Goal: Transaction & Acquisition: Purchase product/service

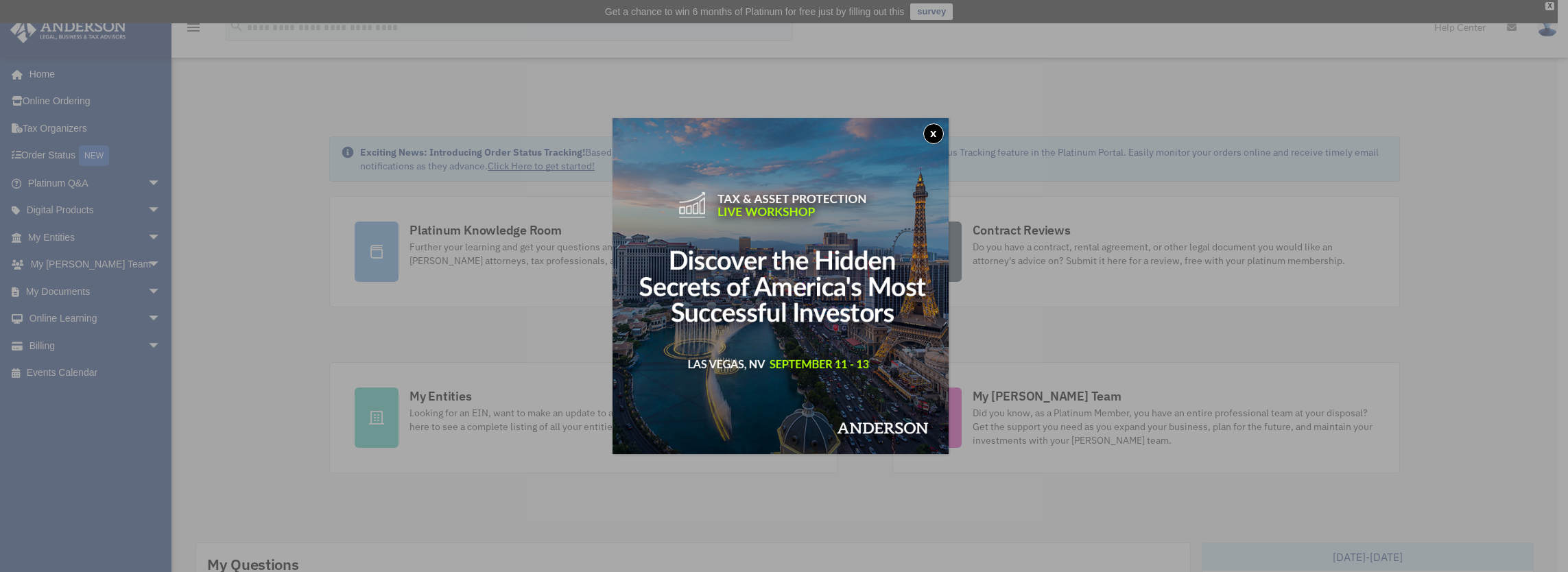
click at [940, 129] on button "x" at bounding box center [933, 134] width 20 height 20
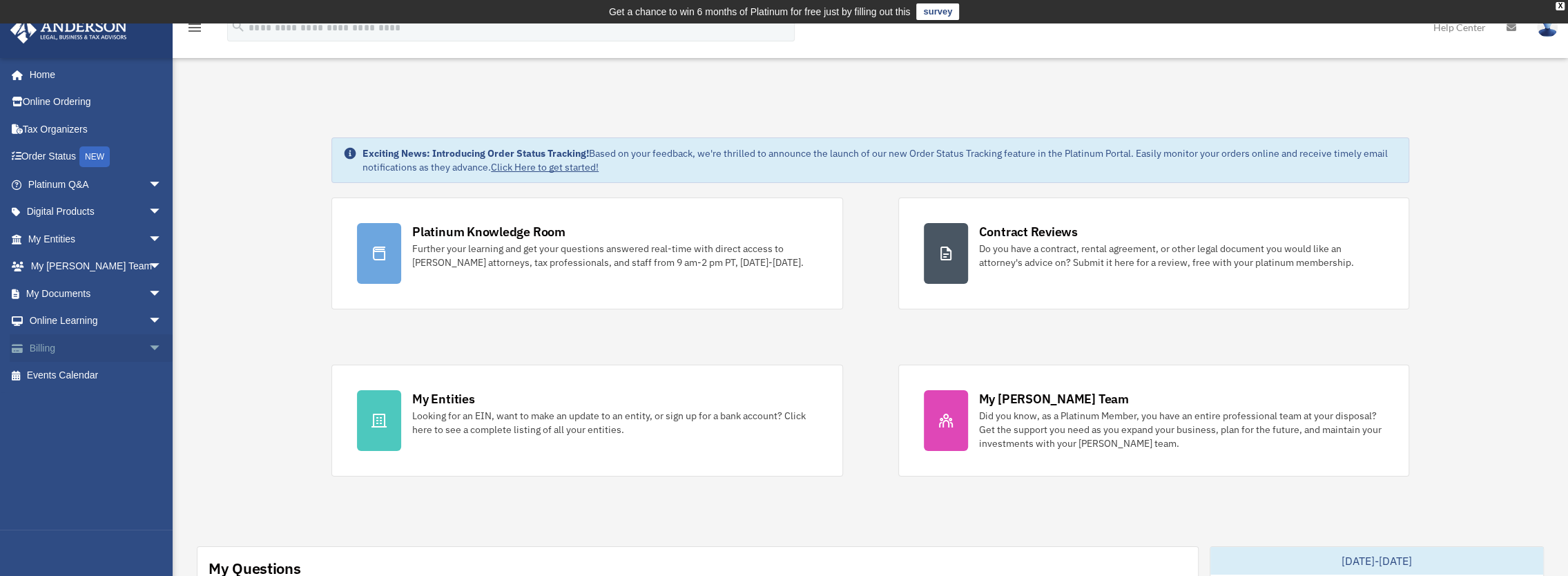
click at [55, 344] on link "Billing arrow_drop_down" at bounding box center [96, 347] width 173 height 28
click at [120, 340] on link "Billing arrow_drop_down" at bounding box center [96, 347] width 173 height 28
click at [148, 351] on span "arrow_drop_down" at bounding box center [161, 348] width 28 height 28
click at [115, 372] on link "$ Open Invoices" at bounding box center [102, 376] width 164 height 28
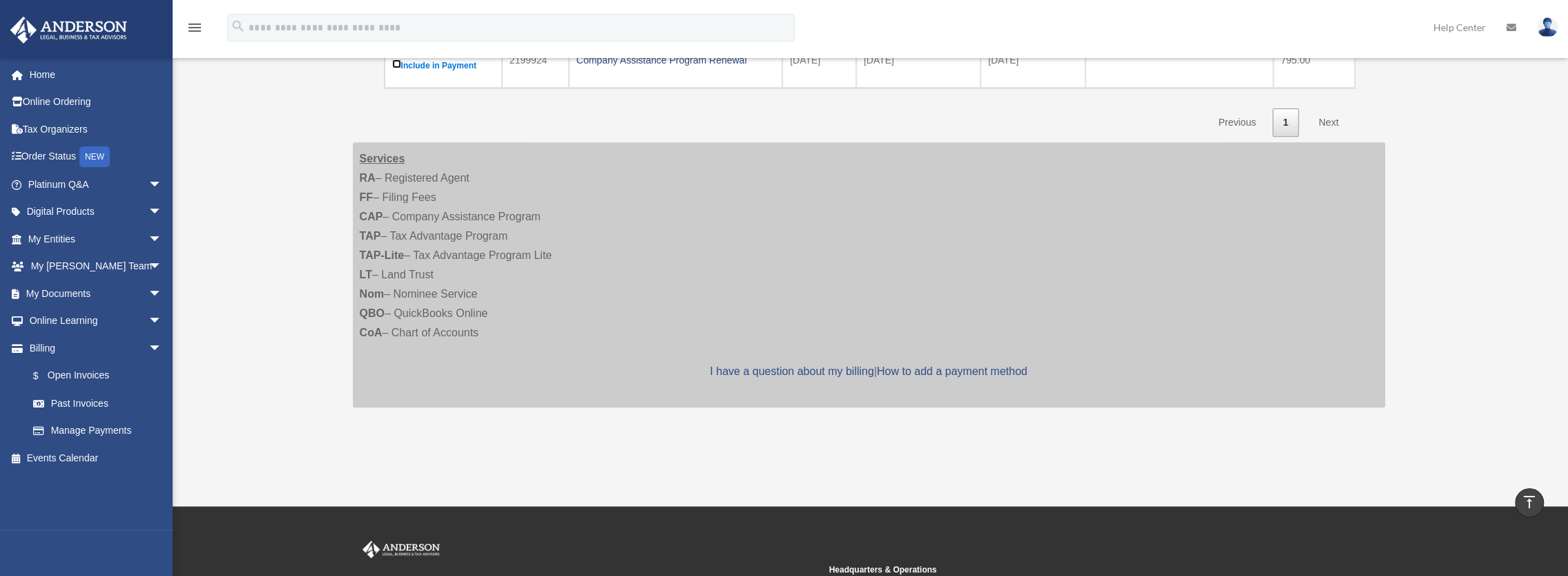
scroll to position [345, 0]
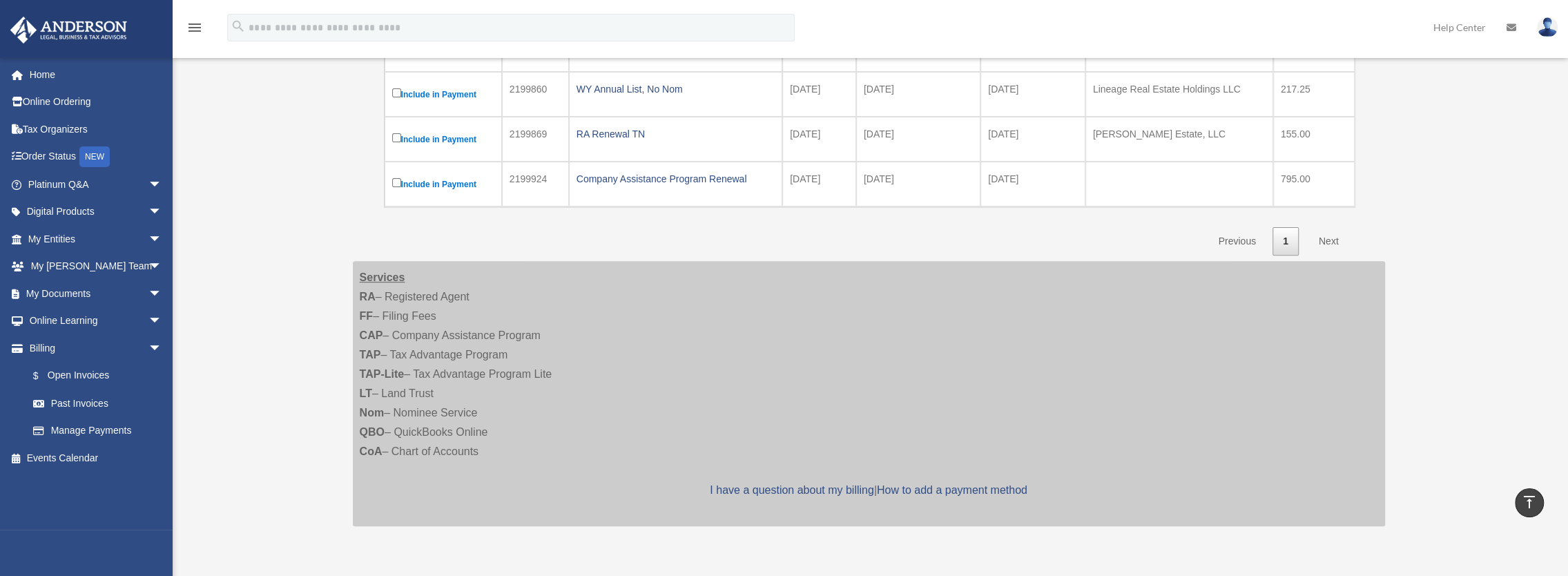
click at [1333, 231] on link "Next" at bounding box center [1329, 241] width 41 height 28
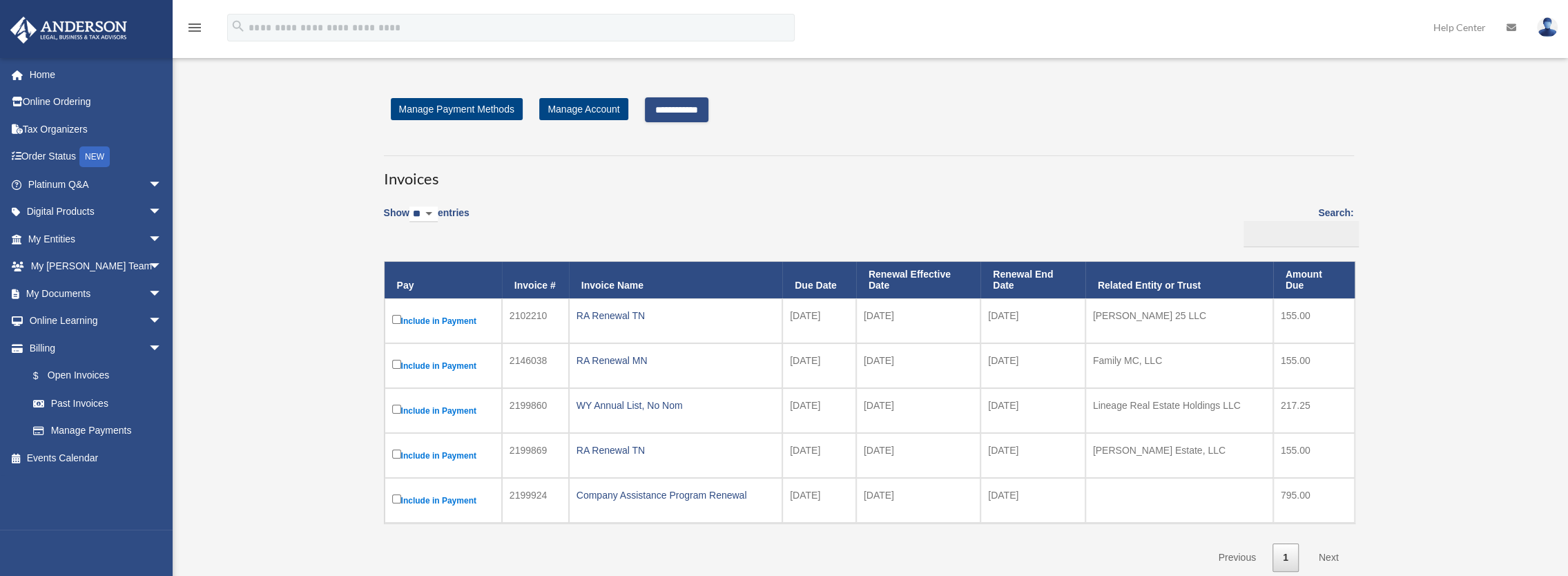
scroll to position [0, 0]
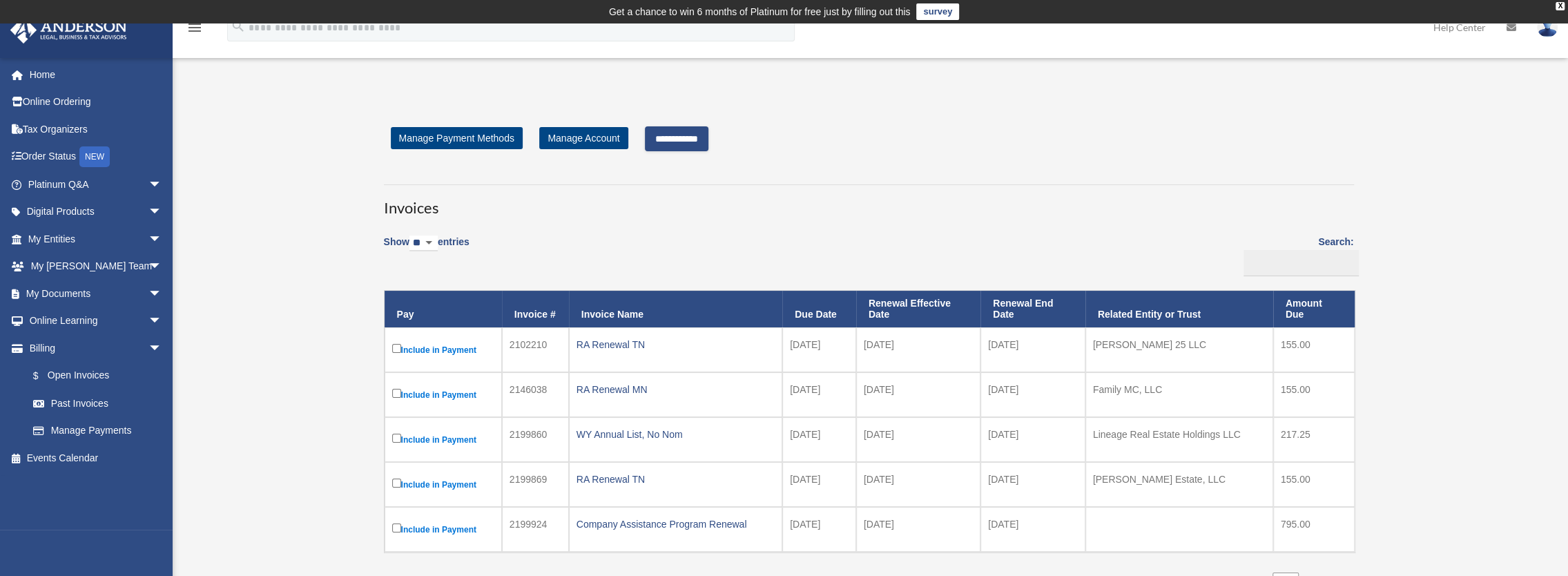
click at [708, 140] on input "**********" at bounding box center [677, 139] width 64 height 25
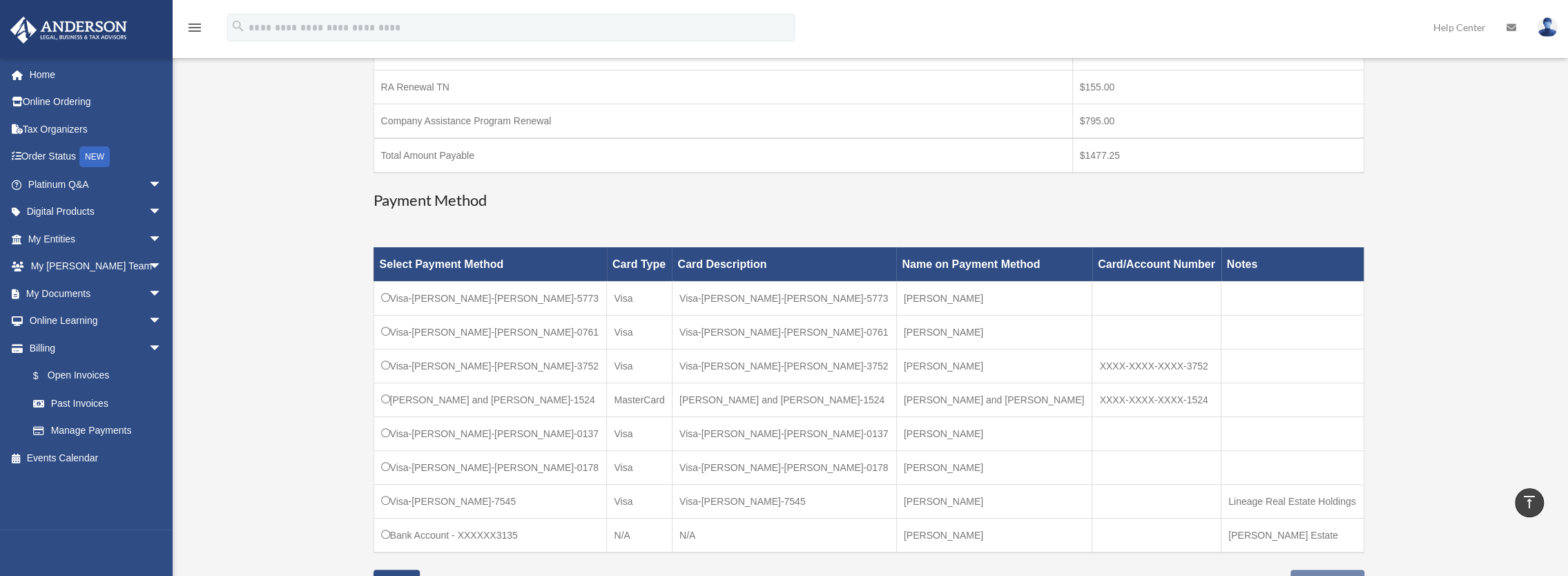
scroll to position [414, 0]
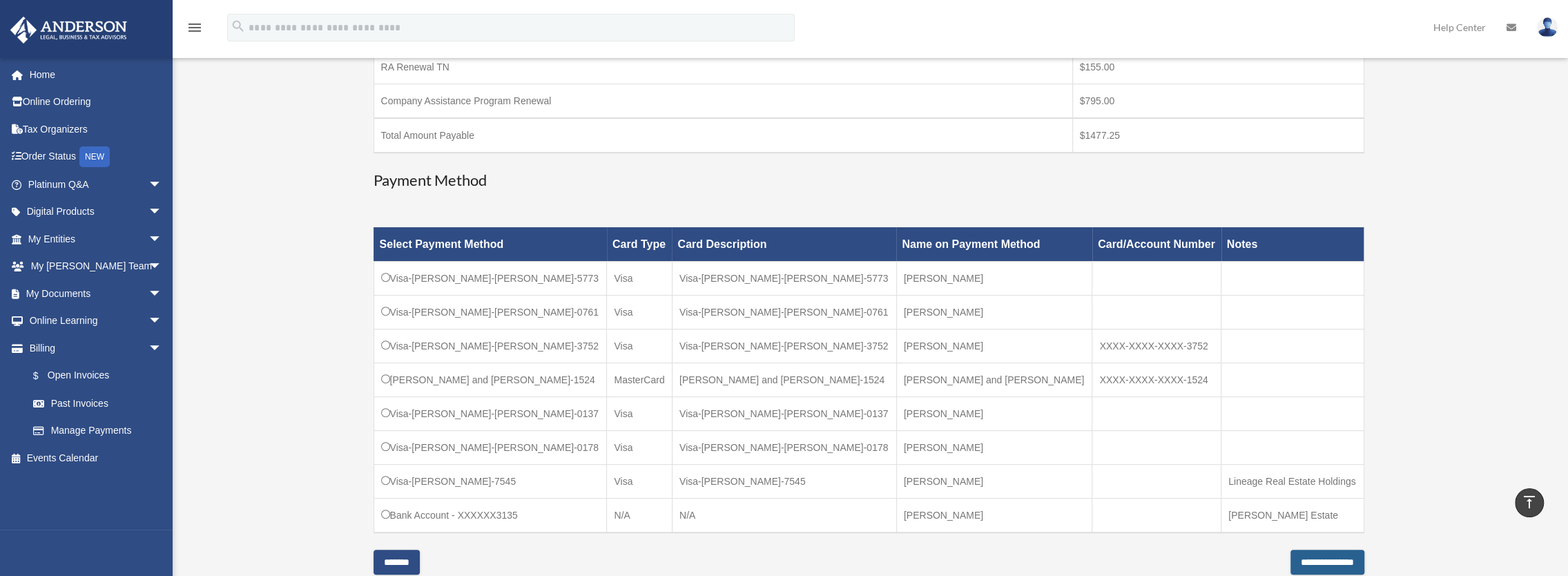
click at [1290, 559] on input "**********" at bounding box center [1327, 563] width 74 height 25
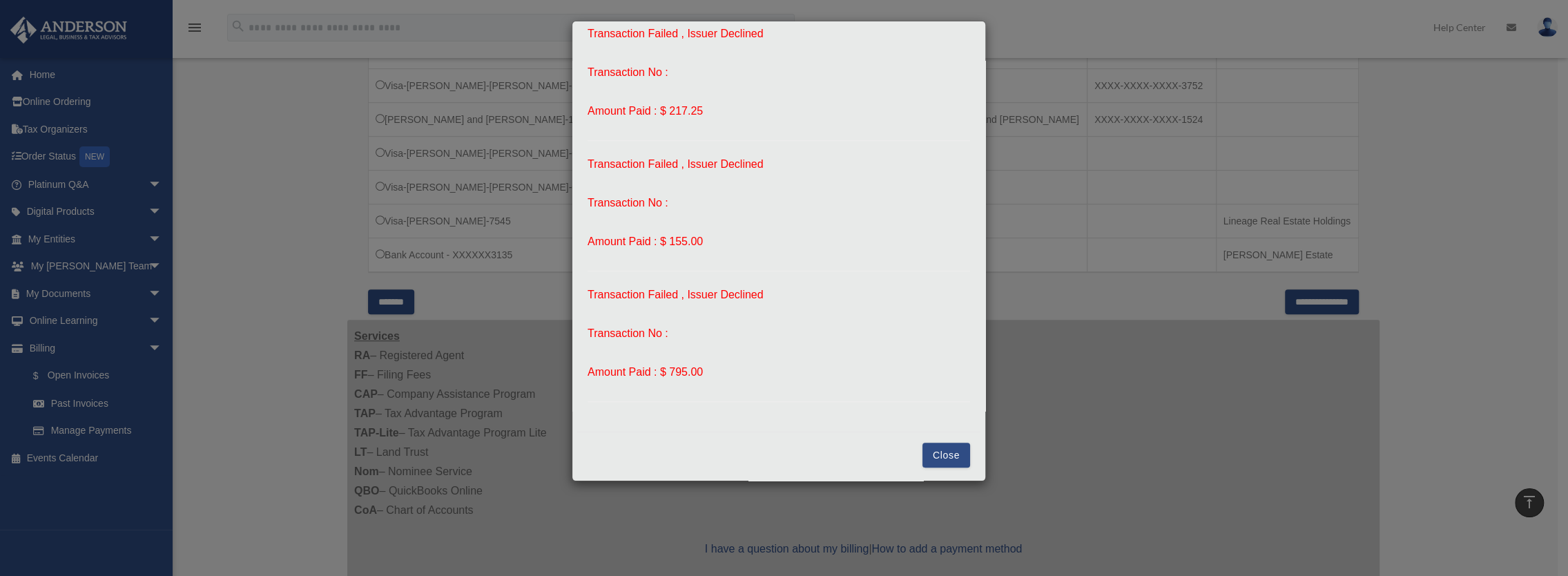
scroll to position [760, 0]
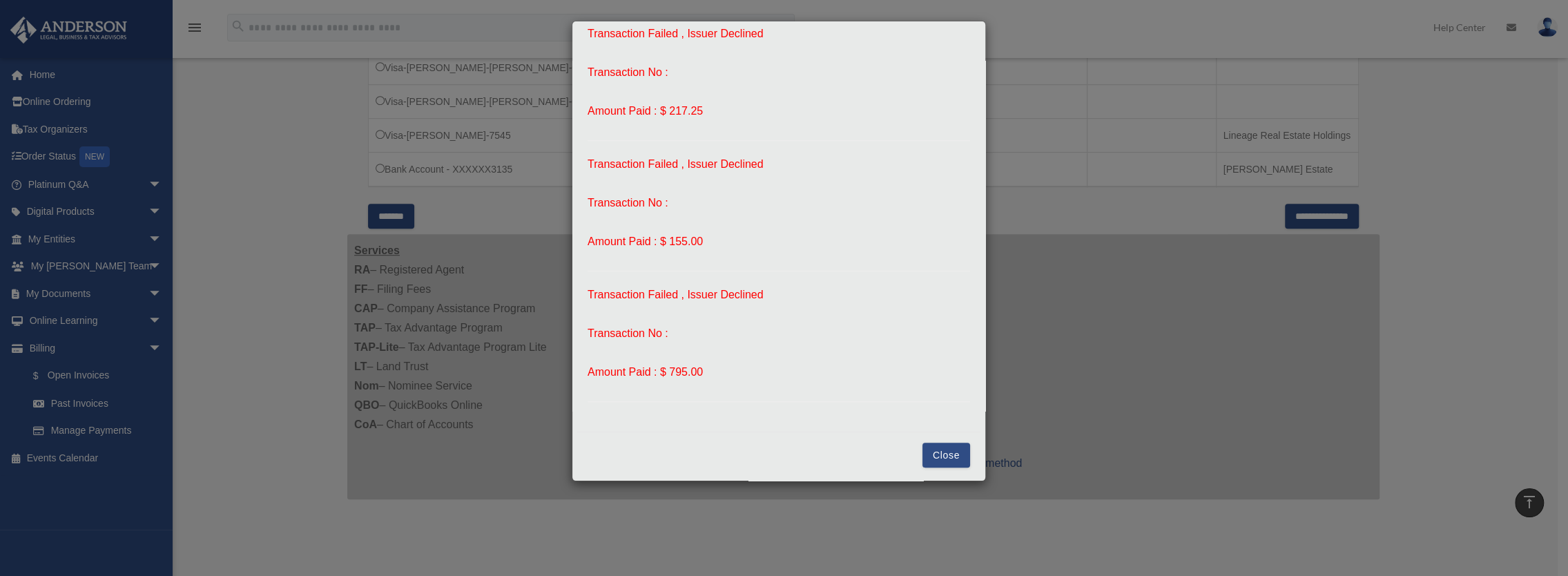
click at [939, 456] on button "Close" at bounding box center [946, 455] width 47 height 25
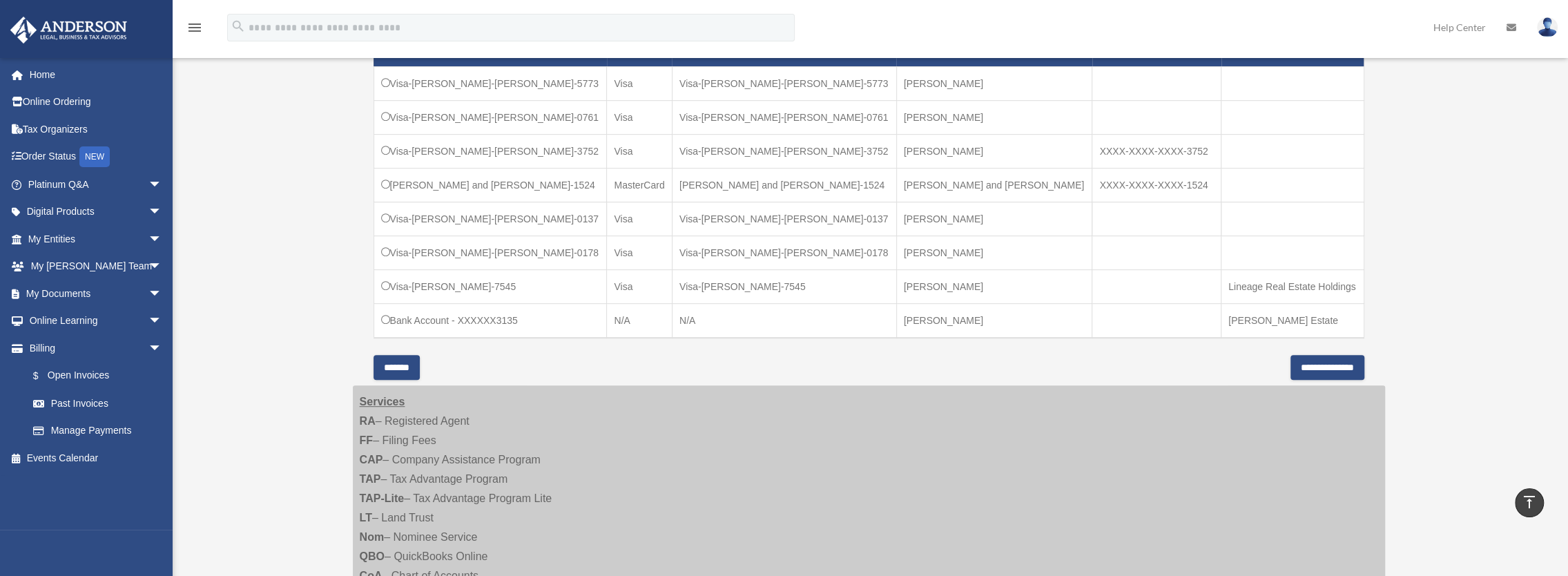
scroll to position [622, 0]
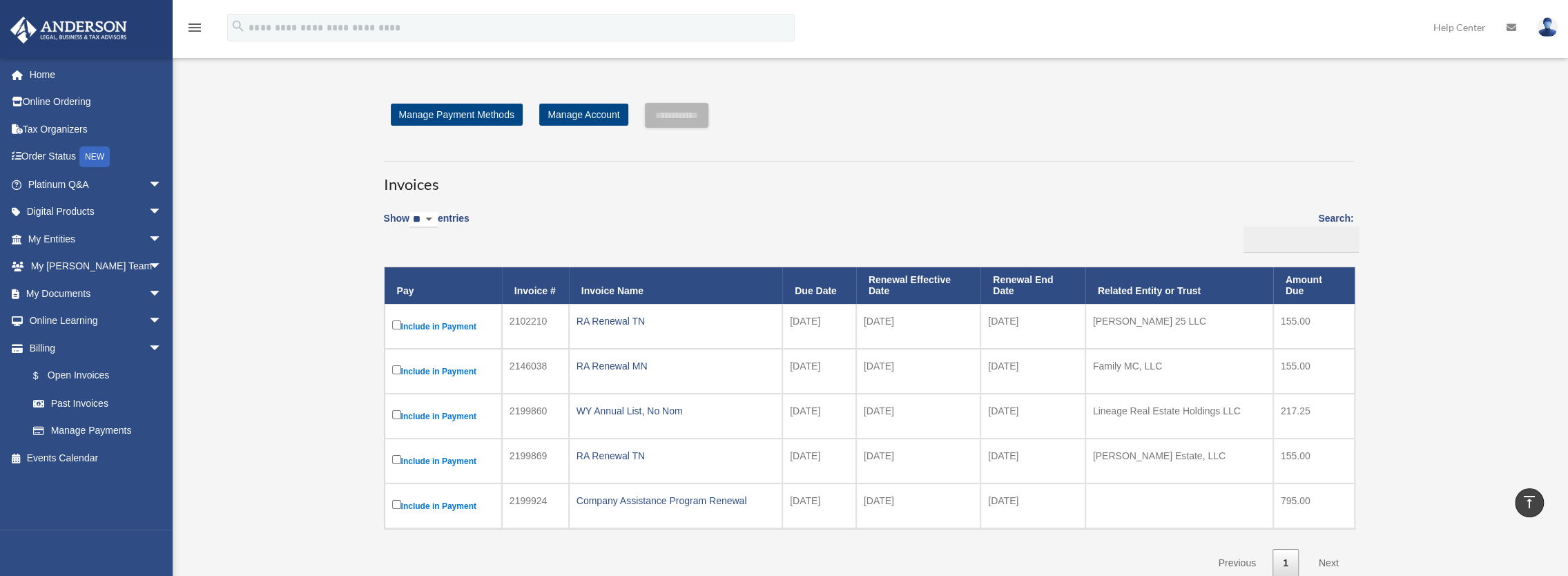
scroll to position [22, 0]
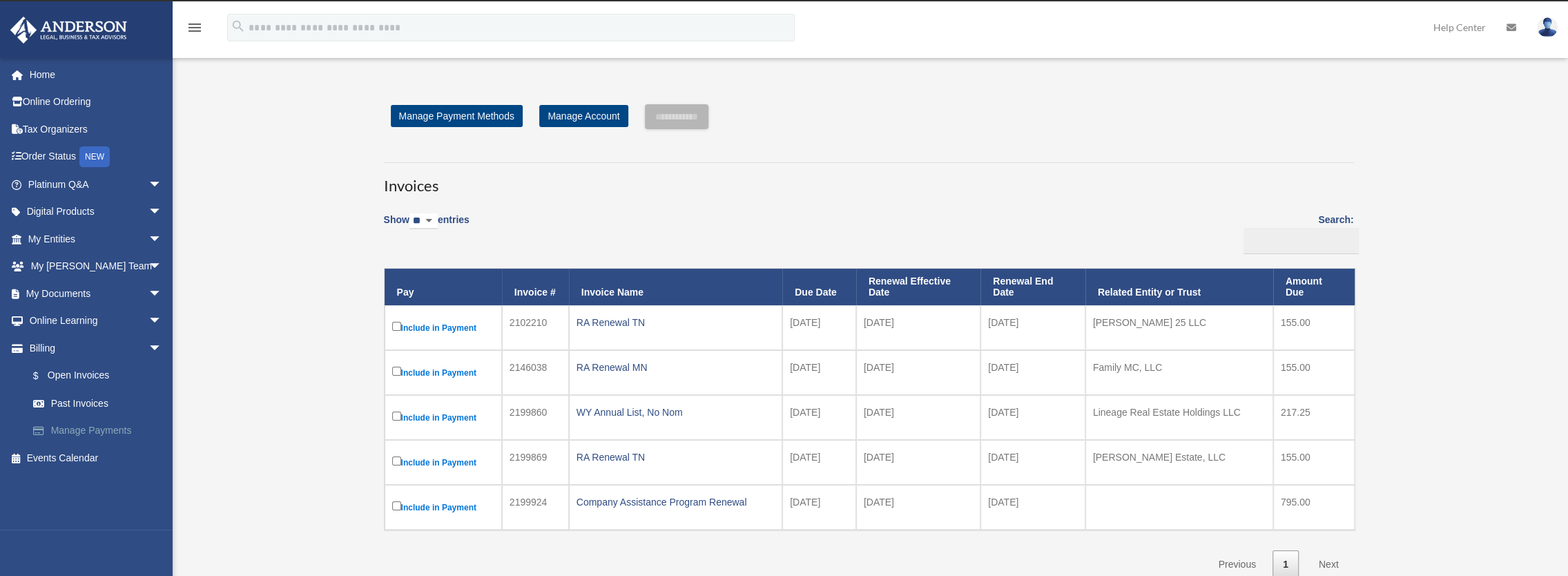
click at [87, 429] on link "Manage Payments" at bounding box center [102, 430] width 164 height 28
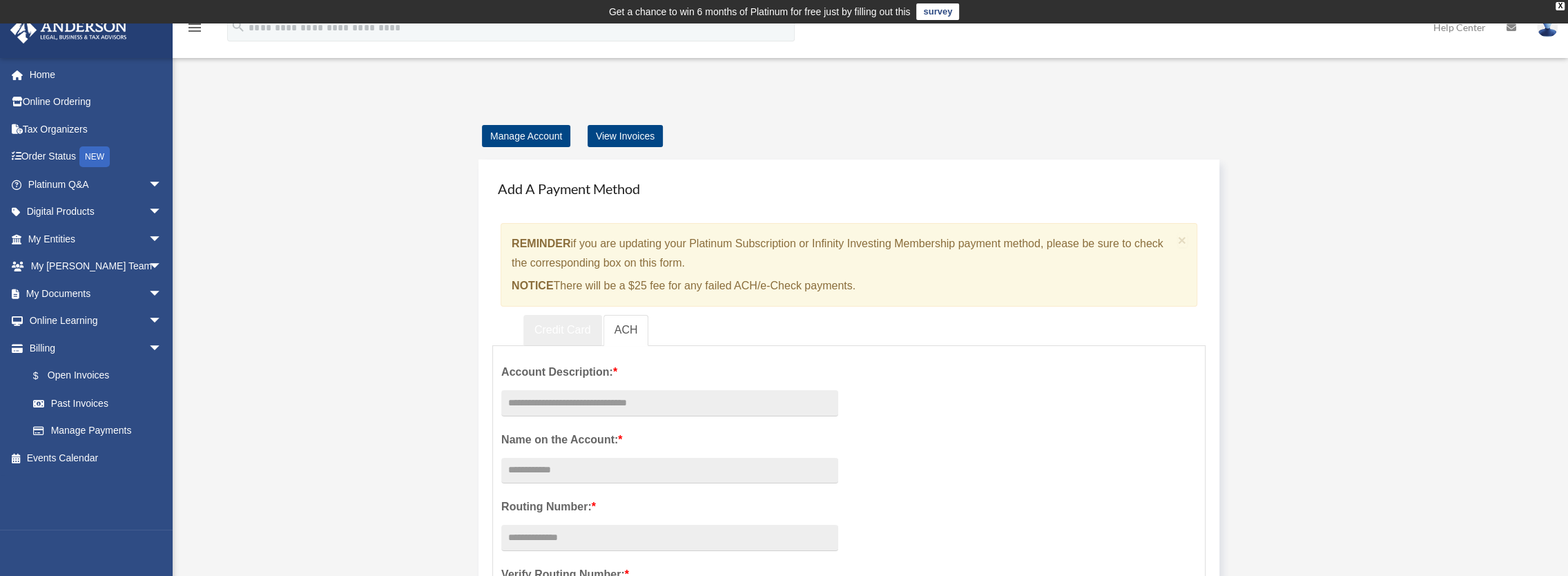
click at [575, 333] on link "Credit Card" at bounding box center [562, 330] width 79 height 31
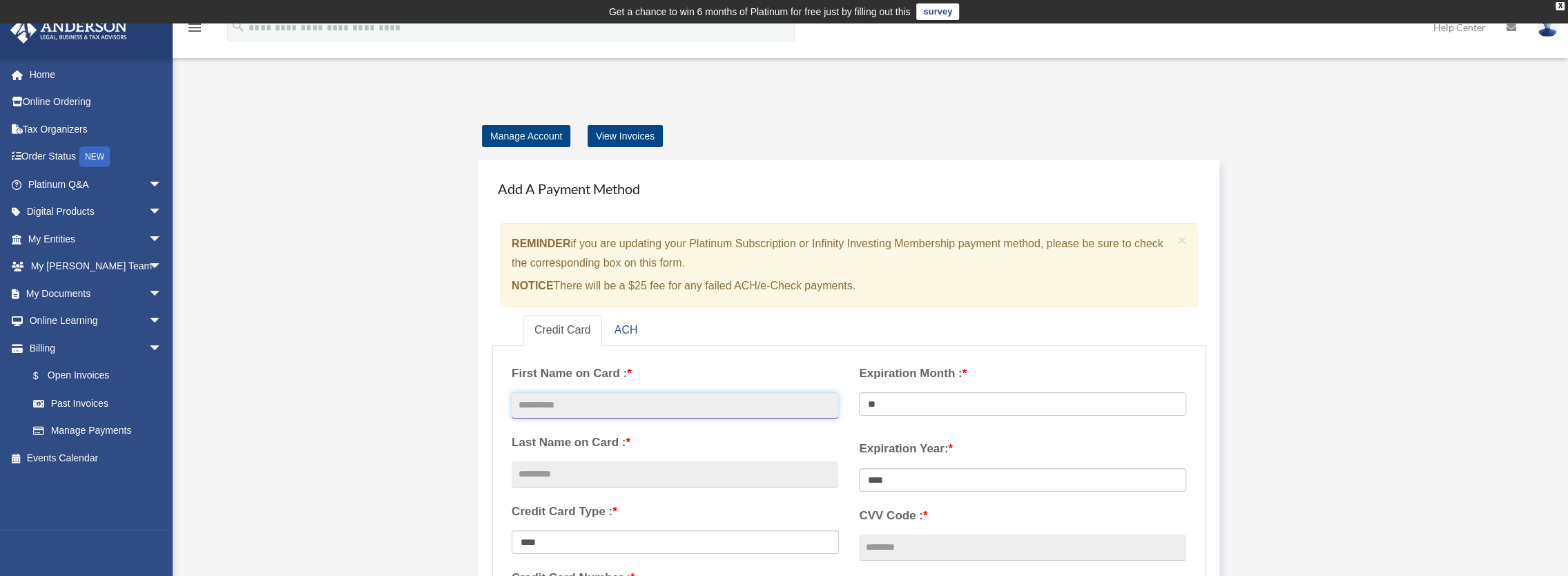
click at [566, 405] on input "text" at bounding box center [675, 405] width 327 height 26
type input "*******"
type input "*********"
click at [881, 397] on select "** ** ** ** ** ** ** ** ** ** ** **" at bounding box center [1021, 404] width 327 height 24
select select "**"
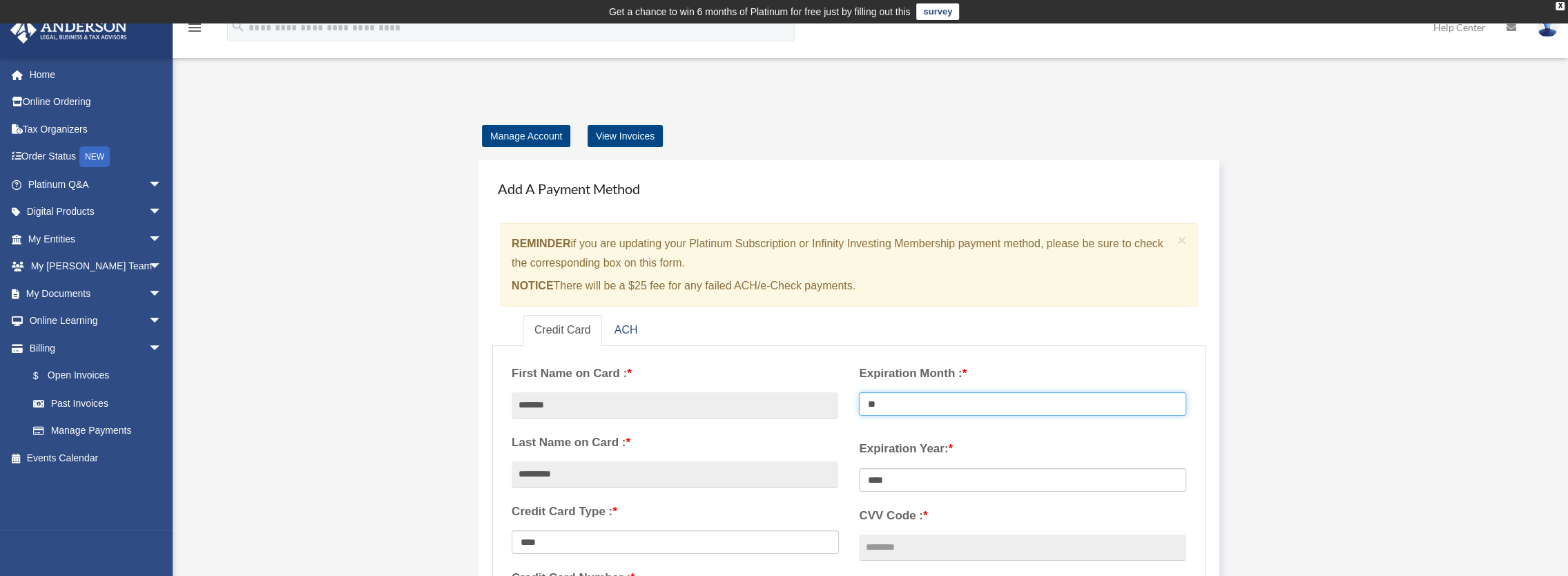
click at [858, 392] on select "** ** ** ** ** ** ** ** ** ** ** **" at bounding box center [1021, 404] width 327 height 24
click at [900, 486] on select "**** **** **** **** **** **** **** **** ****" at bounding box center [1021, 480] width 327 height 24
select select "****"
click at [858, 468] on select "**** **** **** **** **** **** **** **** ****" at bounding box center [1021, 480] width 327 height 24
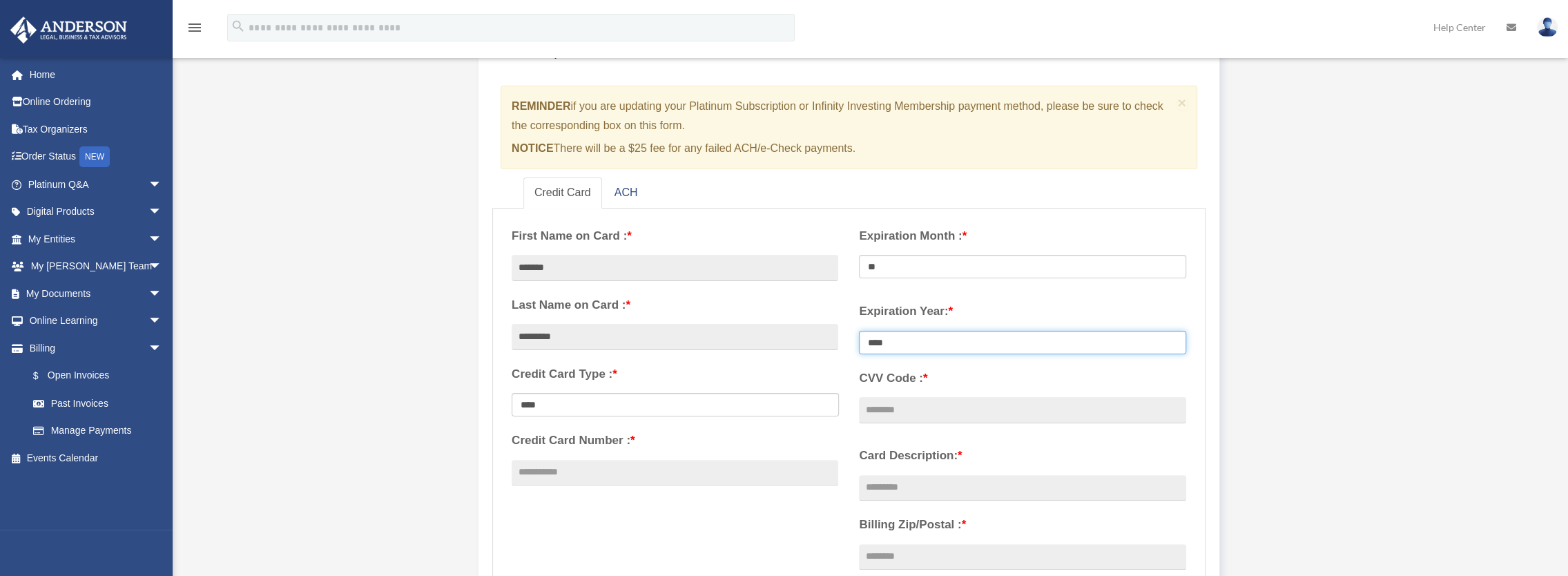
scroll to position [138, 0]
click at [903, 413] on input "CVV Code : *" at bounding box center [1021, 409] width 327 height 26
type input "***"
click at [682, 475] on input "Credit Card Number : *" at bounding box center [675, 472] width 327 height 26
type input "**********"
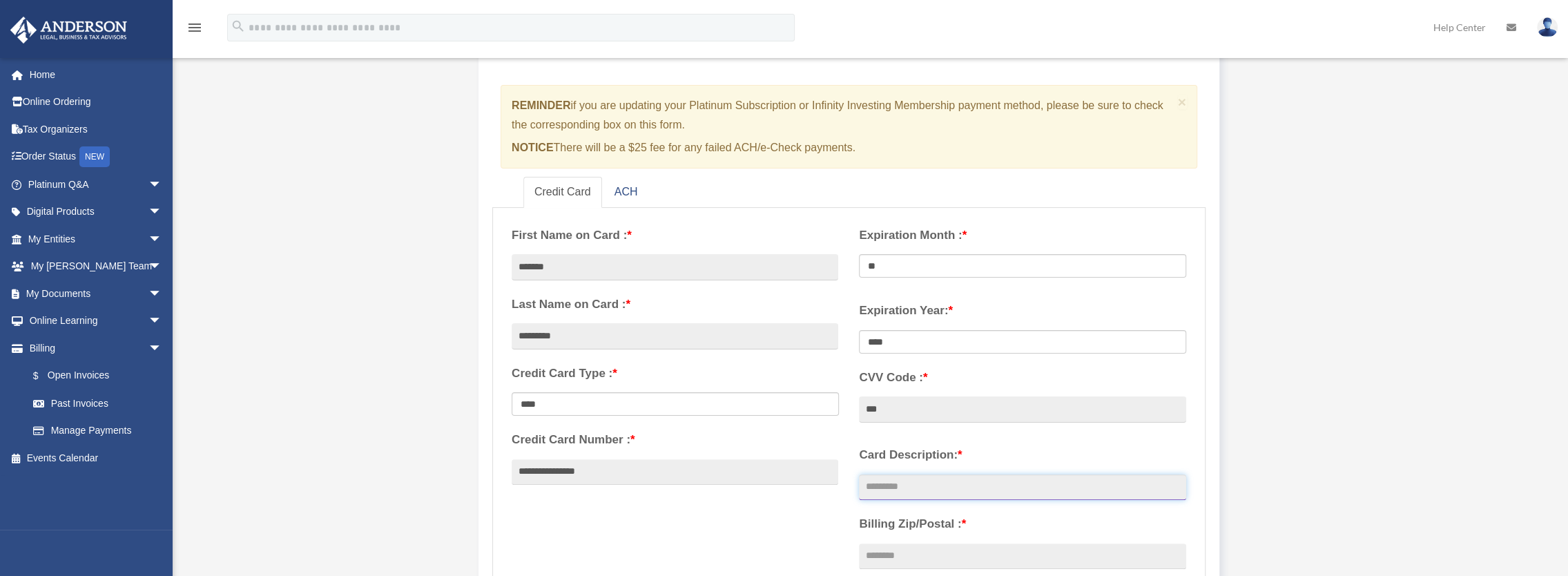
click at [925, 488] on input "Card Description: *" at bounding box center [1021, 487] width 327 height 26
type input "**********"
click at [922, 556] on input "Billing Zip/Postal : *" at bounding box center [1021, 556] width 327 height 26
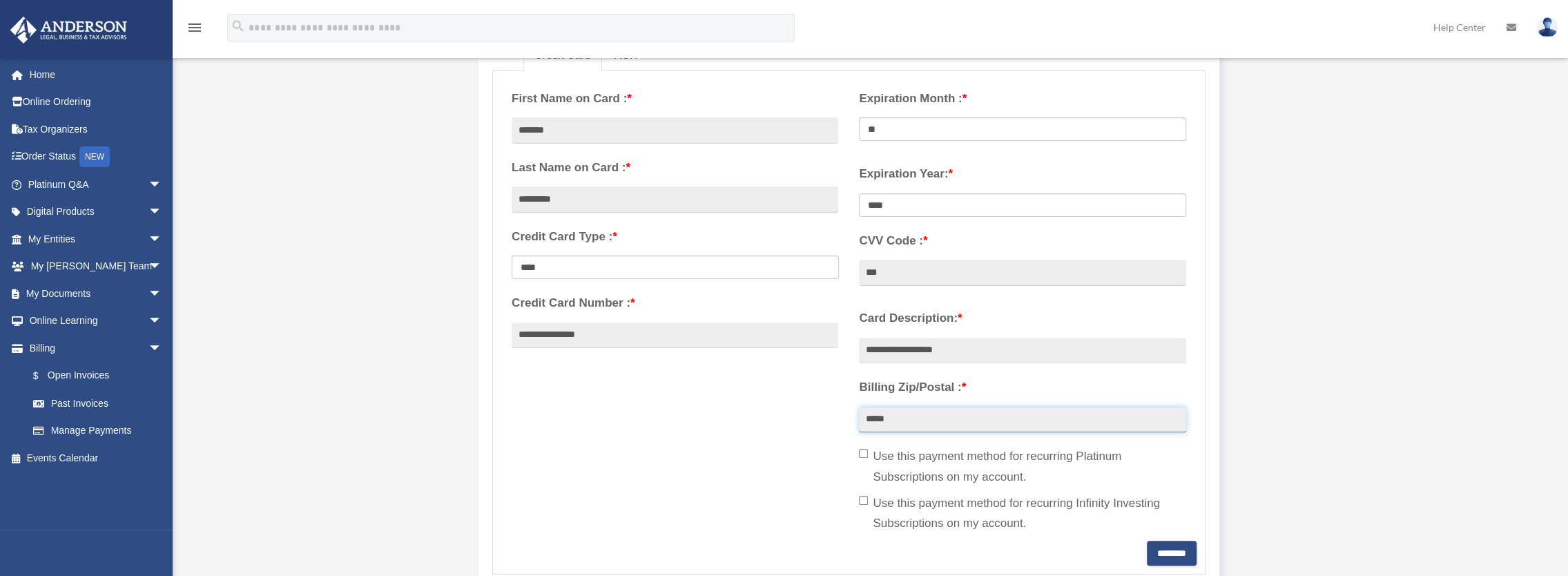
scroll to position [277, 0]
type input "*****"
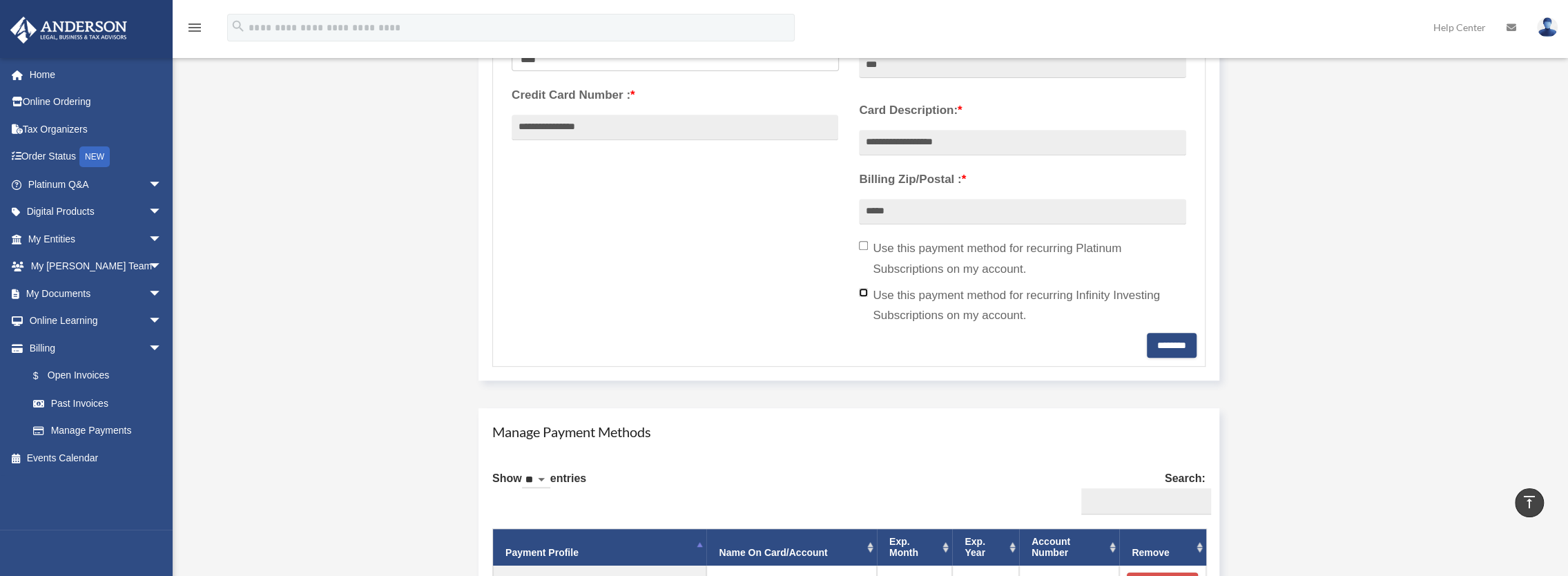
scroll to position [484, 0]
click at [1155, 338] on input "********" at bounding box center [1171, 345] width 50 height 25
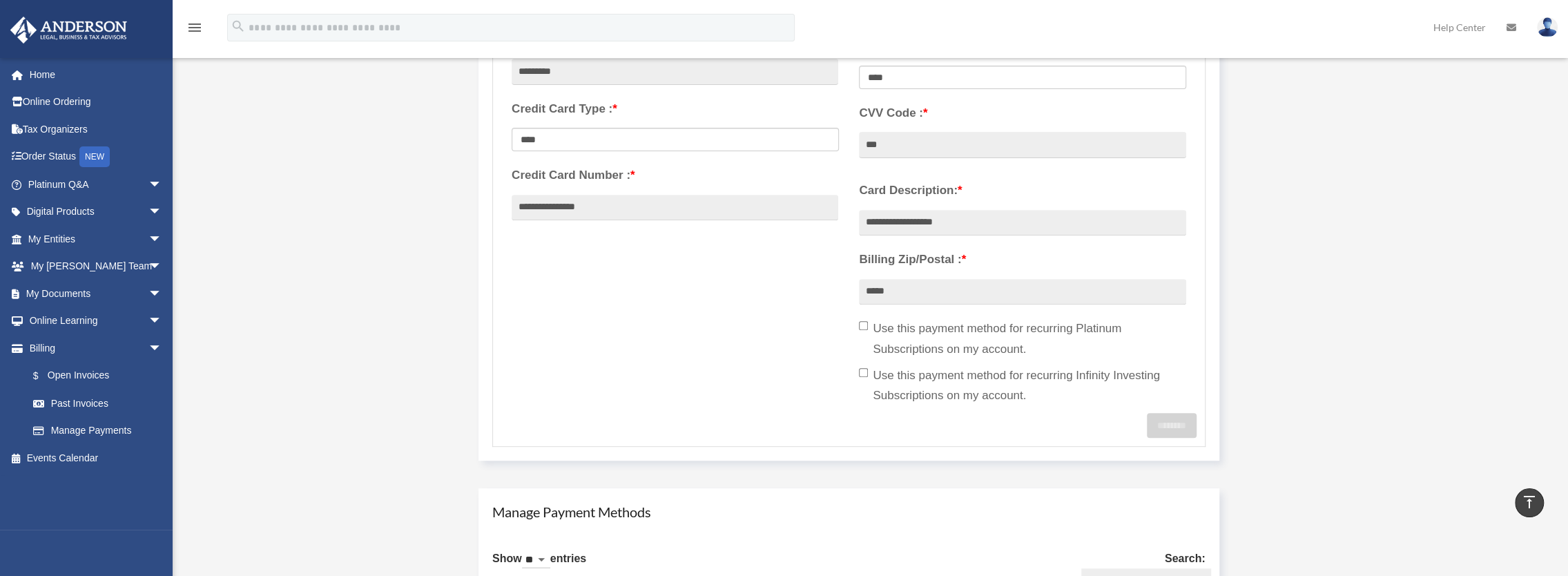
scroll to position [277, 0]
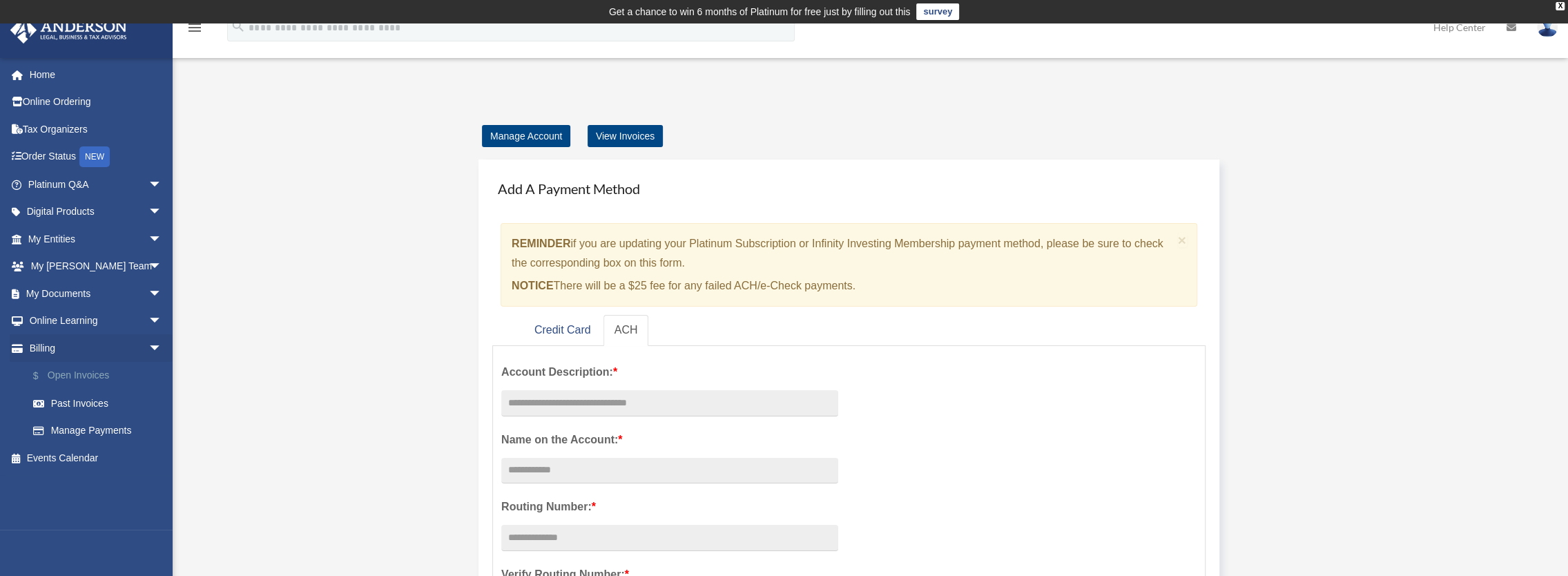
click at [79, 377] on link "$ Open Invoices" at bounding box center [102, 376] width 164 height 28
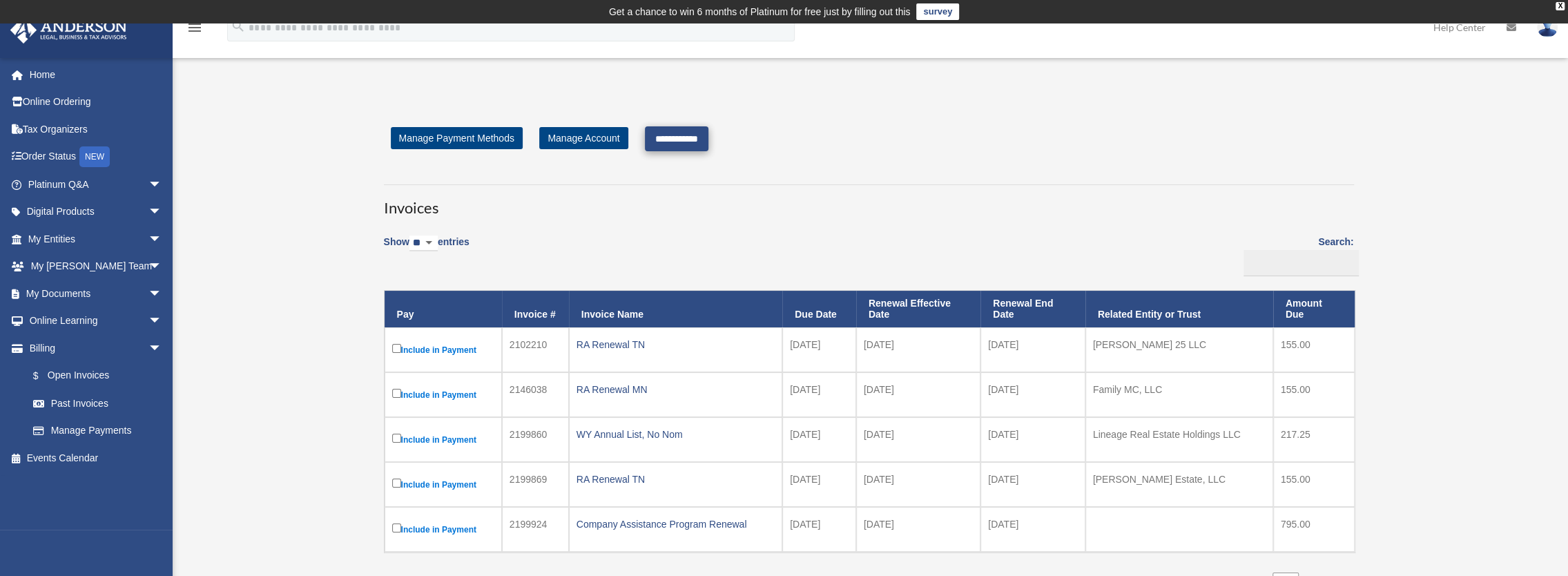
click at [680, 154] on div "**********" at bounding box center [869, 362] width 991 height 474
click at [680, 139] on input "**********" at bounding box center [677, 139] width 64 height 25
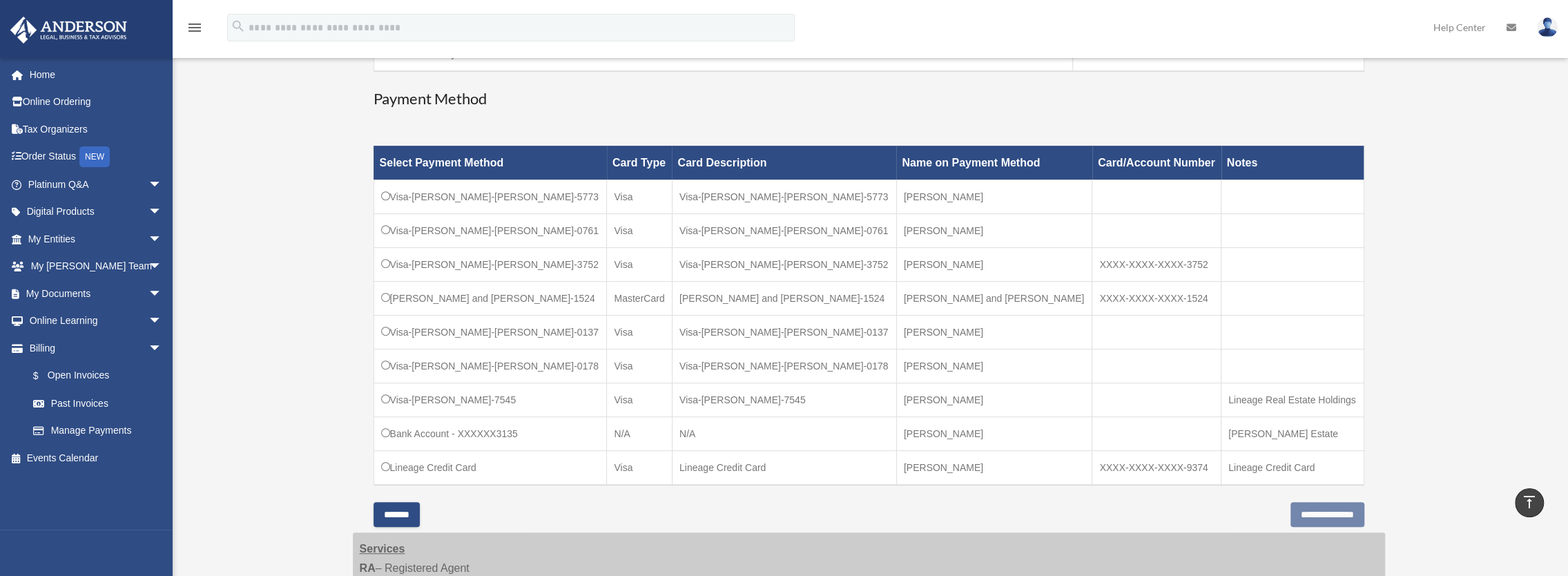
scroll to position [552, 0]
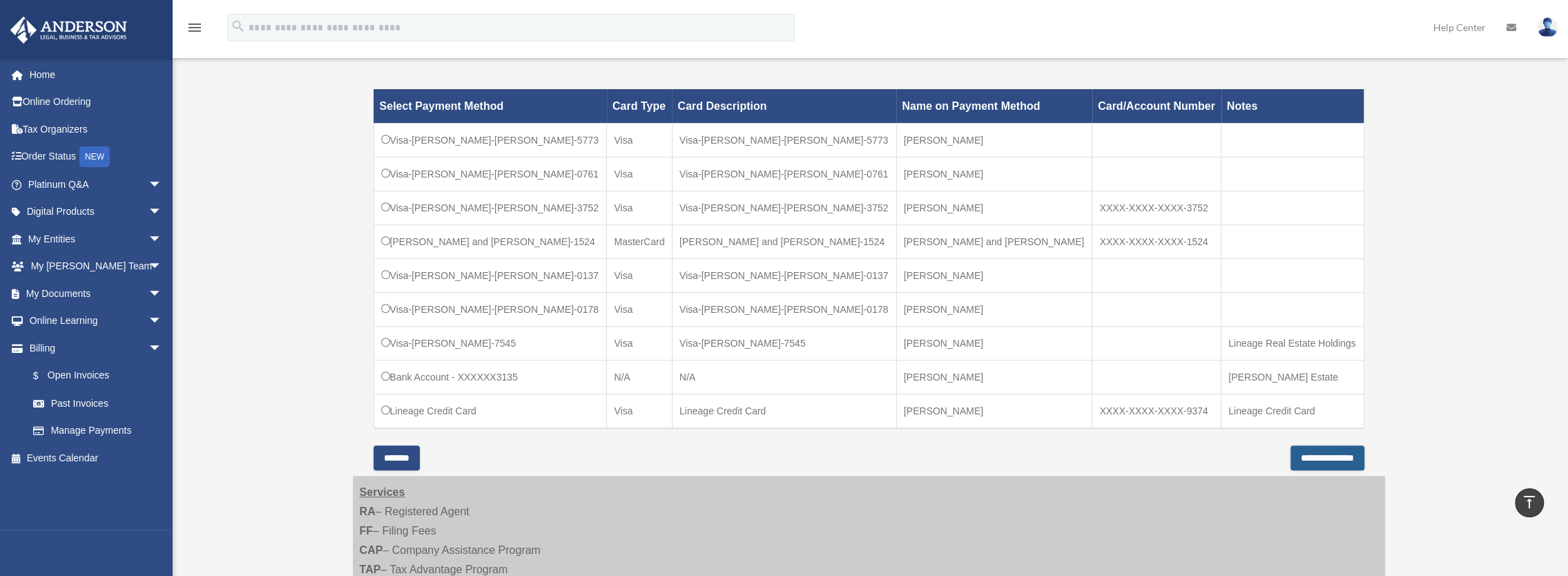
click at [1319, 453] on input "**********" at bounding box center [1327, 458] width 74 height 25
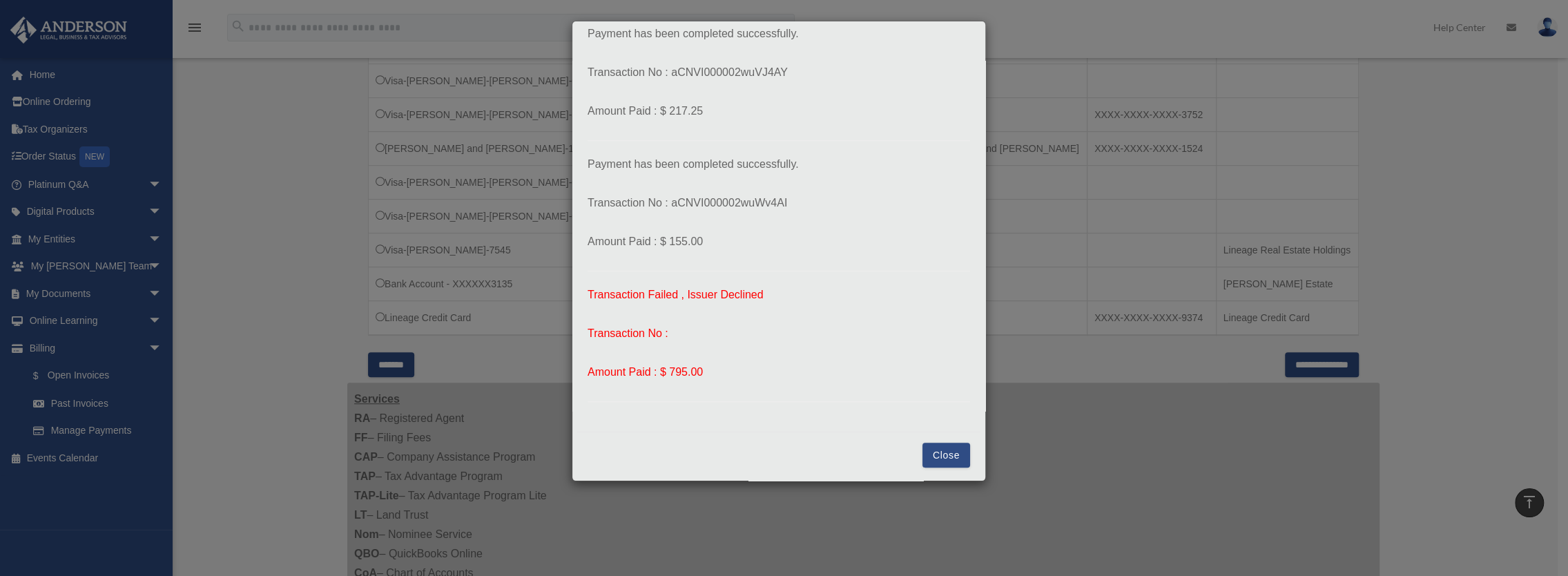
scroll to position [829, 0]
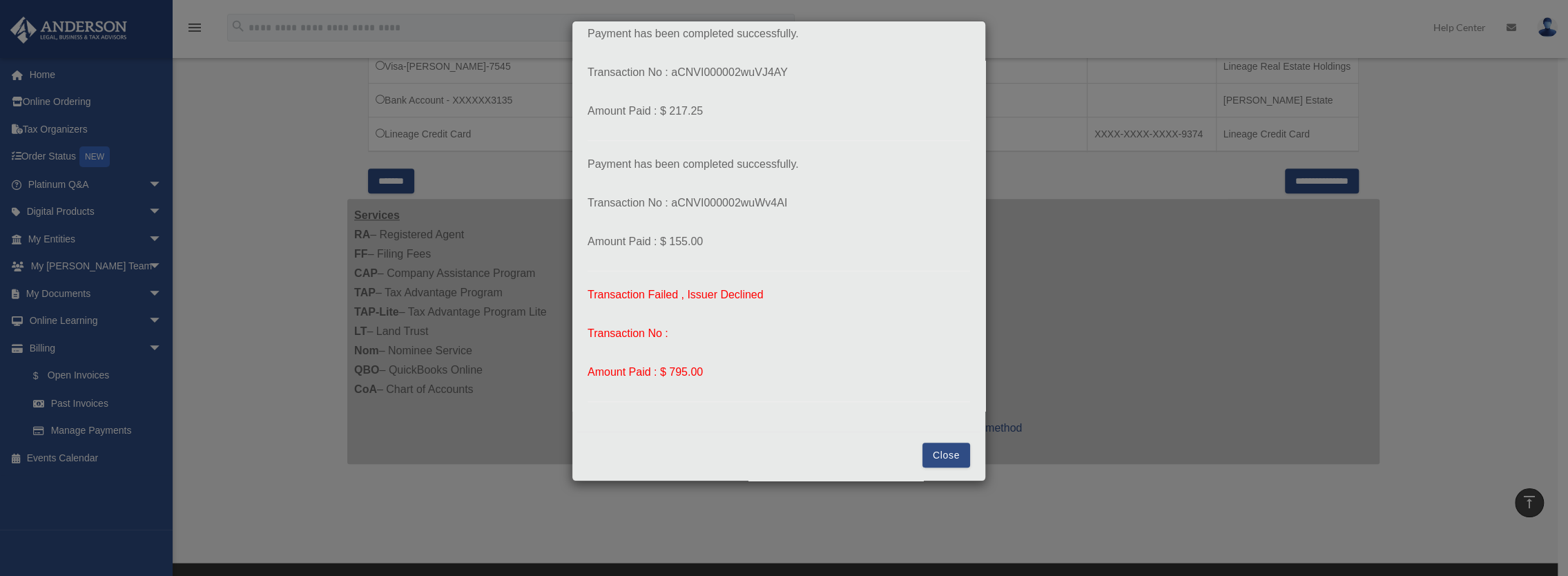
click at [929, 458] on button "Close" at bounding box center [946, 455] width 47 height 25
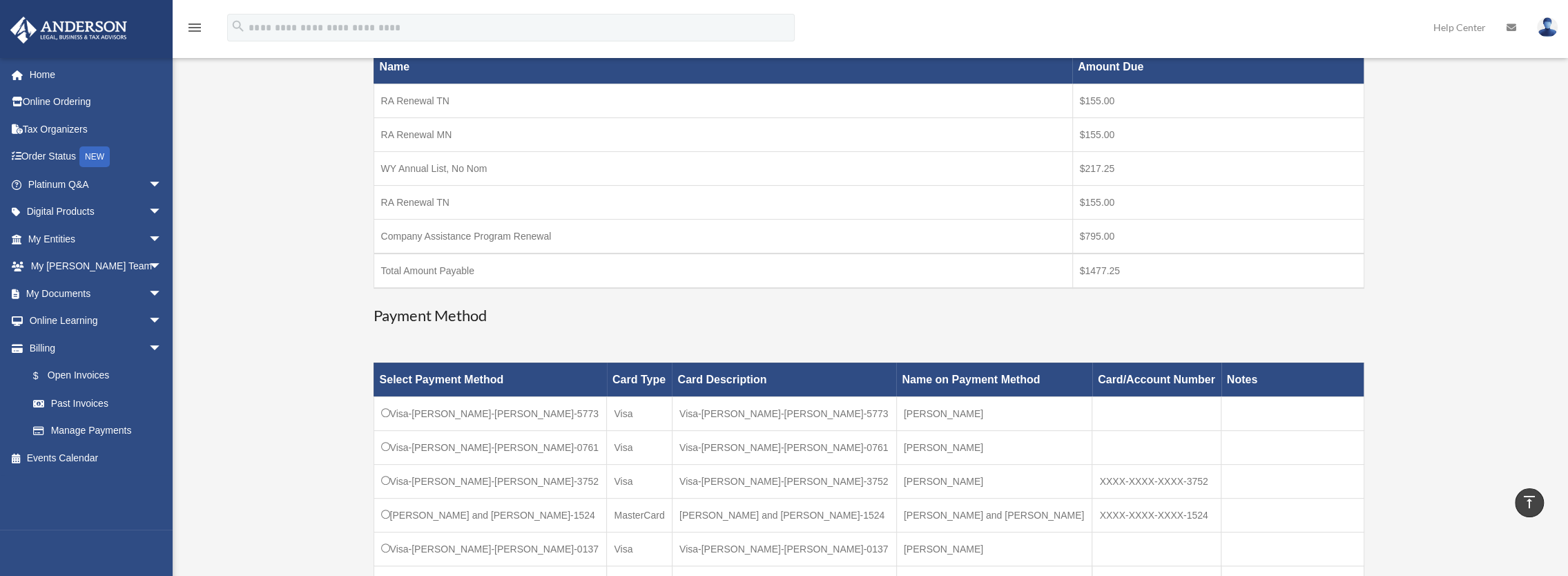
scroll to position [277, 0]
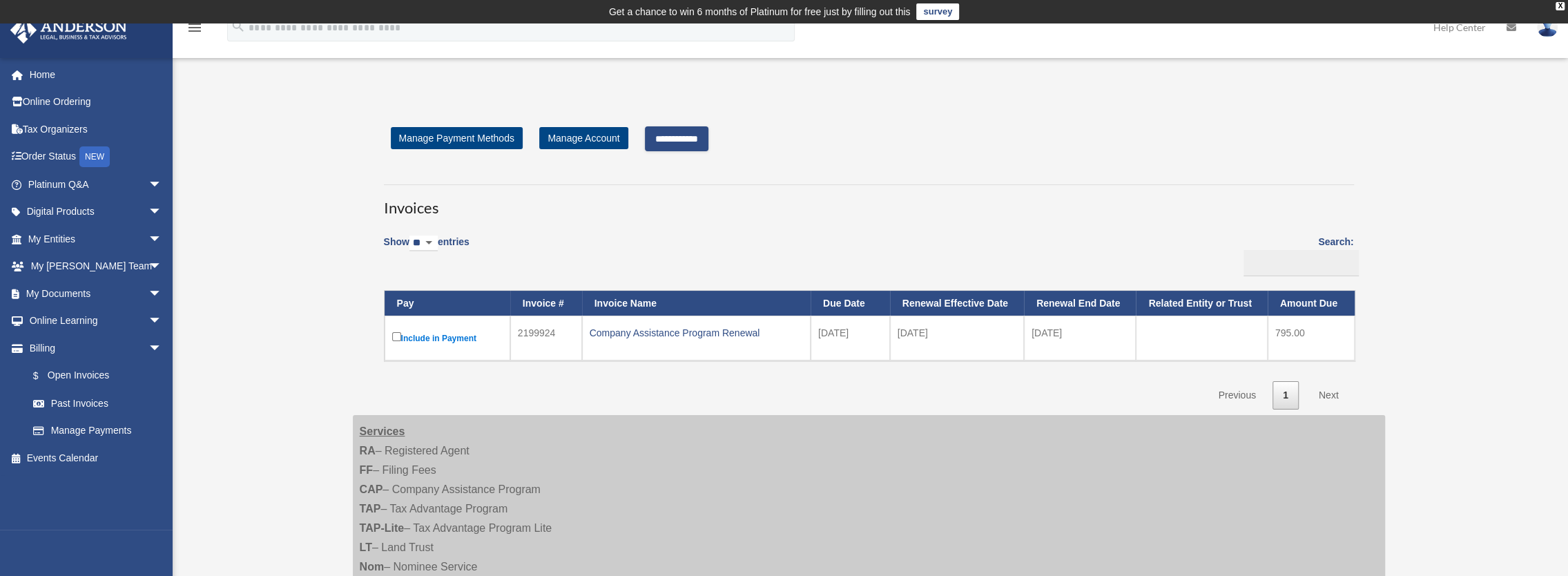
click at [702, 142] on input "**********" at bounding box center [677, 139] width 64 height 25
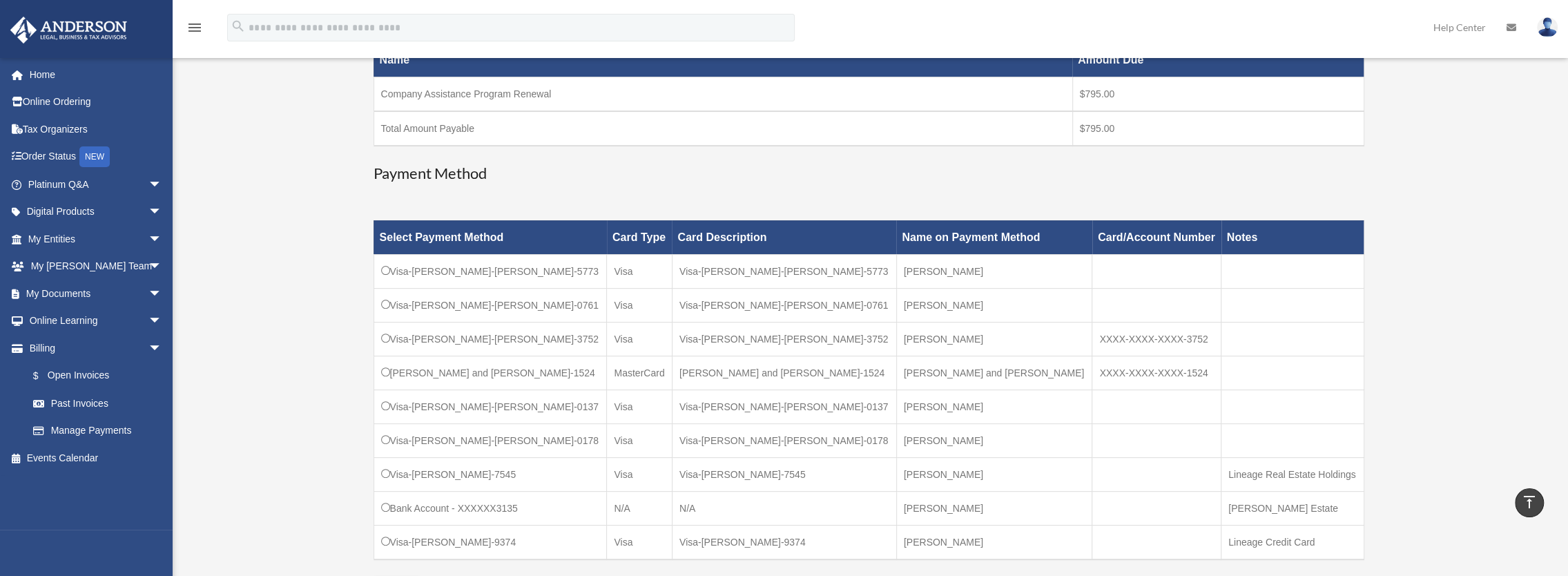
scroll to position [414, 0]
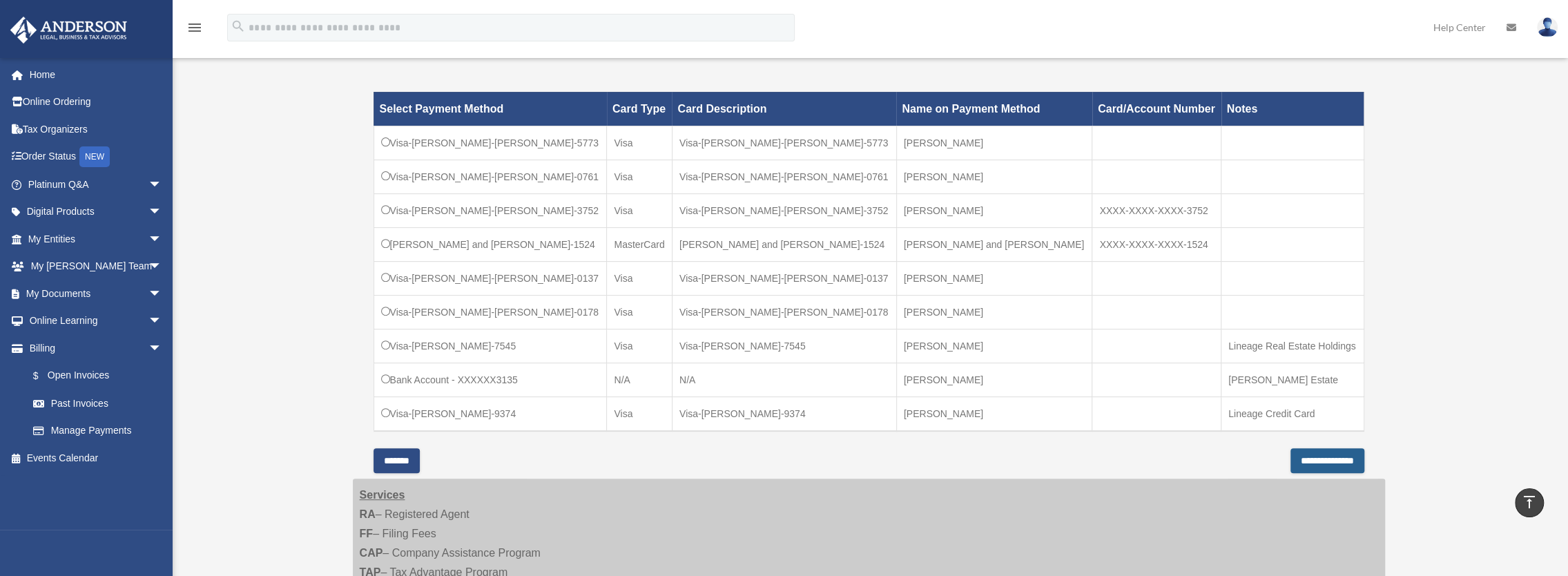
click at [1299, 449] on input "**********" at bounding box center [1327, 461] width 74 height 25
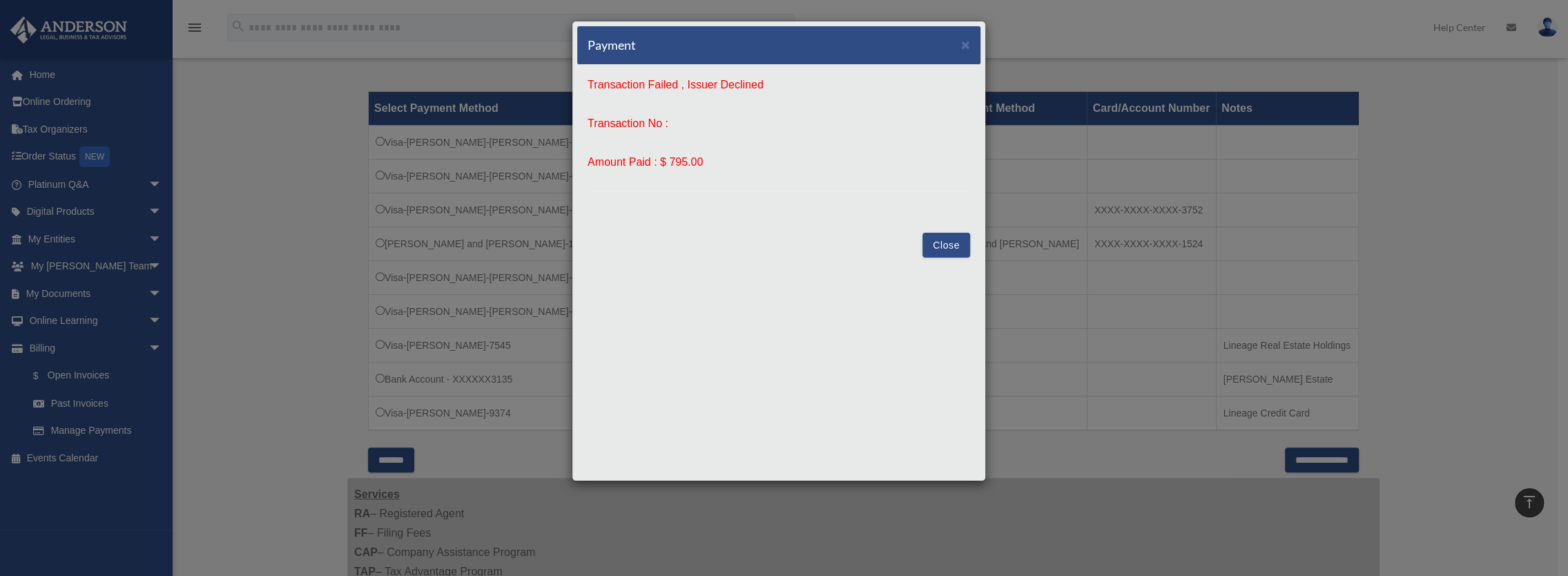
click at [946, 240] on button "Close" at bounding box center [946, 245] width 47 height 25
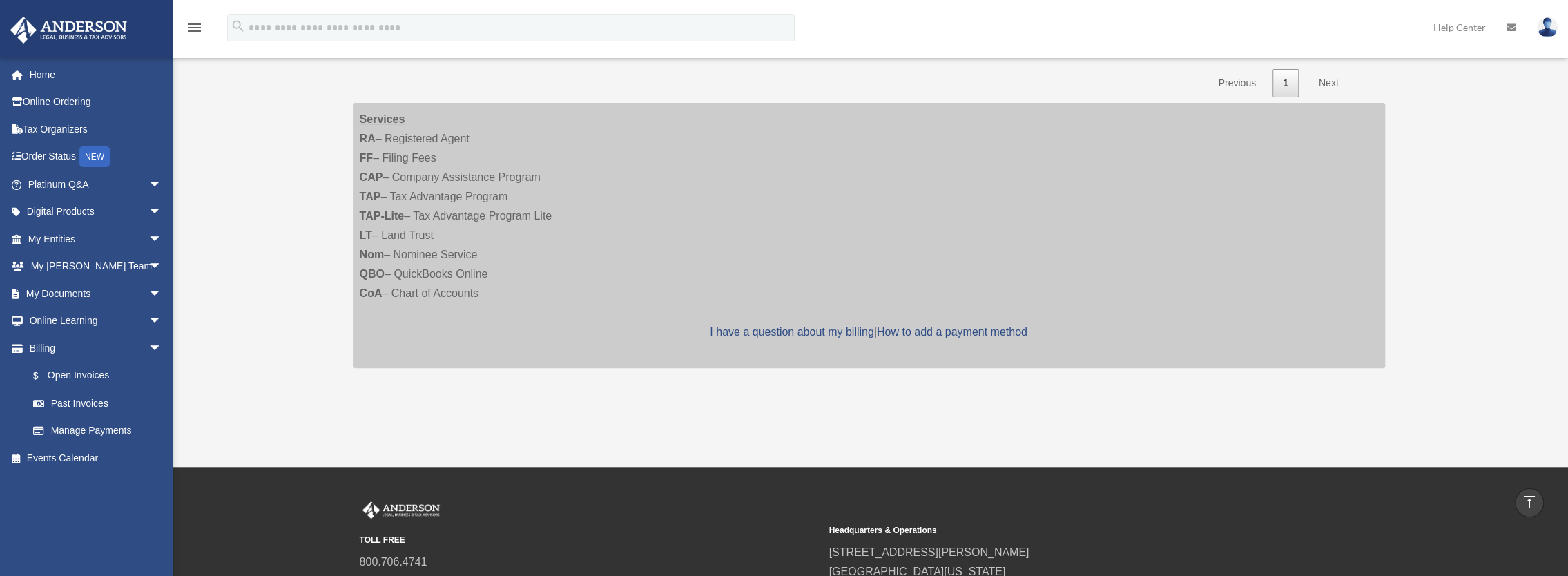
scroll to position [7, 0]
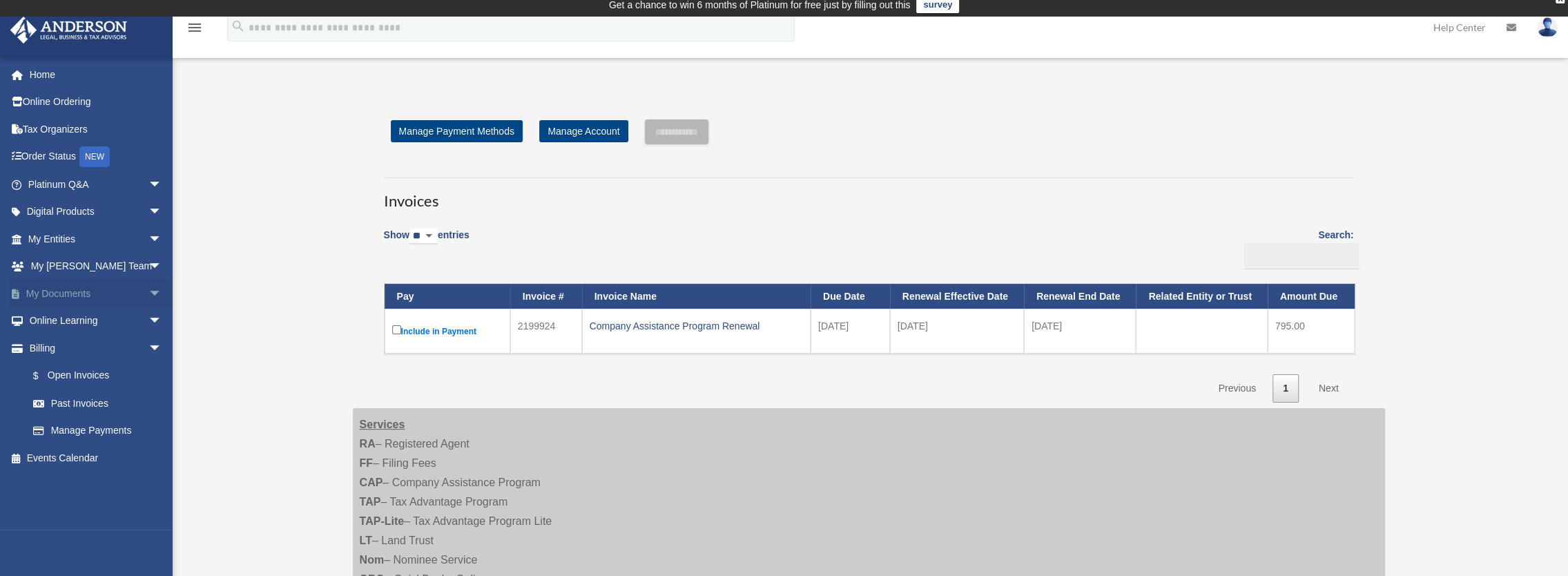
click at [73, 295] on link "My Documents arrow_drop_down" at bounding box center [96, 293] width 173 height 28
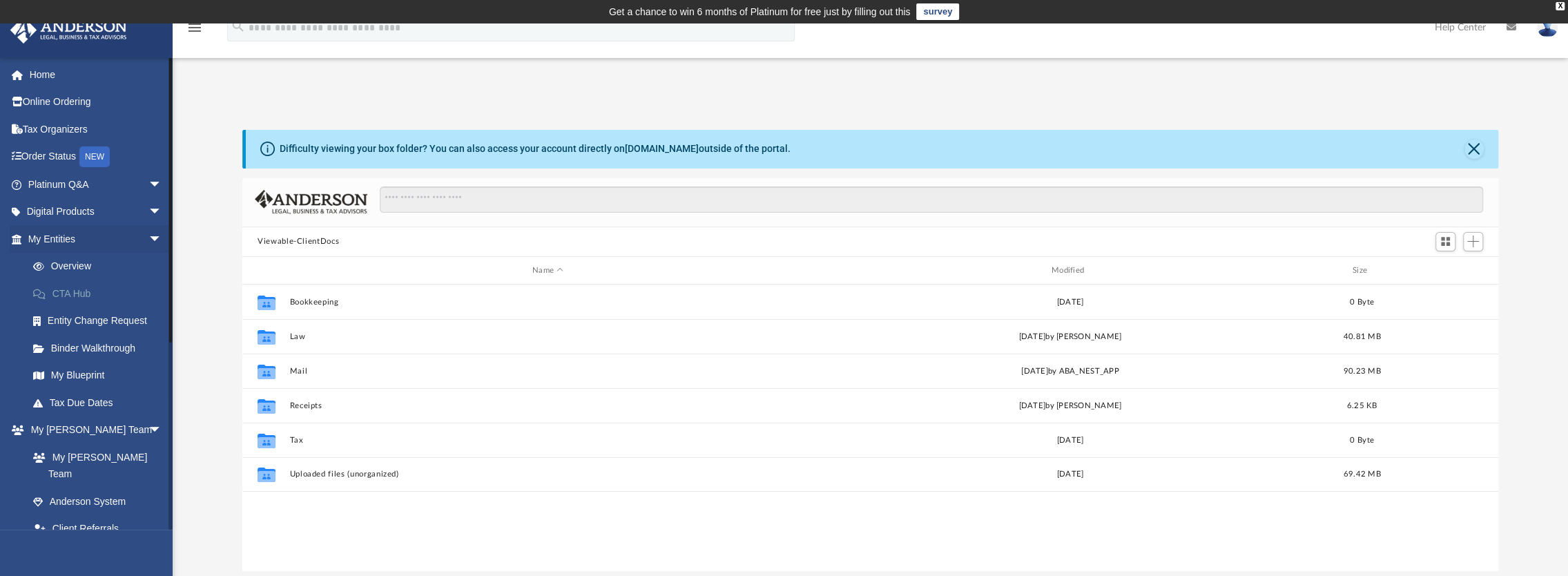
scroll to position [303, 1244]
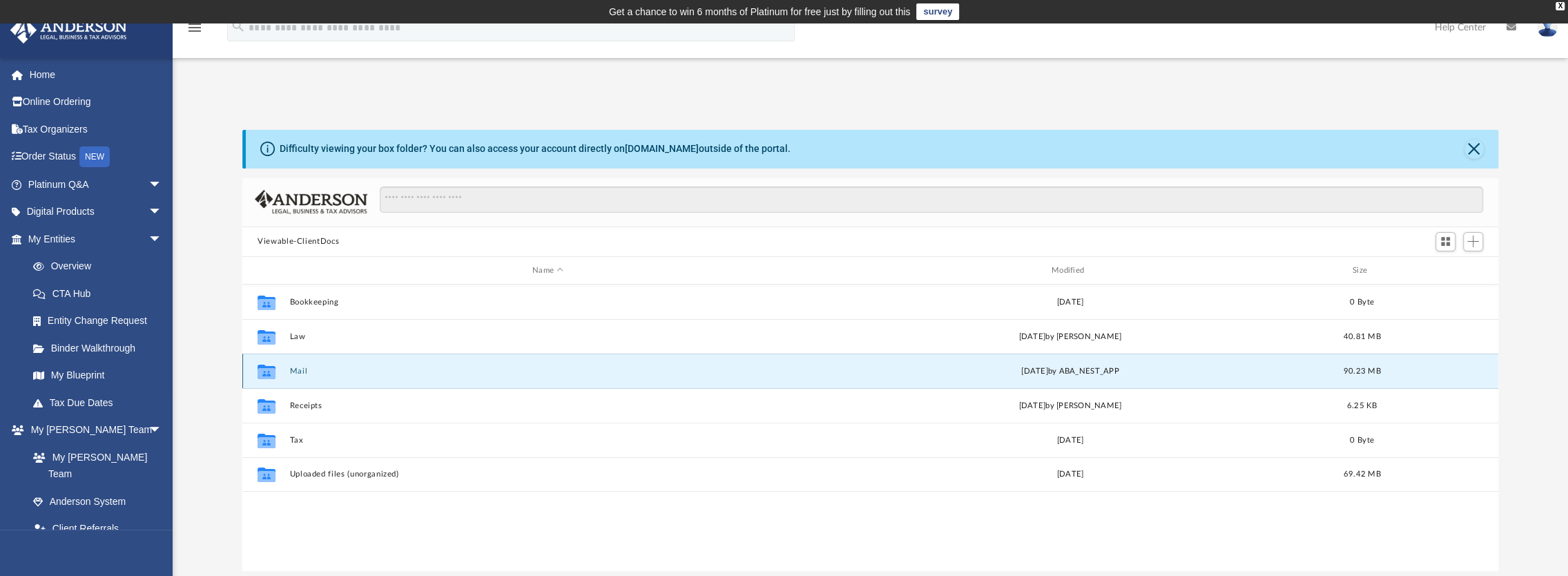
click at [299, 366] on button "Mail" at bounding box center [548, 370] width 517 height 9
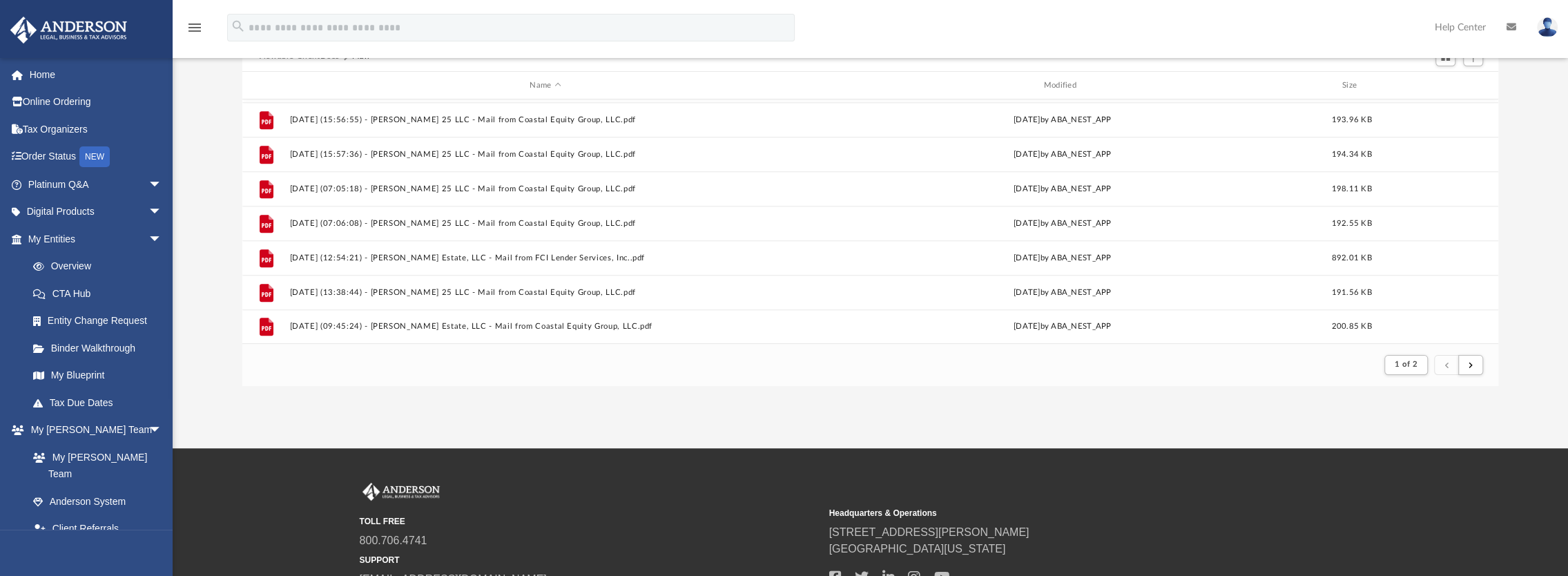
scroll to position [236, 0]
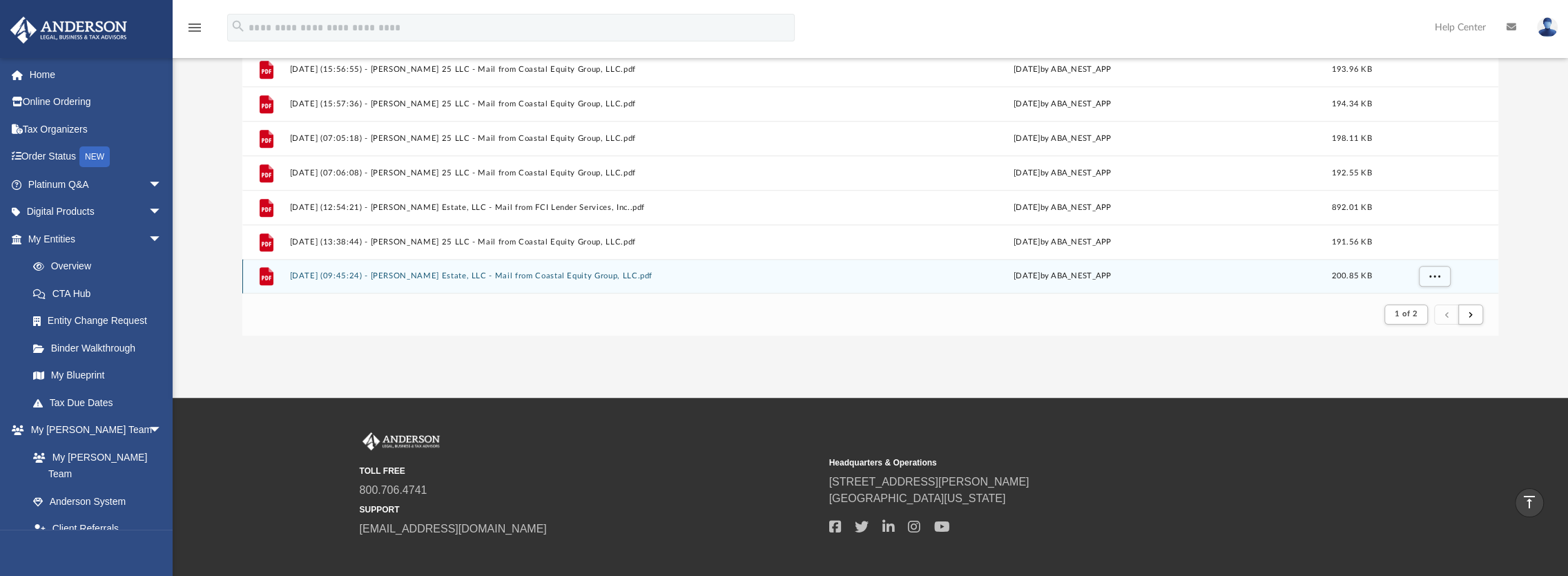
click at [462, 272] on button "2025.02.21 (09:45:24) - Spurling Estate, LLC - Mail from Coastal Equity Group, …" at bounding box center [545, 276] width 511 height 9
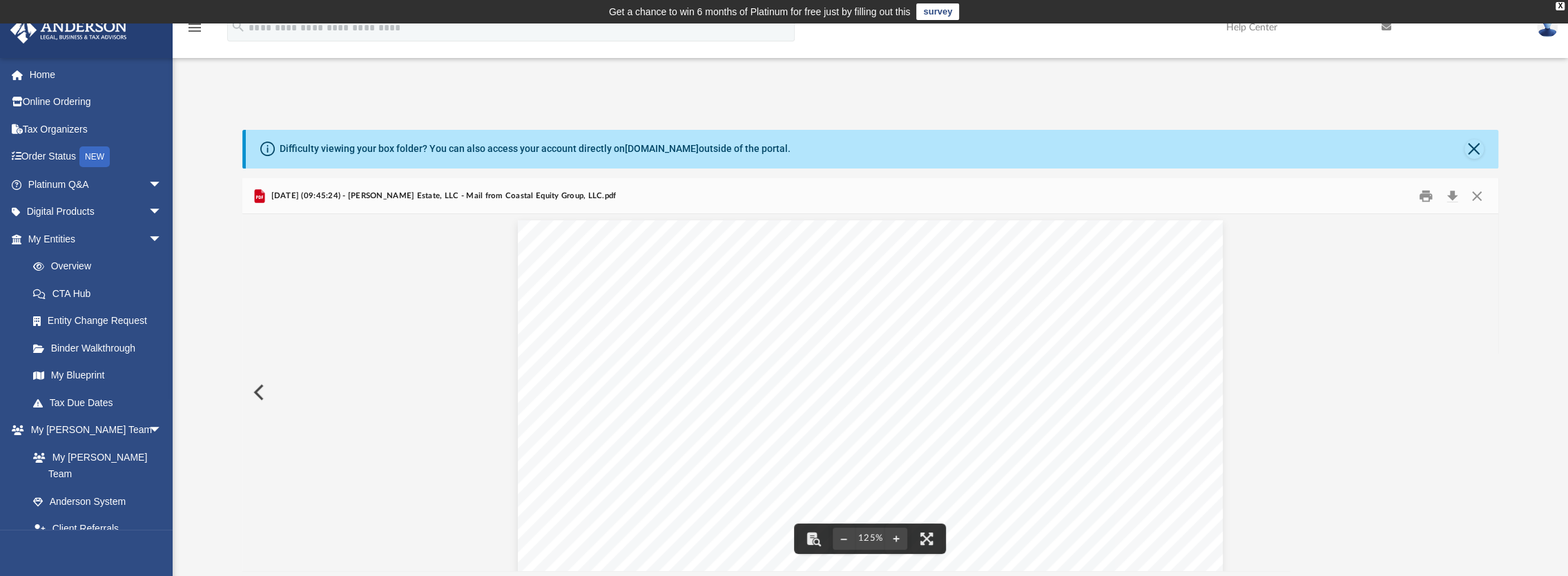
scroll to position [0, 0]
click at [1412, 191] on button "Print" at bounding box center [1425, 195] width 28 height 21
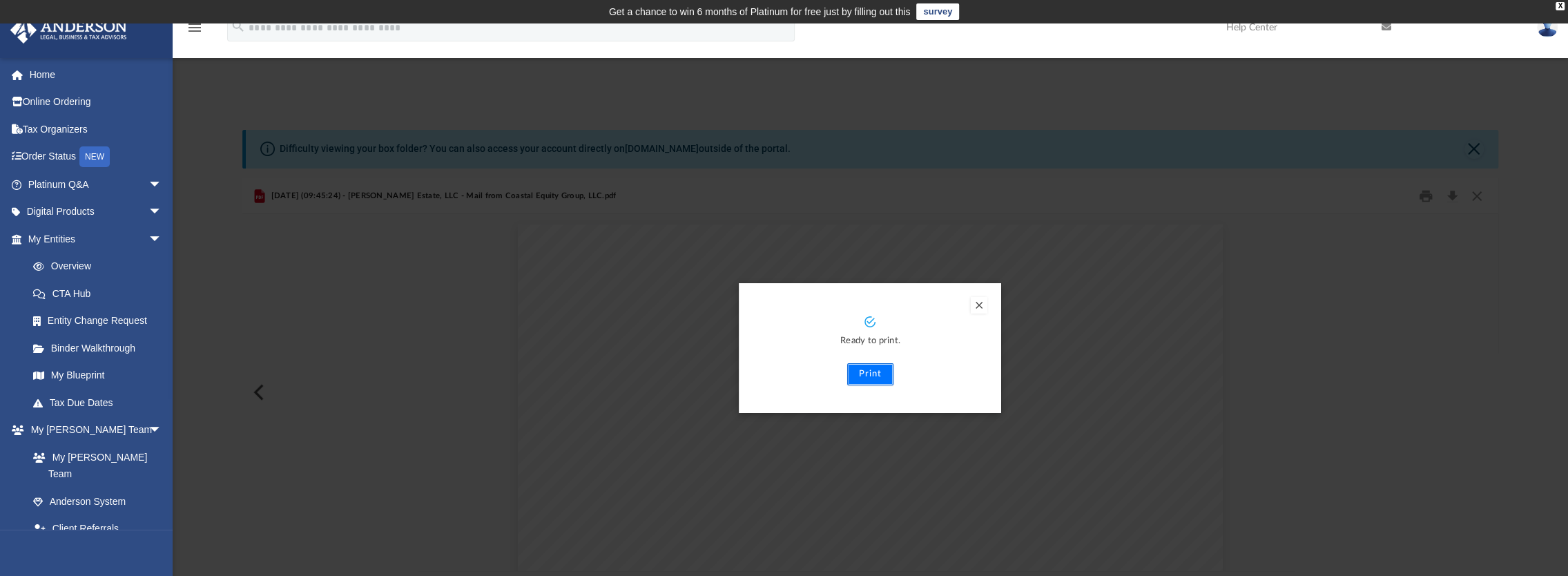
click at [879, 370] on button "Print" at bounding box center [870, 374] width 46 height 22
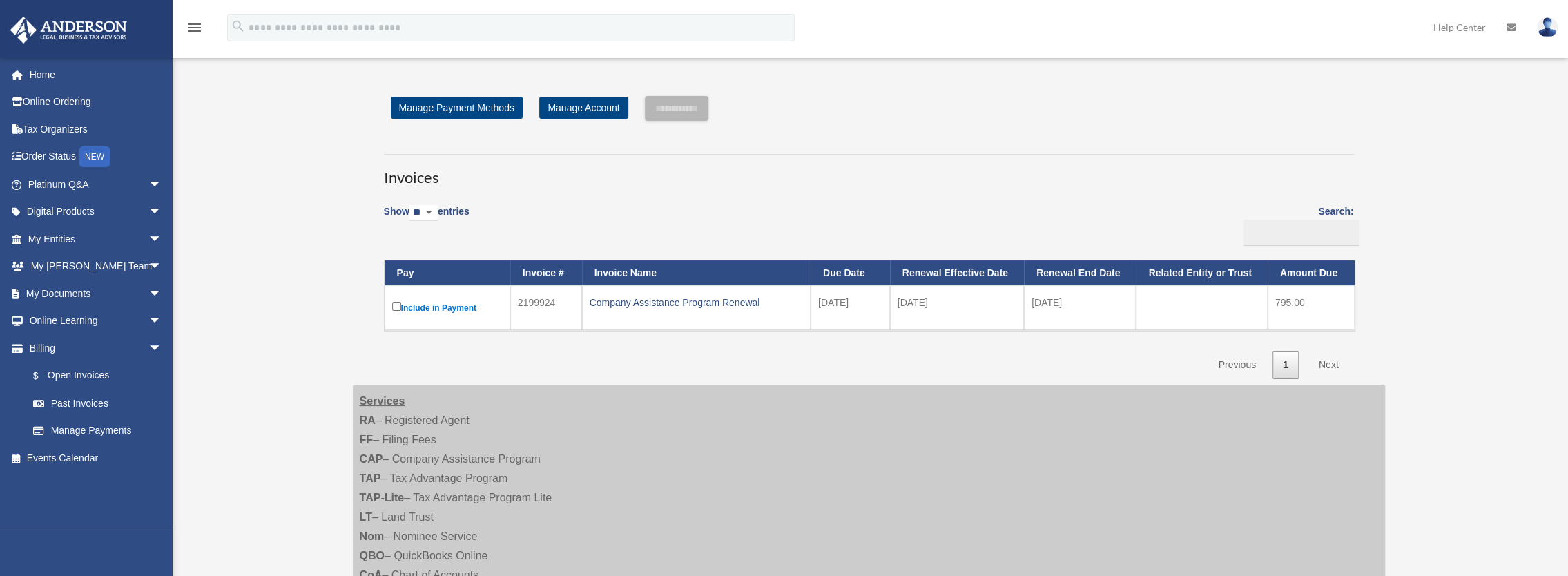
scroll to position [31, 0]
click at [48, 286] on link "My Documents arrow_drop_down" at bounding box center [96, 293] width 173 height 28
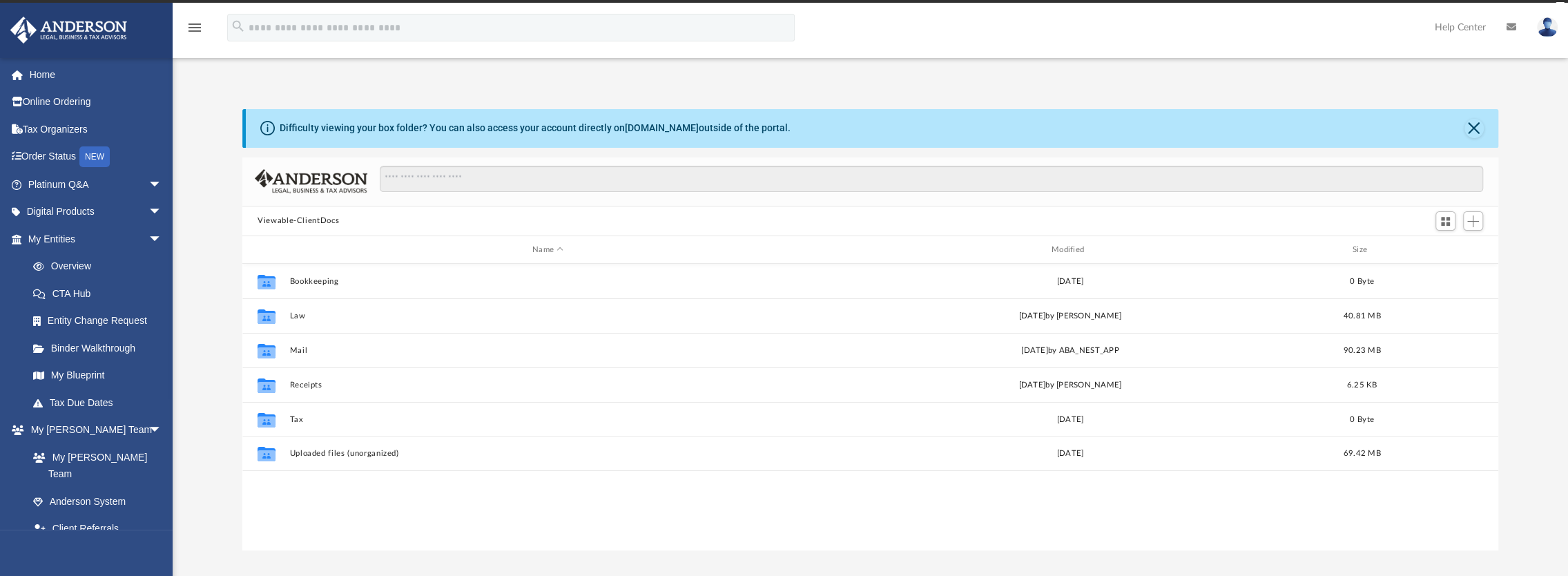
scroll to position [303, 1244]
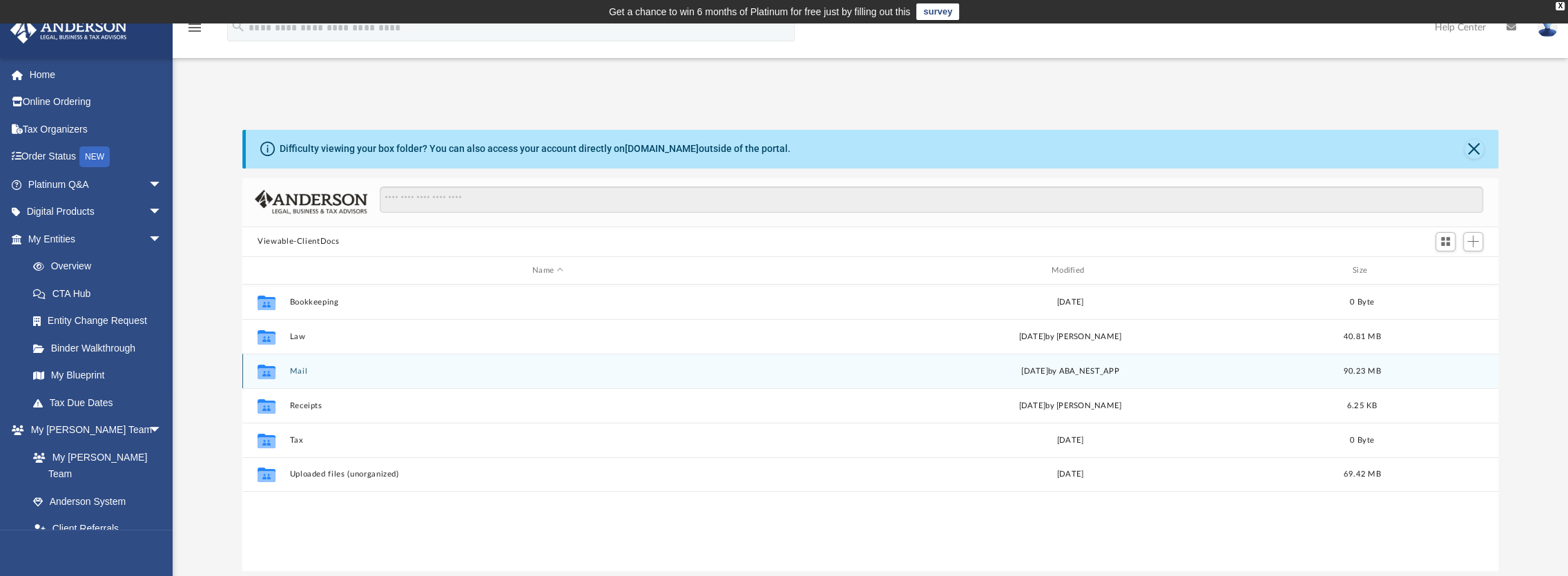
click at [296, 377] on div "Collaborated Folder Mail [DATE] by ABA_NEST_APP 90.23 MB" at bounding box center [870, 371] width 1255 height 35
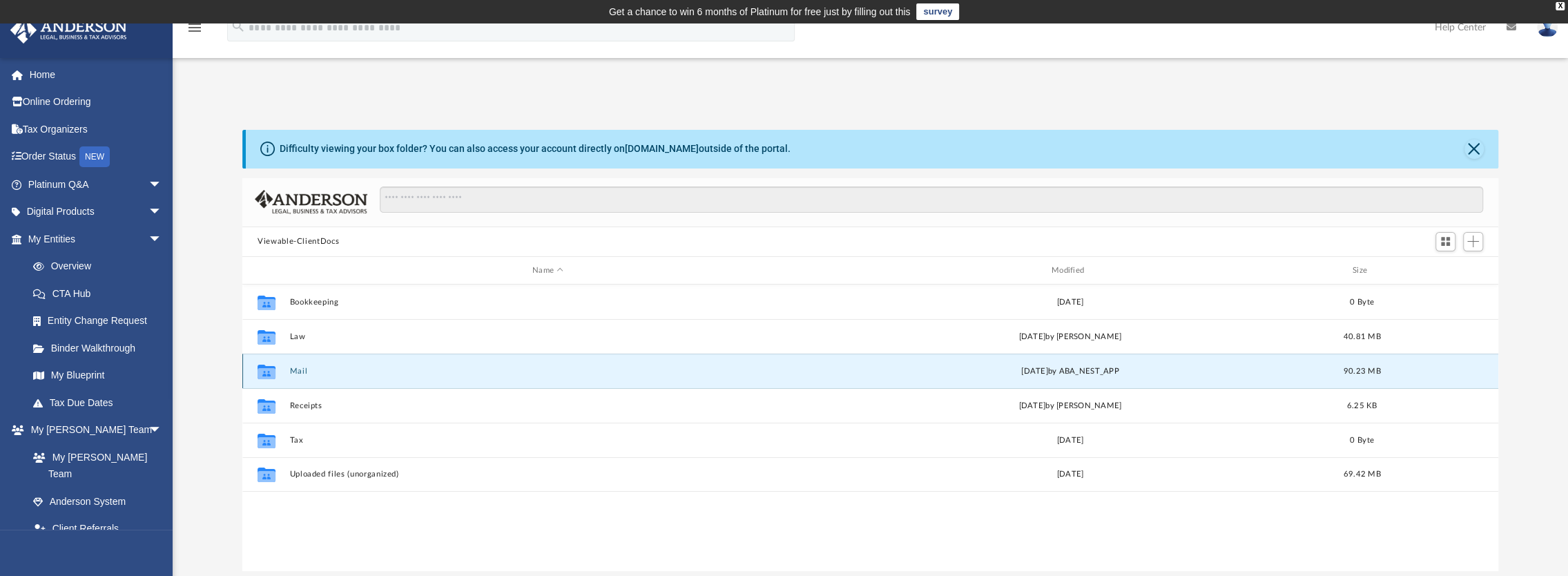
click at [836, 373] on div "[DATE] by ABA_NEST_APP" at bounding box center [1070, 372] width 517 height 13
click at [272, 368] on icon "grid" at bounding box center [266, 373] width 18 height 11
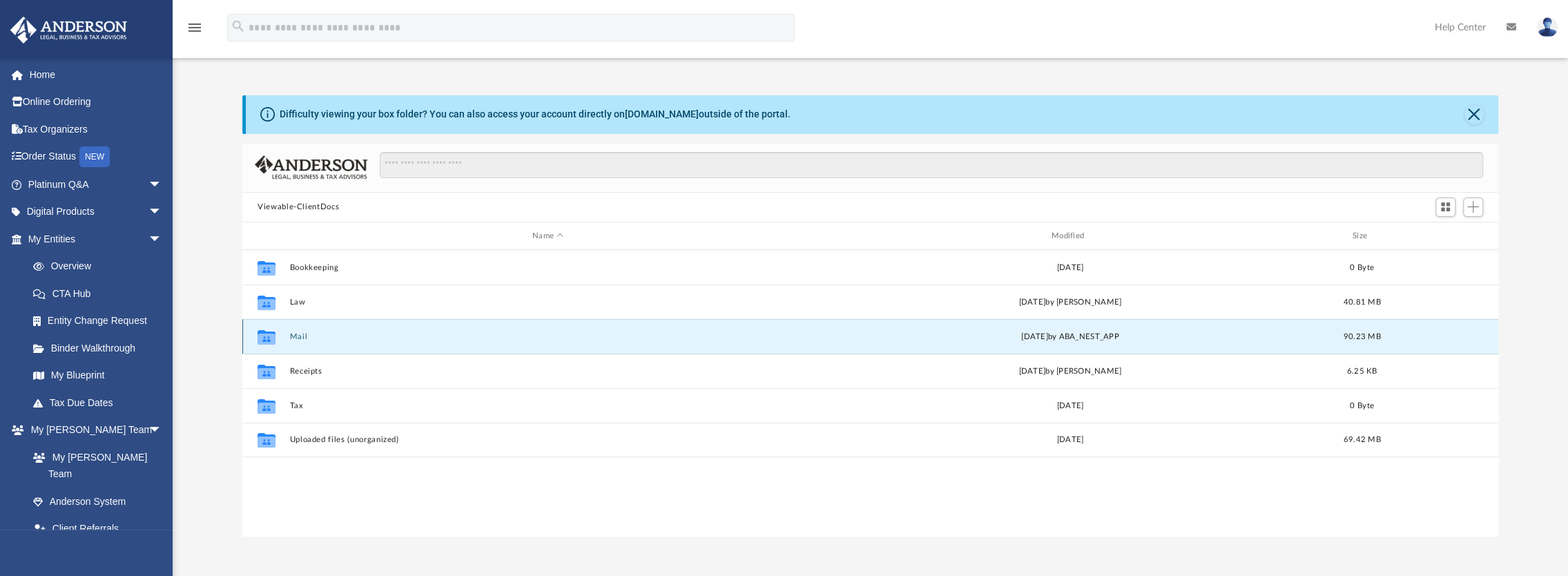
scroll to position [0, 0]
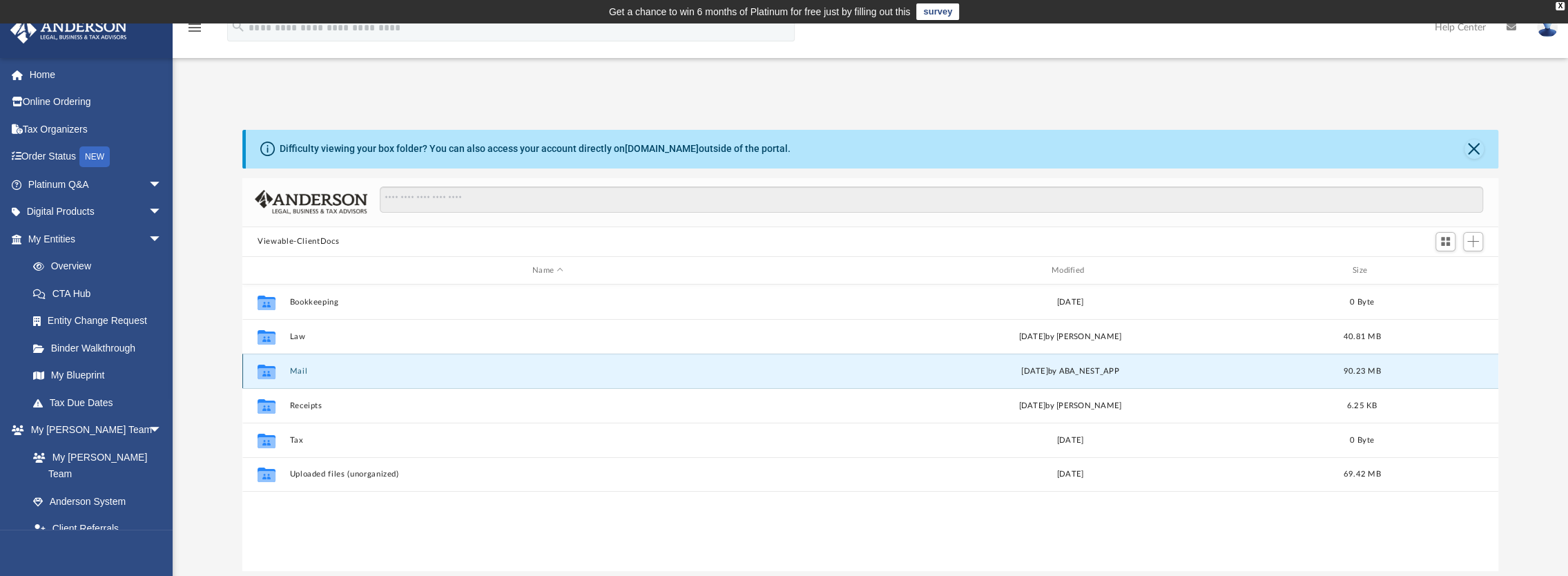
click at [1359, 367] on span "90.23 MB" at bounding box center [1361, 371] width 37 height 8
click at [1466, 152] on button "Close" at bounding box center [1473, 149] width 20 height 20
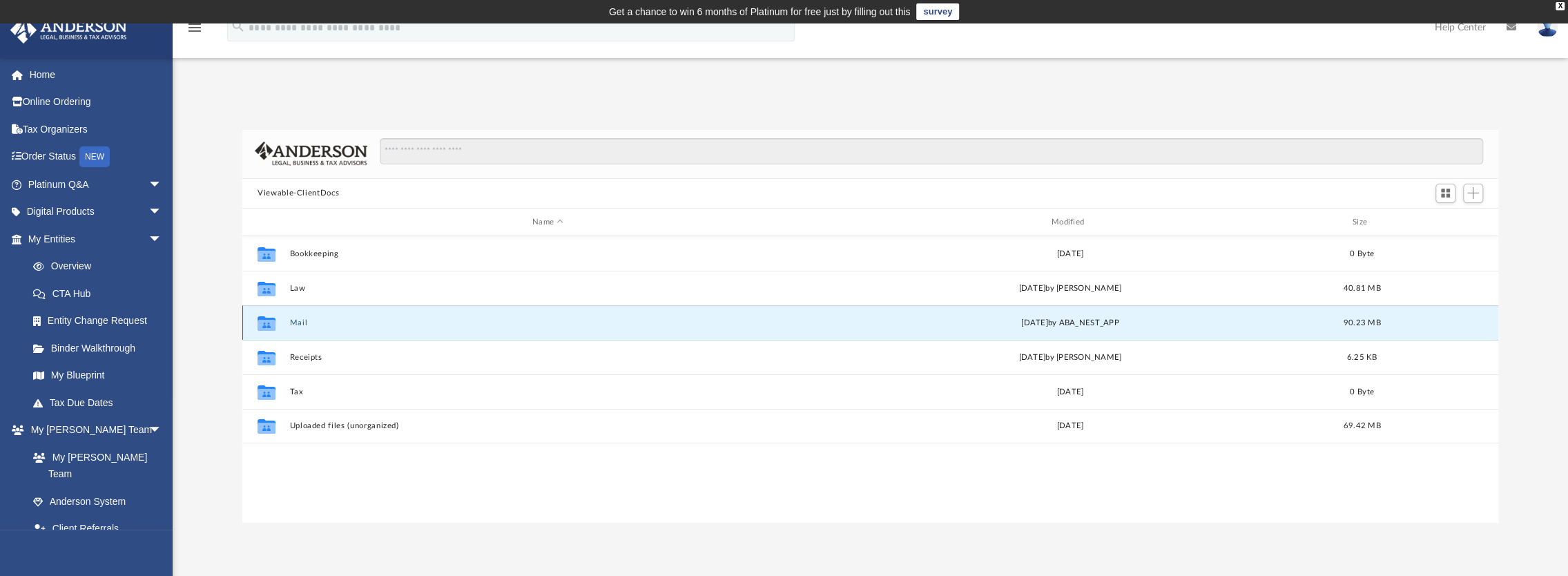
click at [1025, 320] on div "Fri Aug 1 2025 by ABA_NEST_APP" at bounding box center [1070, 323] width 517 height 13
click at [265, 325] on icon "grid" at bounding box center [266, 323] width 18 height 14
click at [340, 316] on div "Collaborated Folder Mail [DATE] by ABA_NEST_APP 90.23 MB" at bounding box center [870, 322] width 1255 height 35
click at [270, 321] on icon "grid" at bounding box center [266, 325] width 18 height 11
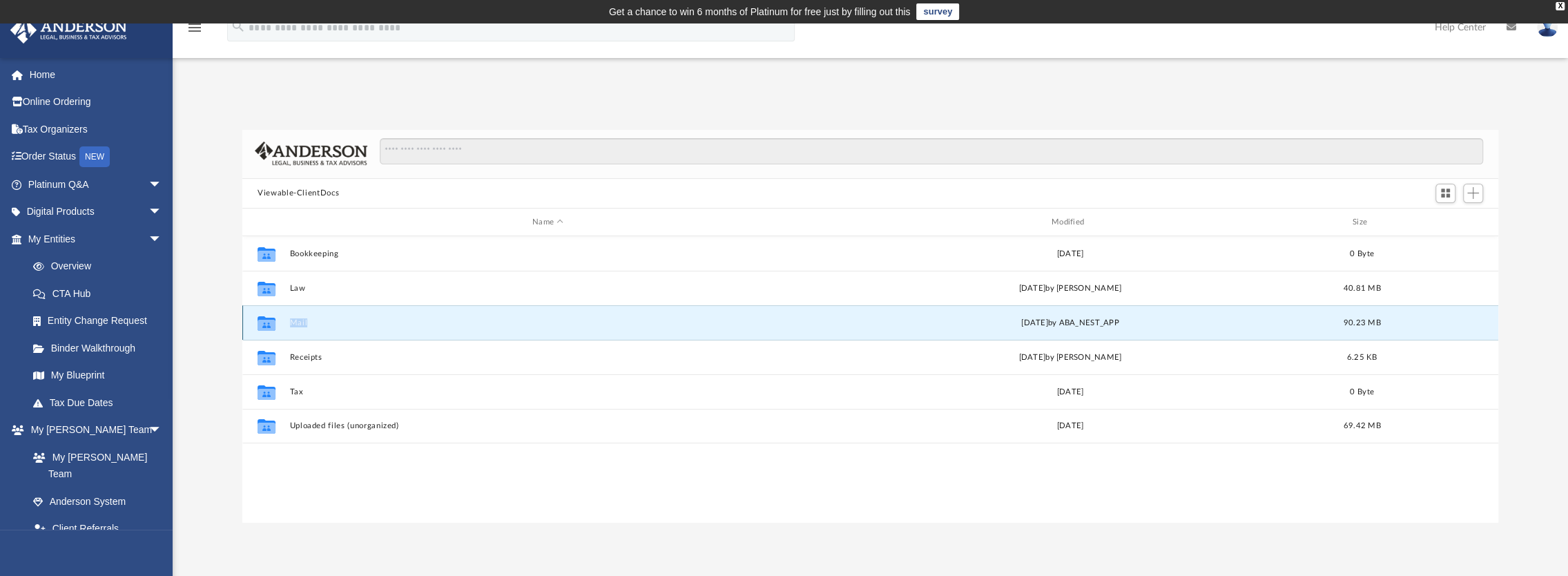
click at [270, 321] on icon "grid" at bounding box center [266, 325] width 18 height 11
click at [1006, 321] on div "Fri Aug 1 2025 by ABA_NEST_APP" at bounding box center [1070, 323] width 517 height 13
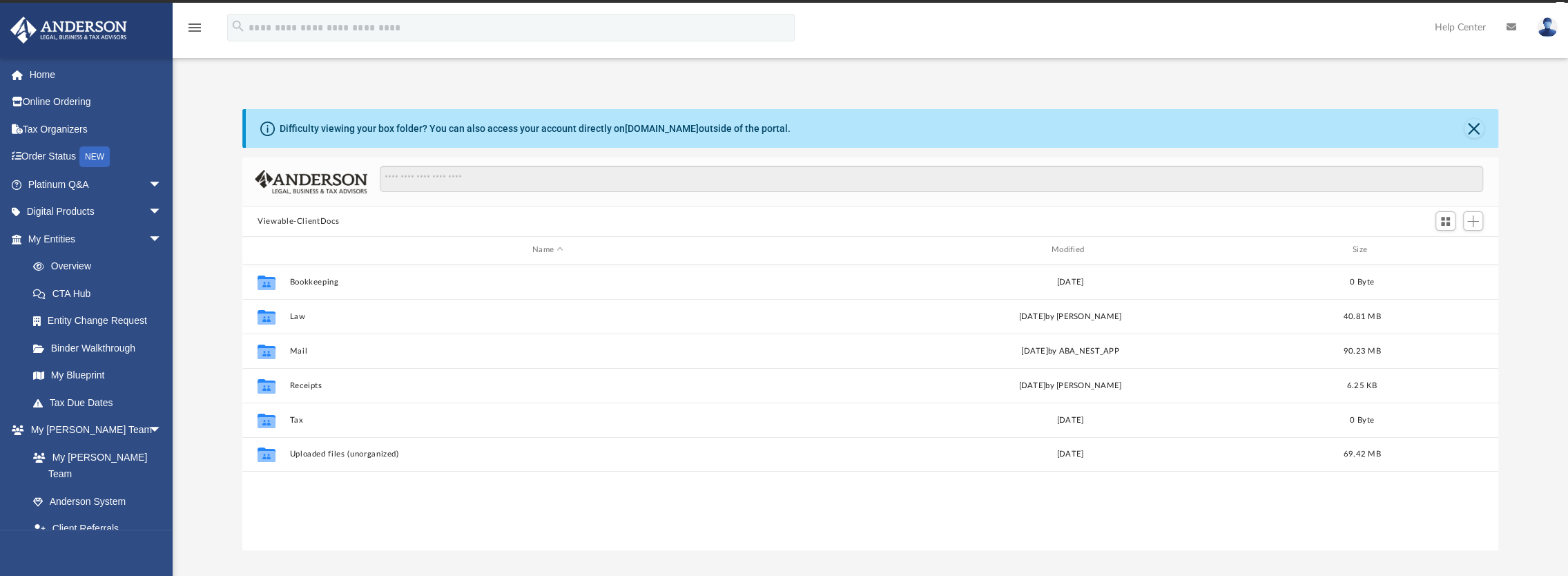
scroll to position [303, 1244]
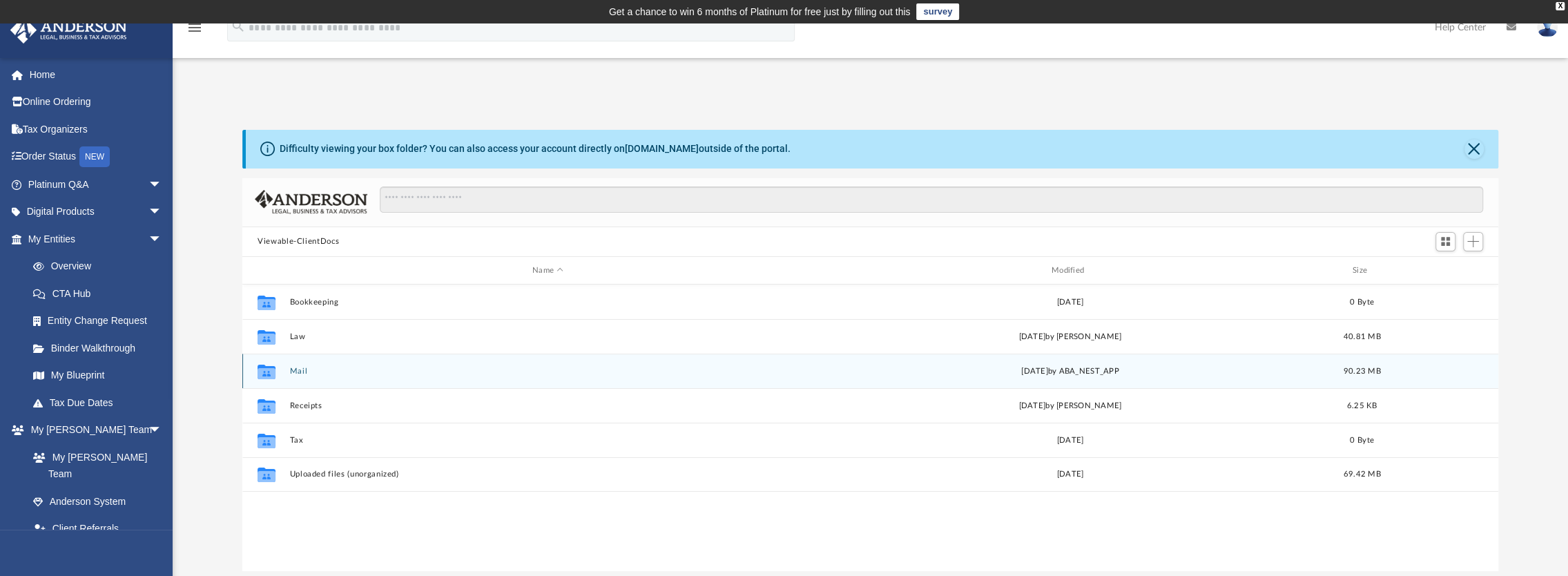
click at [265, 370] on icon "grid" at bounding box center [266, 373] width 18 height 11
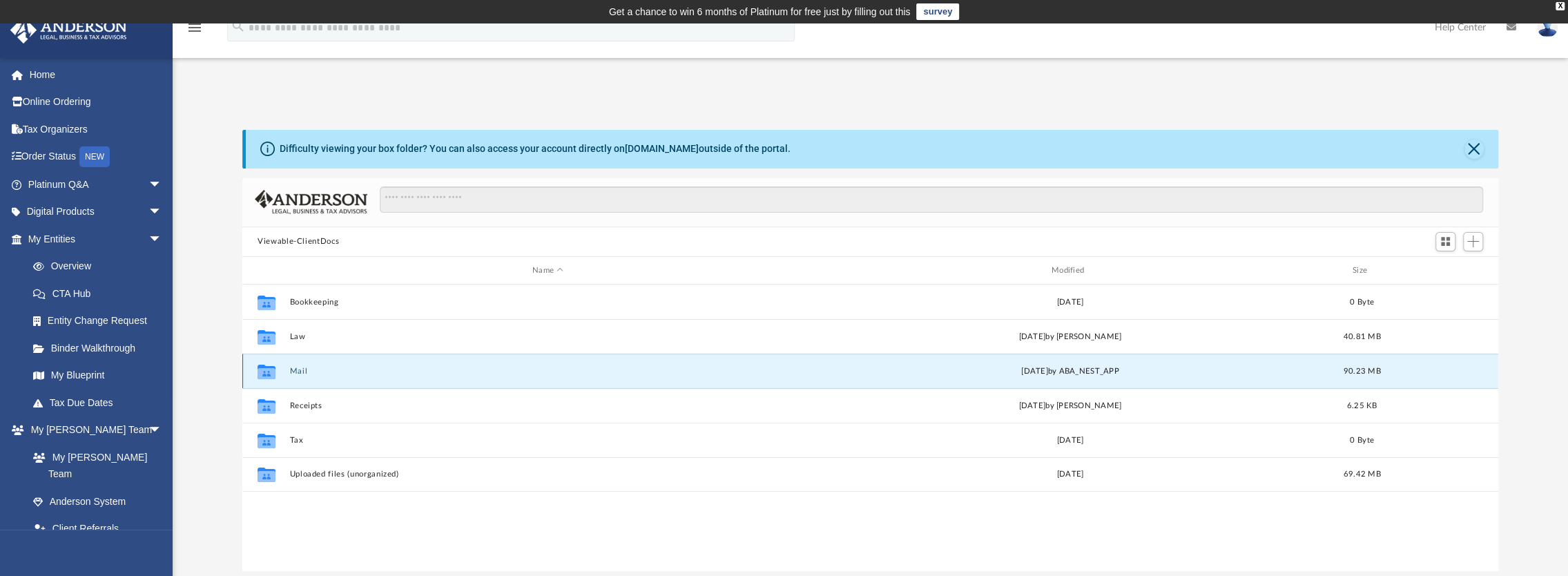
click at [1122, 372] on div "Fri Aug 1 2025 by ABA_NEST_APP" at bounding box center [1070, 372] width 517 height 13
click at [1359, 370] on span "90.23 MB" at bounding box center [1361, 371] width 37 height 8
click at [261, 374] on icon "grid" at bounding box center [266, 373] width 18 height 11
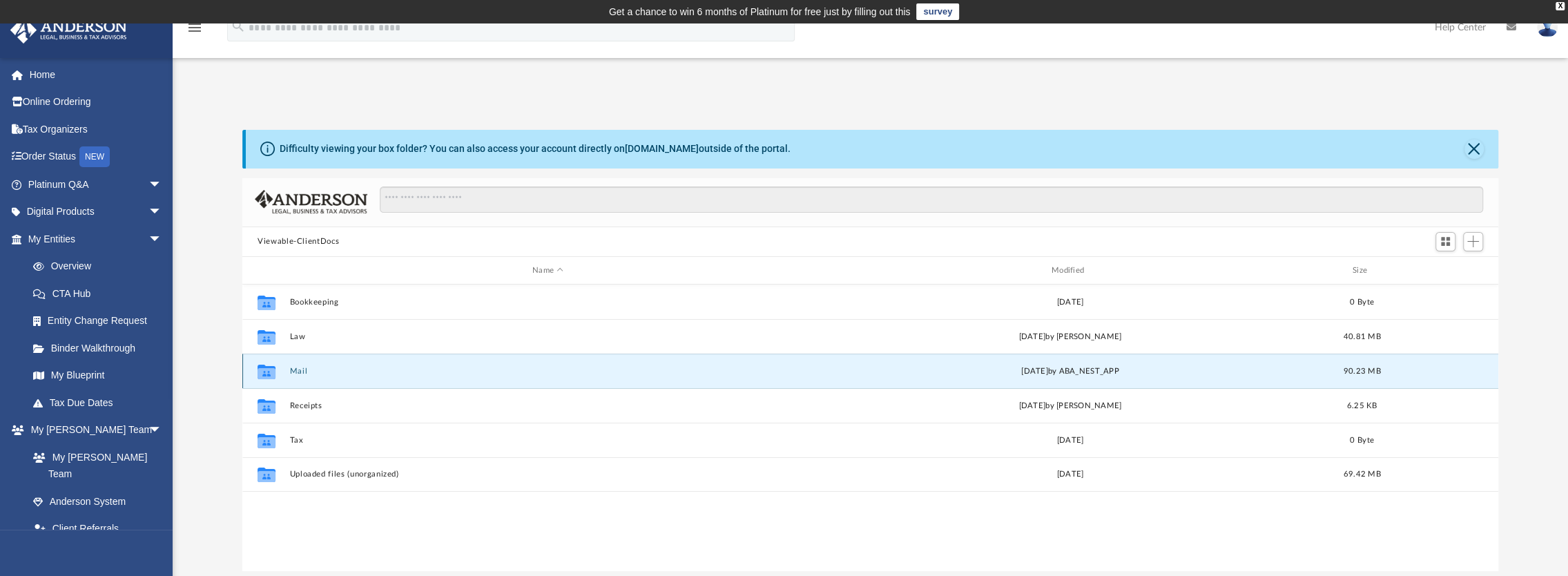
click at [265, 366] on icon "grid" at bounding box center [266, 372] width 18 height 14
drag, startPoint x: 265, startPoint y: 366, endPoint x: 324, endPoint y: 365, distance: 59.0
click at [324, 365] on div "Collaborated Folder Mail Fri Aug 1 2025 by ABA_NEST_APP 90.23 MB" at bounding box center [870, 371] width 1255 height 35
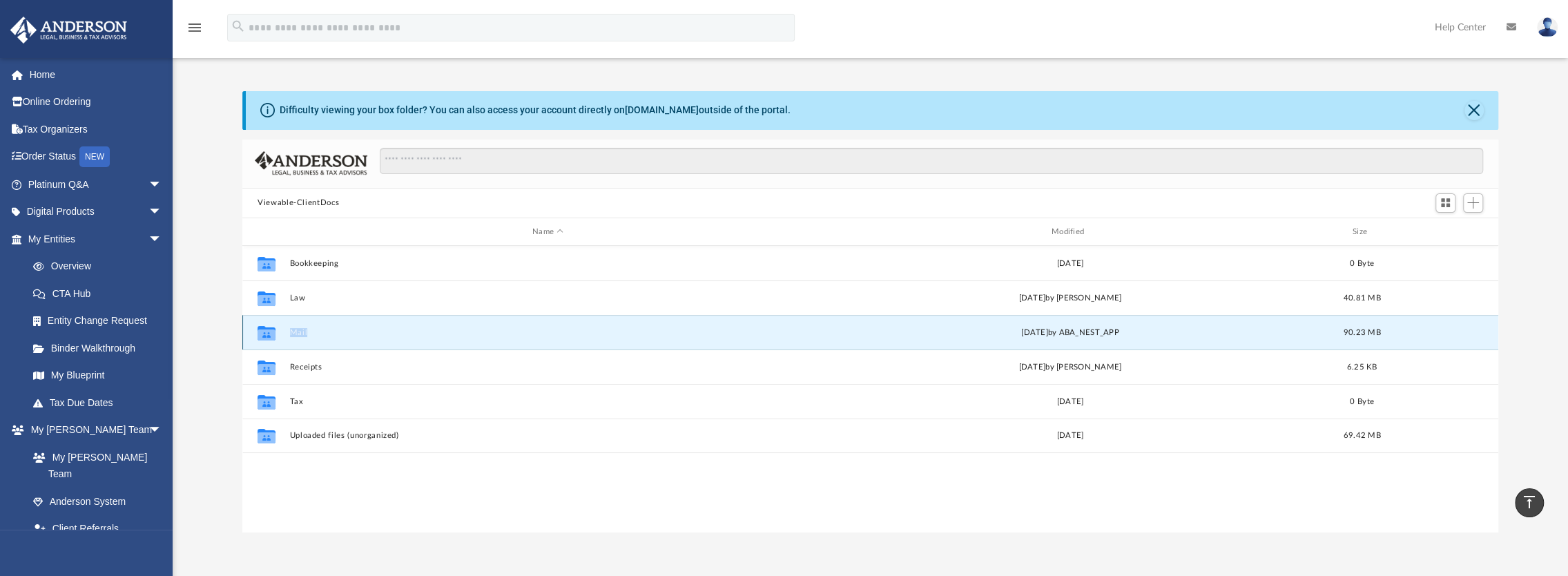
scroll to position [0, 0]
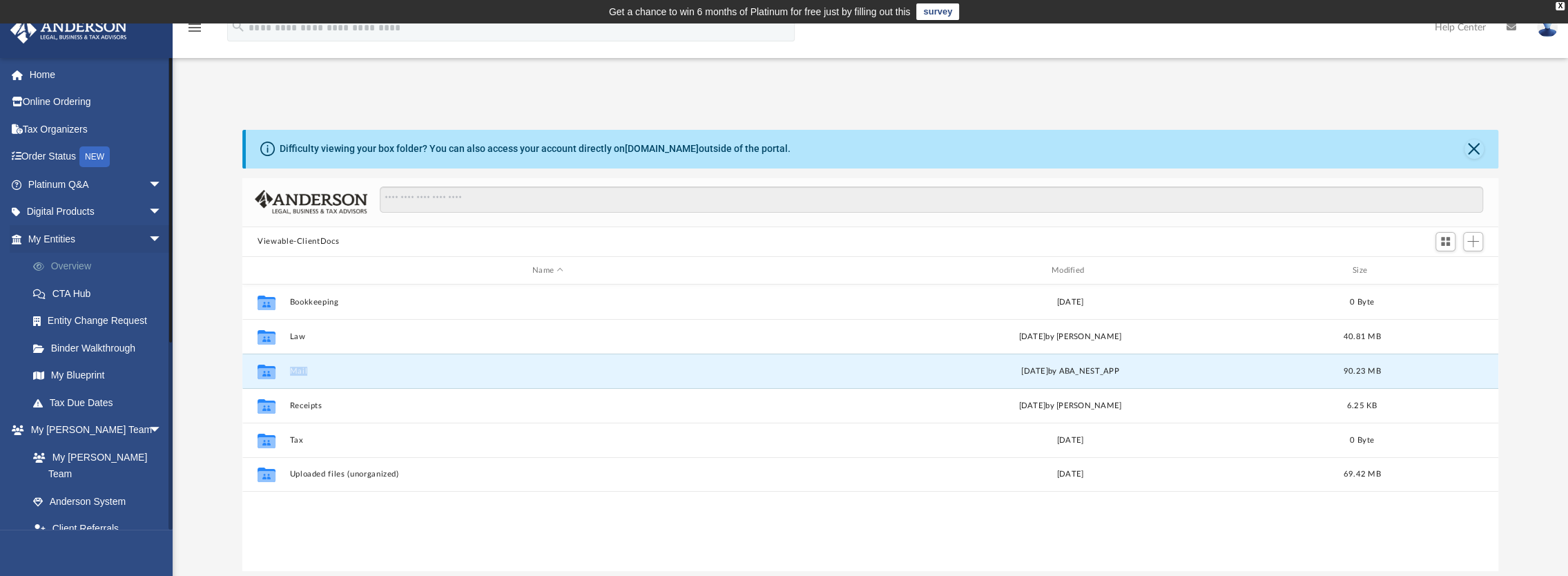
click at [90, 262] on link "Overview" at bounding box center [102, 266] width 164 height 28
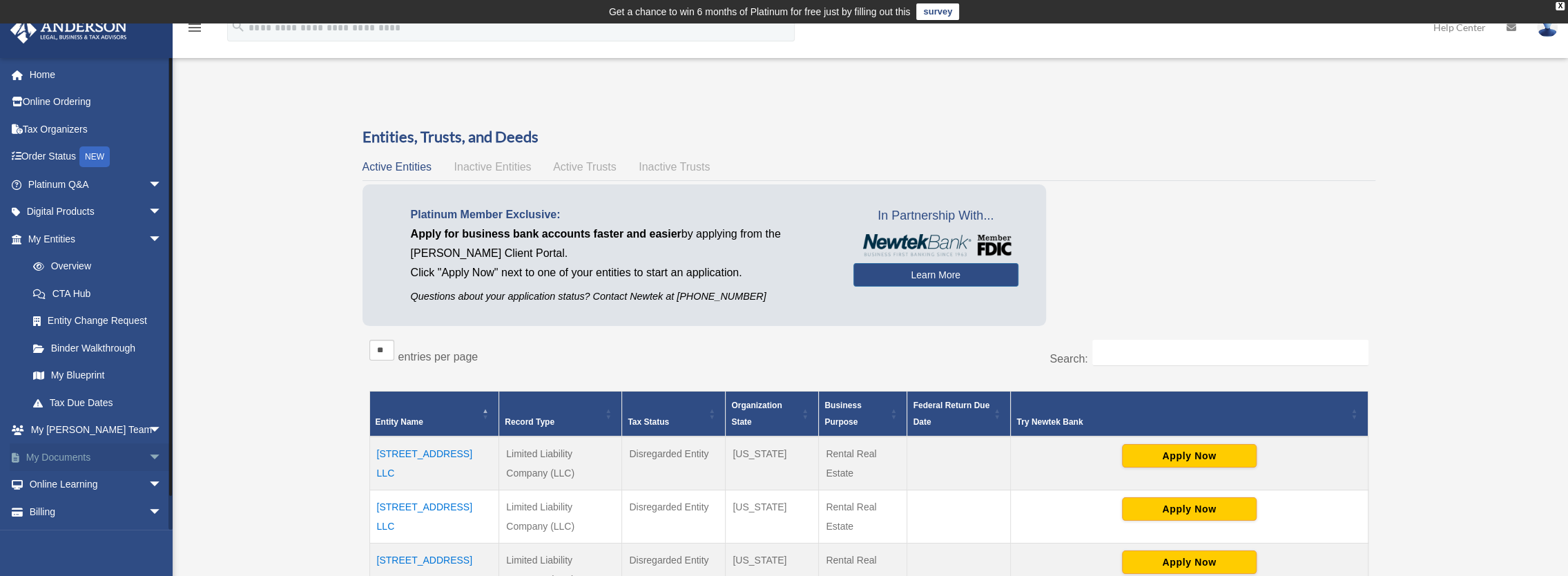
click at [103, 456] on link "My Documents arrow_drop_down" at bounding box center [96, 457] width 173 height 28
click at [148, 453] on span "arrow_drop_down" at bounding box center [161, 458] width 28 height 28
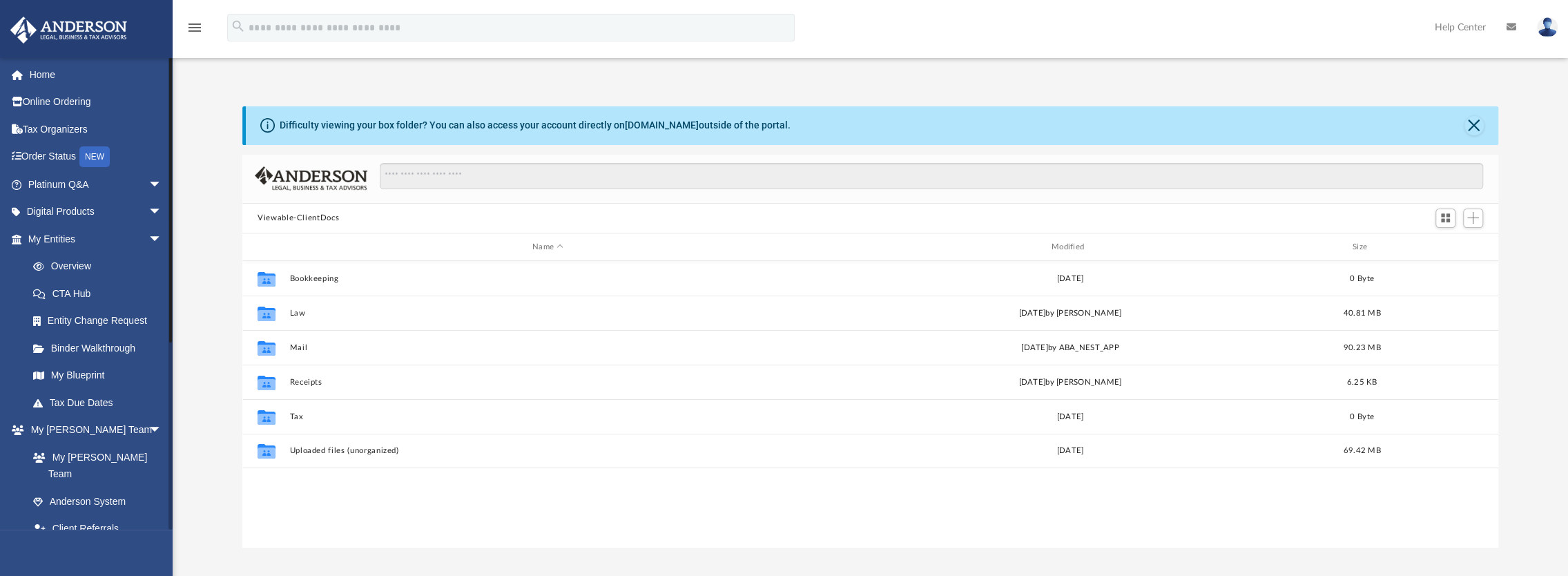
scroll to position [303, 1244]
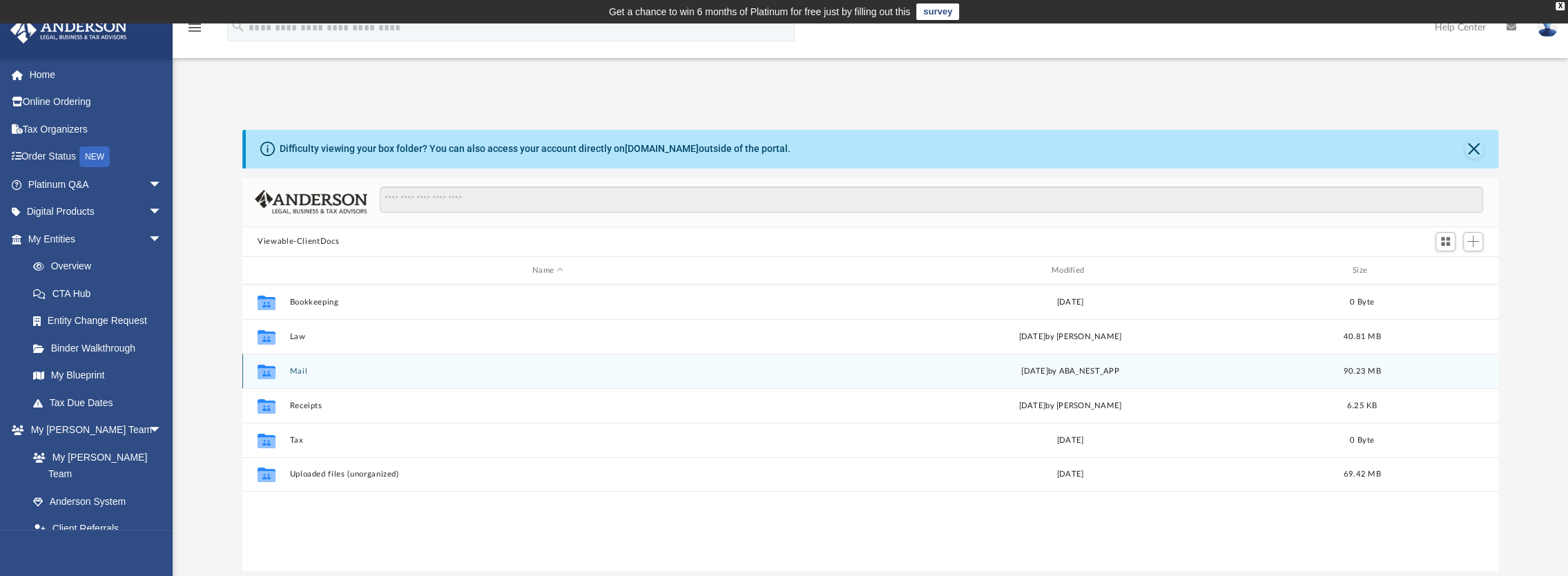
click at [276, 365] on icon "Collaborated Folder" at bounding box center [266, 372] width 22 height 22
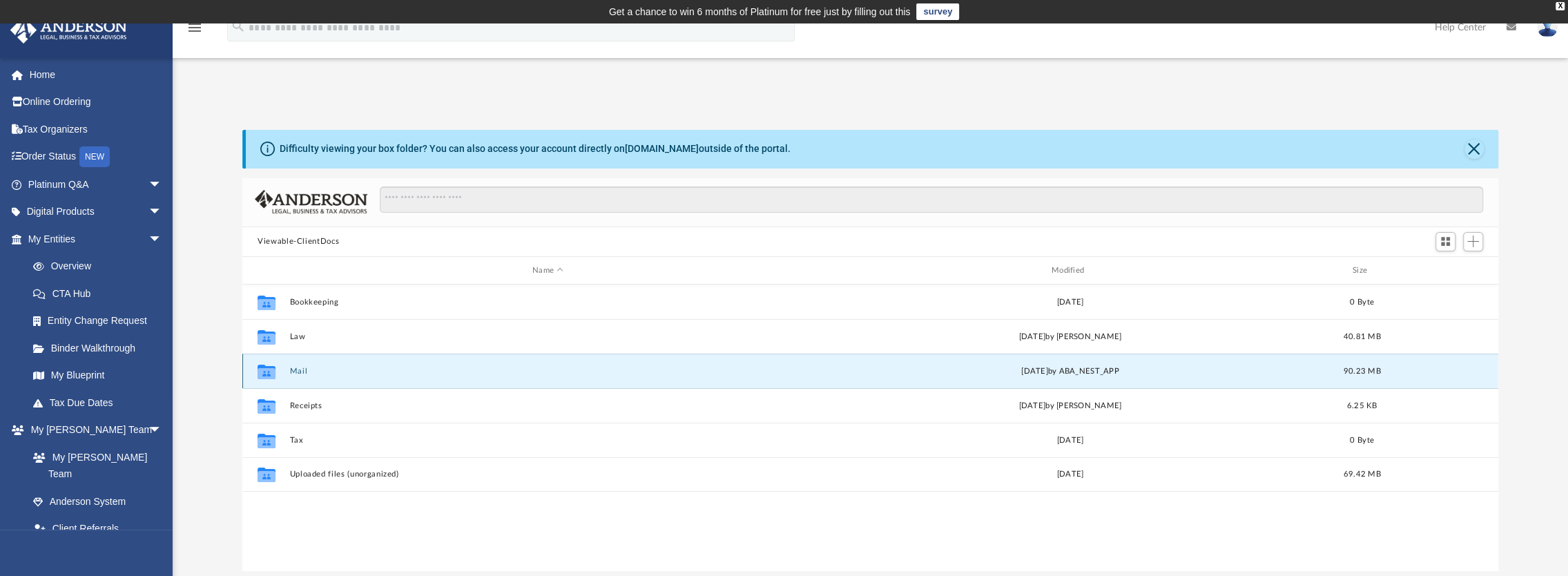
click at [265, 368] on icon "grid" at bounding box center [266, 373] width 18 height 11
drag, startPoint x: 265, startPoint y: 367, endPoint x: 300, endPoint y: 372, distance: 35.4
click at [300, 372] on button "Mail" at bounding box center [548, 370] width 517 height 9
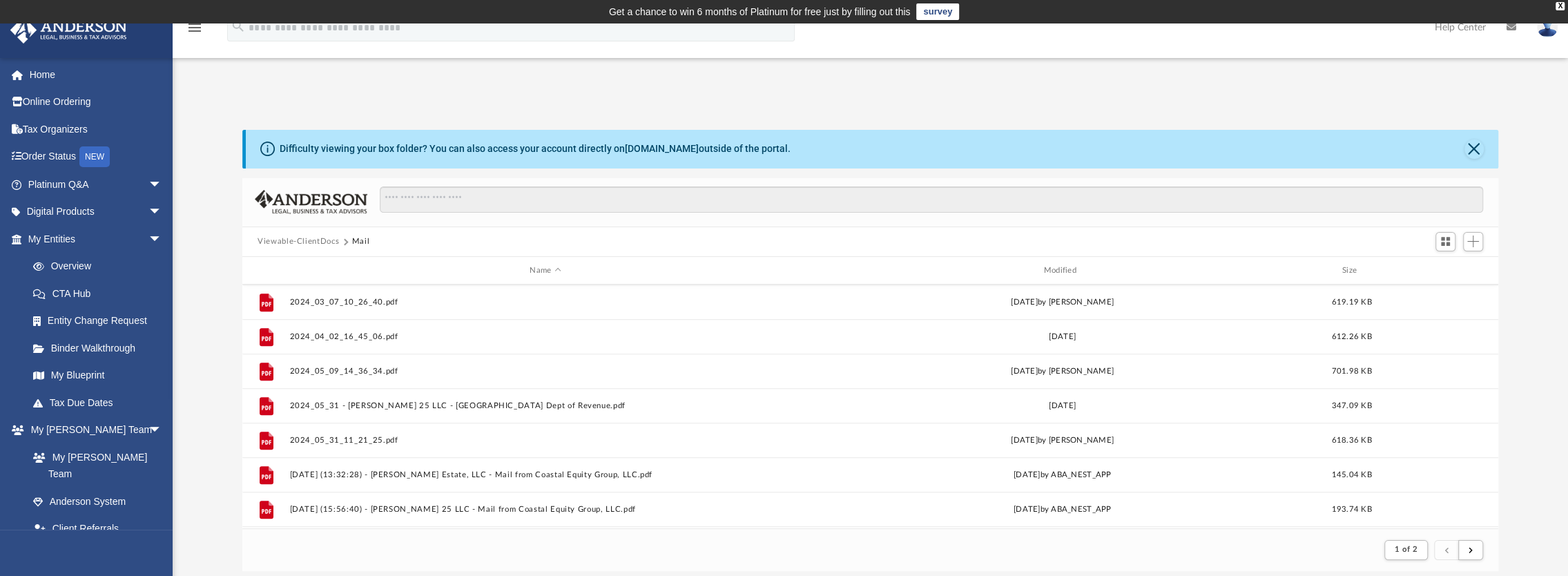
scroll to position [1482, 0]
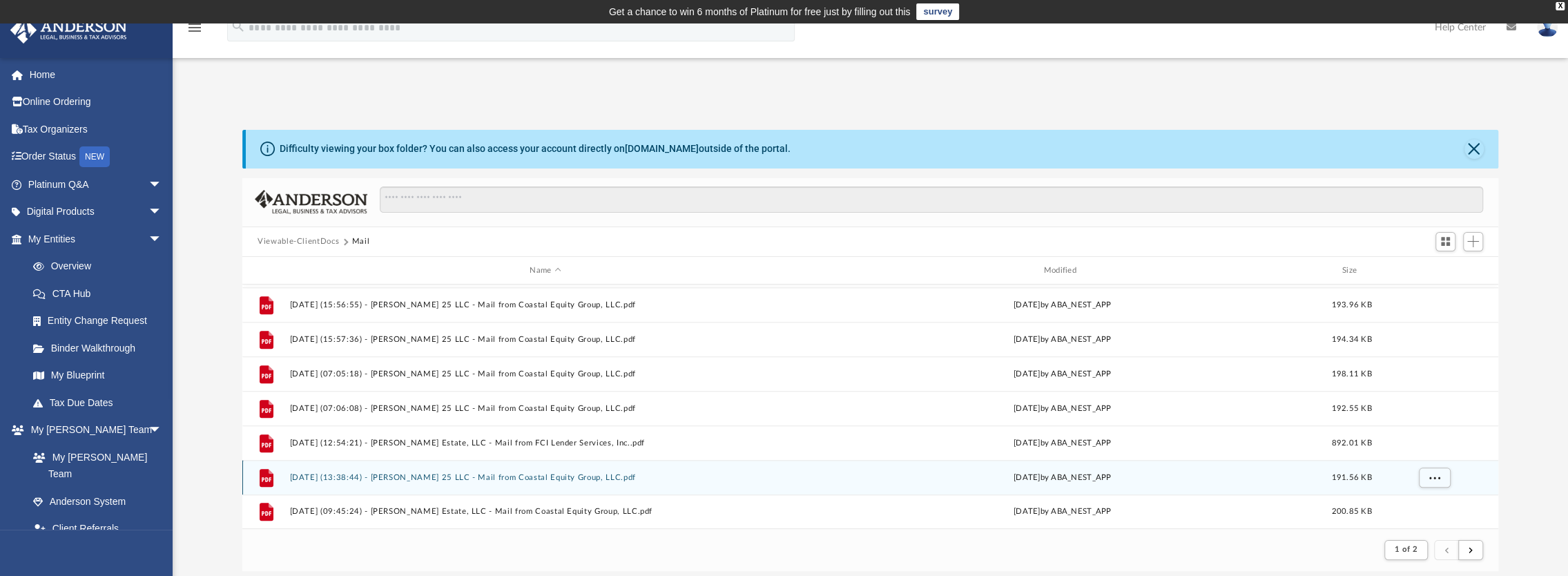
click at [372, 470] on div "File [DATE] (13:38:44) - [PERSON_NAME] 25 LLC - Mail from Coastal Equity Group,…" at bounding box center [870, 478] width 1255 height 35
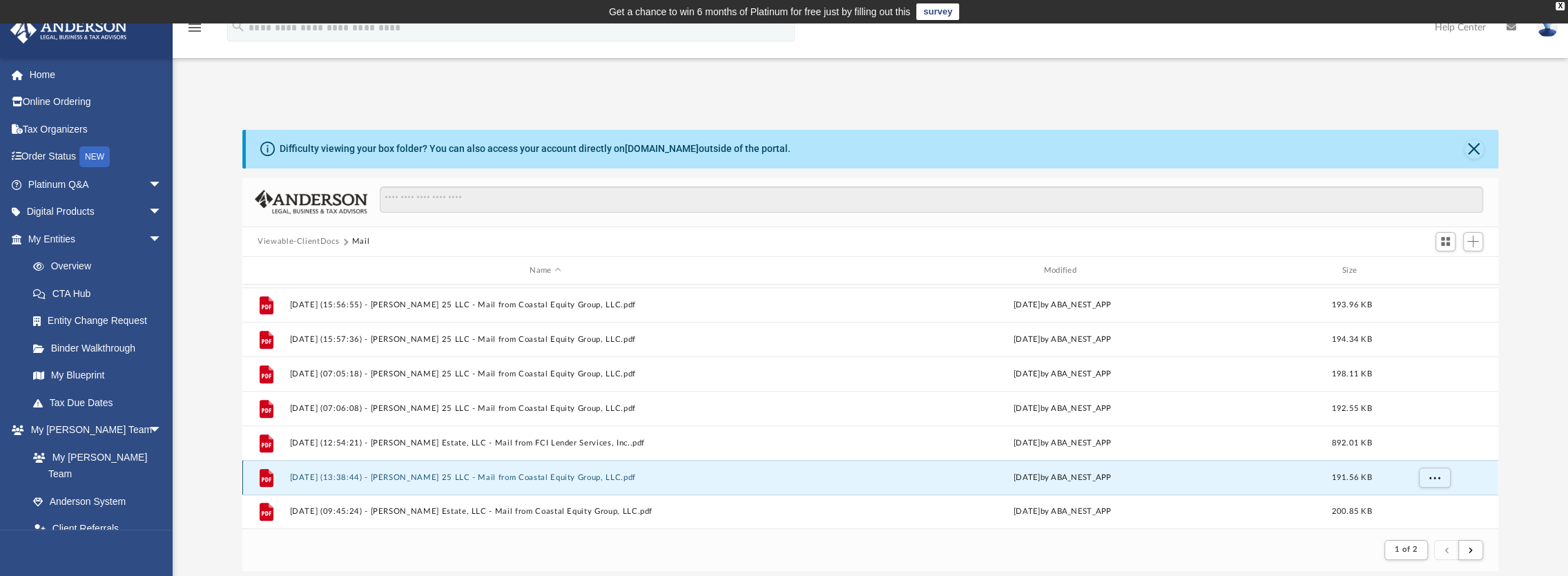
click at [374, 479] on button "[DATE] (13:38:44) - [PERSON_NAME] 25 LLC - Mail from Coastal Equity Group, LLC.…" at bounding box center [545, 477] width 511 height 9
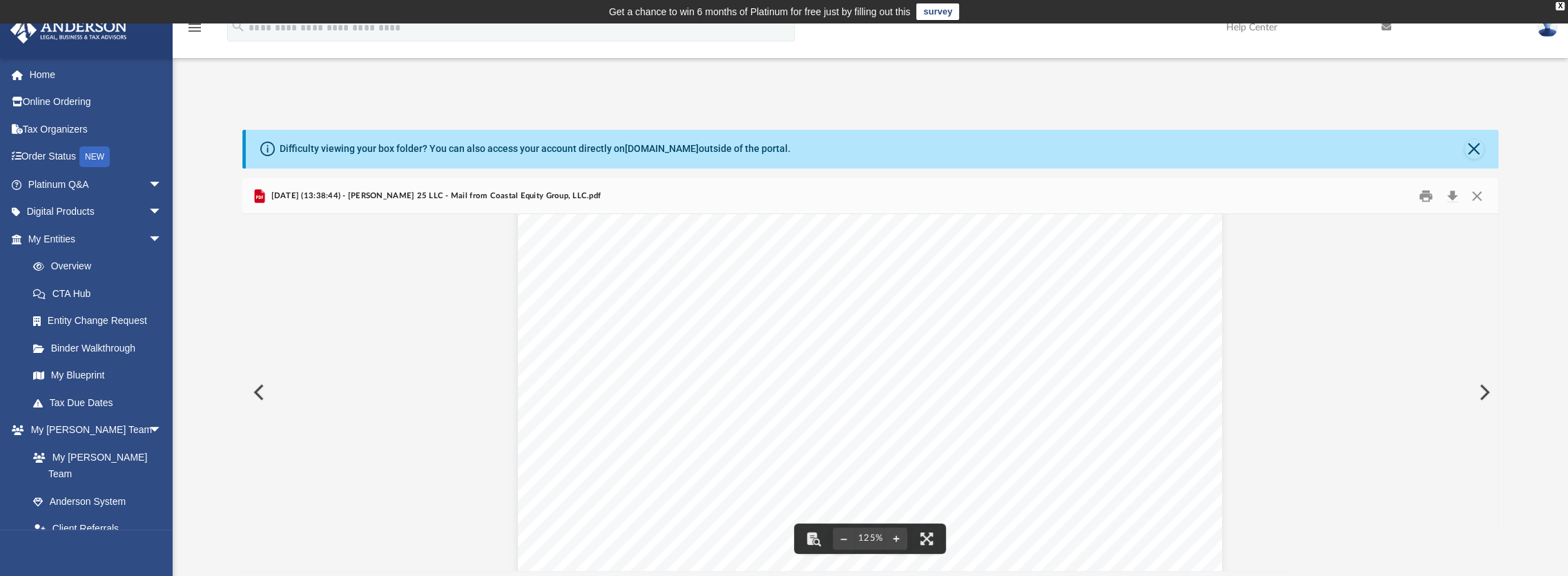
scroll to position [0, 0]
click at [262, 392] on button "Preview" at bounding box center [258, 392] width 31 height 39
click at [262, 389] on button "Preview" at bounding box center [258, 392] width 31 height 39
click at [255, 387] on button "Preview" at bounding box center [258, 392] width 31 height 39
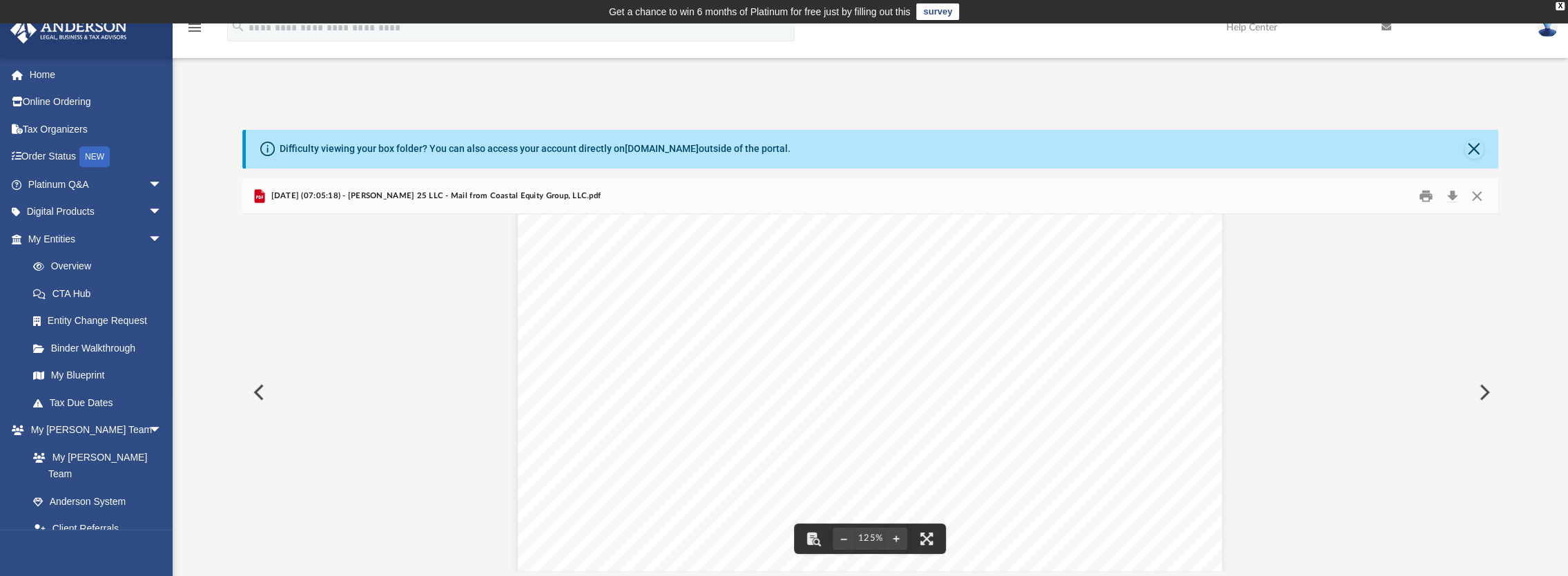
scroll to position [277, 0]
click at [255, 390] on button "Preview" at bounding box center [258, 392] width 31 height 39
click at [262, 390] on button "Preview" at bounding box center [258, 392] width 31 height 39
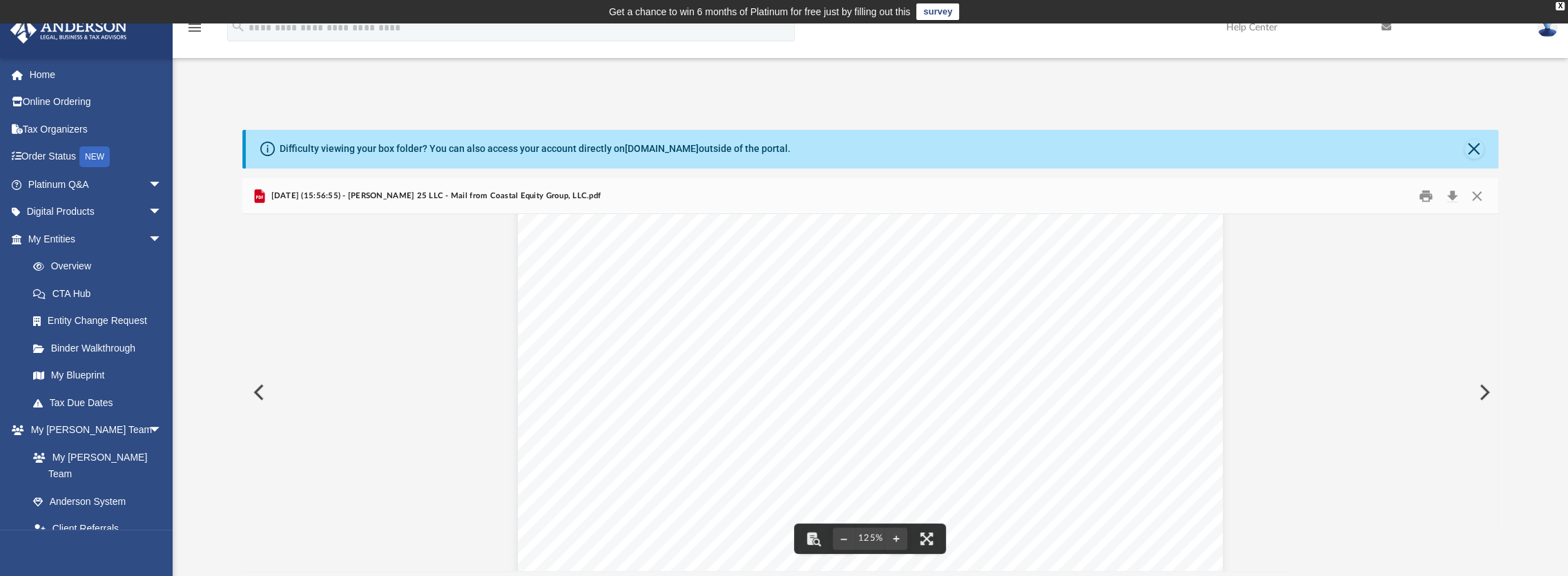
click at [258, 388] on button "Preview" at bounding box center [258, 392] width 31 height 39
click at [262, 388] on button "Preview" at bounding box center [258, 392] width 31 height 39
click at [265, 391] on button "Preview" at bounding box center [258, 392] width 31 height 39
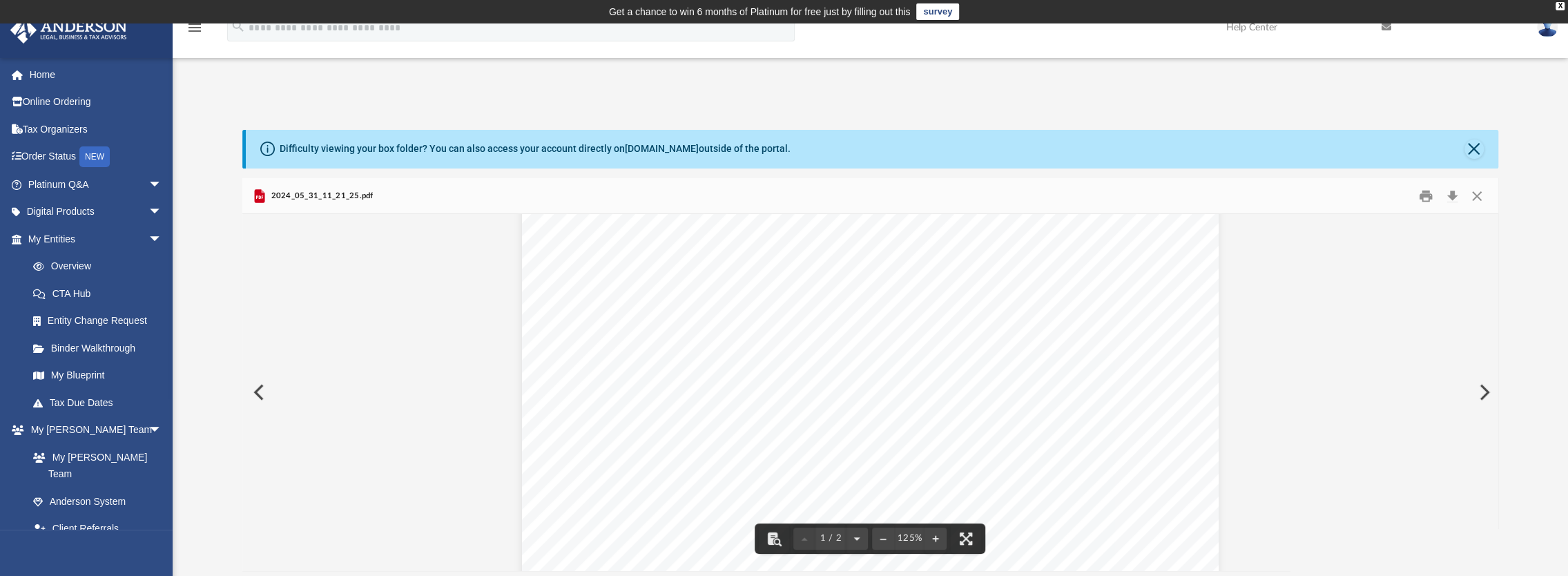
scroll to position [207, 0]
click at [254, 387] on button "Preview" at bounding box center [258, 392] width 31 height 39
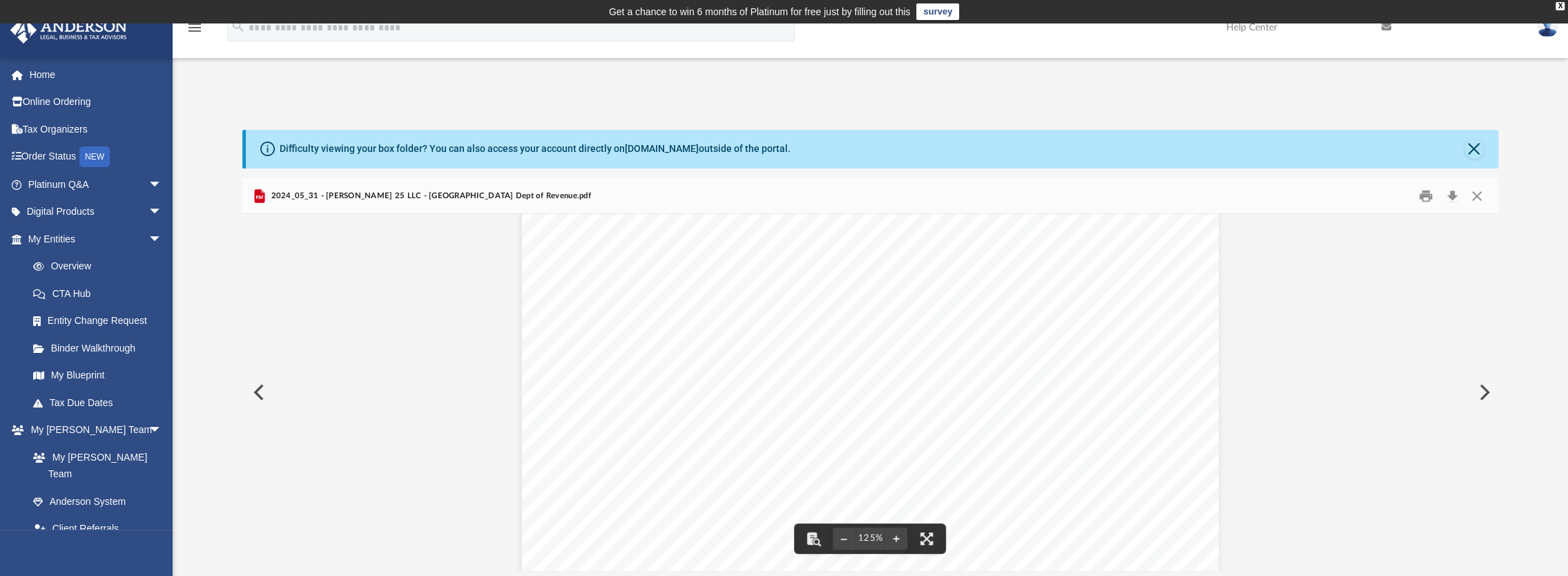
scroll to position [0, 0]
click at [262, 393] on button "Preview" at bounding box center [258, 392] width 31 height 39
click at [262, 385] on button "Preview" at bounding box center [258, 392] width 31 height 39
click at [257, 393] on button "Preview" at bounding box center [258, 392] width 31 height 39
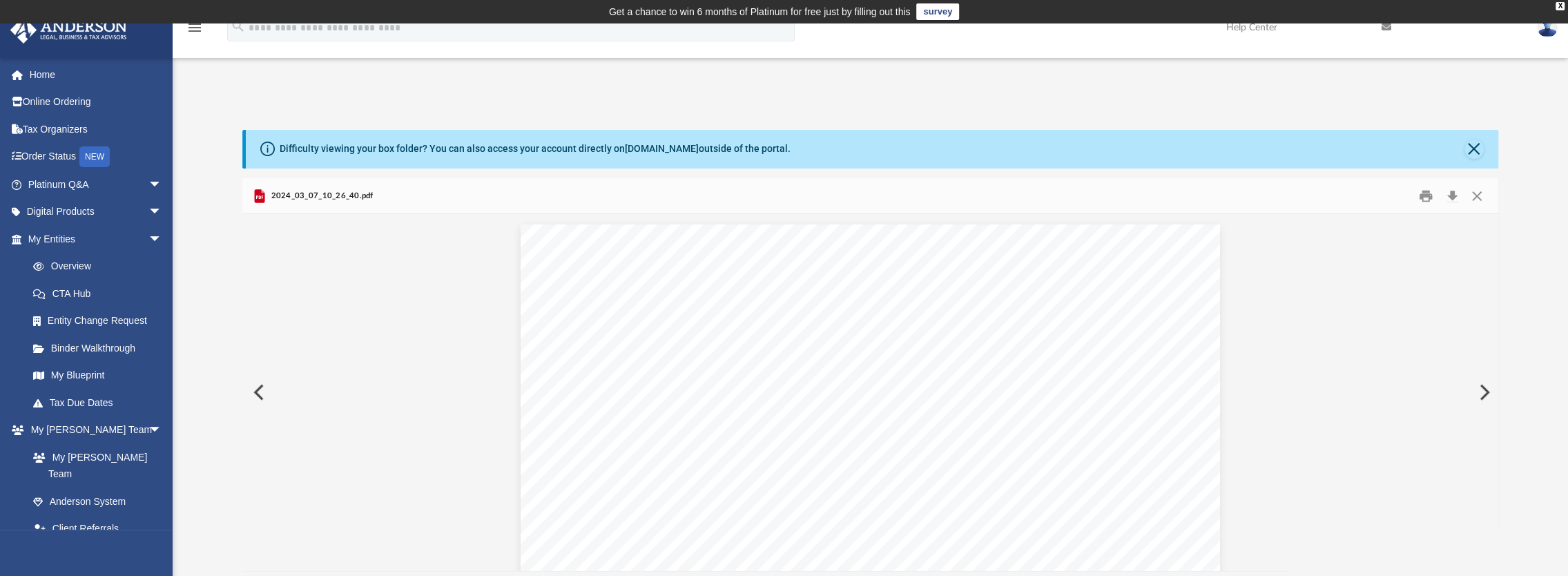
click at [257, 392] on button "Preview" at bounding box center [258, 392] width 31 height 39
click at [265, 384] on button "Preview" at bounding box center [258, 392] width 31 height 39
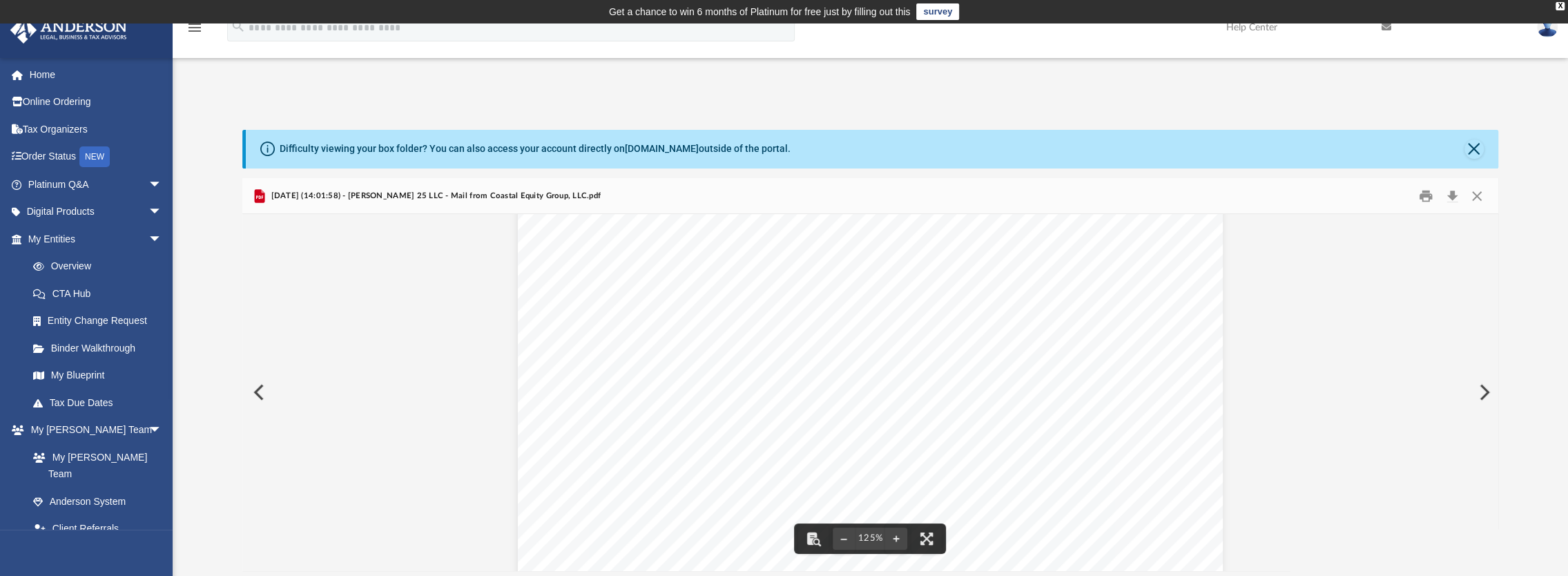
scroll to position [207, 0]
click at [261, 388] on button "Preview" at bounding box center [258, 392] width 31 height 39
click at [261, 395] on button "Preview" at bounding box center [258, 392] width 31 height 39
click at [261, 392] on button "Preview" at bounding box center [258, 392] width 31 height 39
click at [257, 383] on button "Preview" at bounding box center [258, 392] width 31 height 39
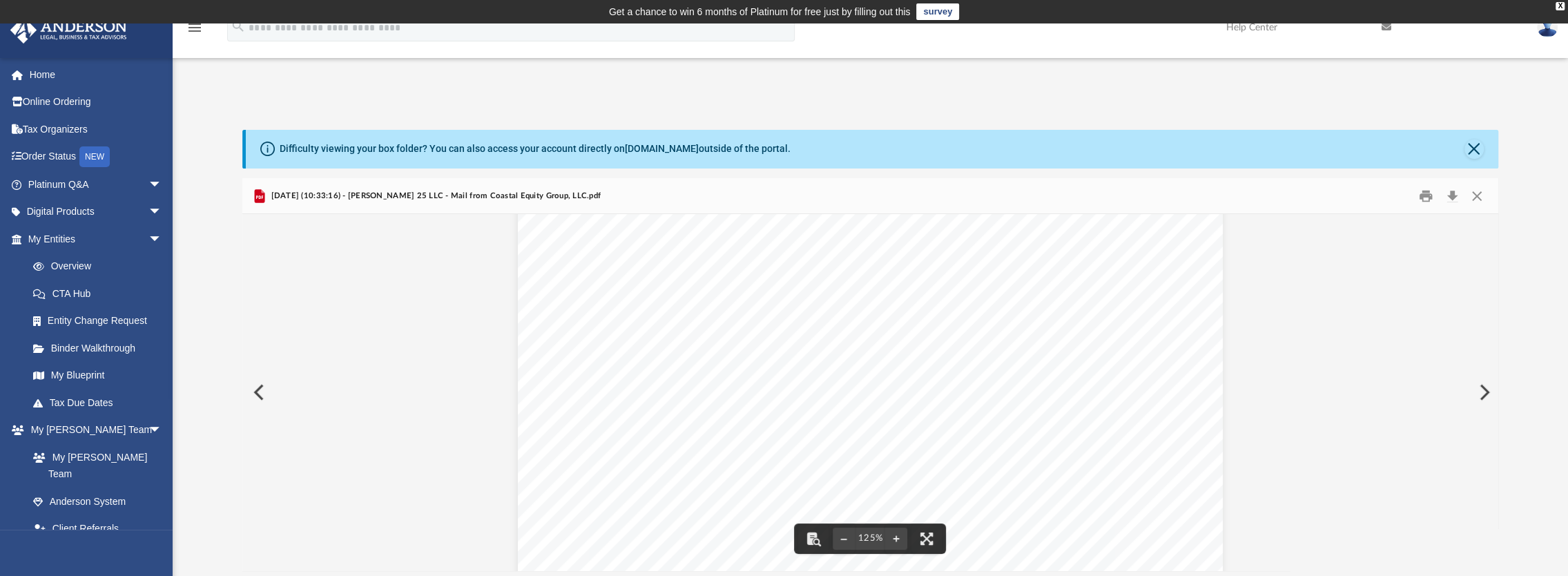
scroll to position [138, 0]
click at [247, 389] on button "Preview" at bounding box center [258, 392] width 31 height 39
drag, startPoint x: 55, startPoint y: 70, endPoint x: 62, endPoint y: 74, distance: 8.1
click at [55, 70] on link "Home" at bounding box center [96, 74] width 173 height 28
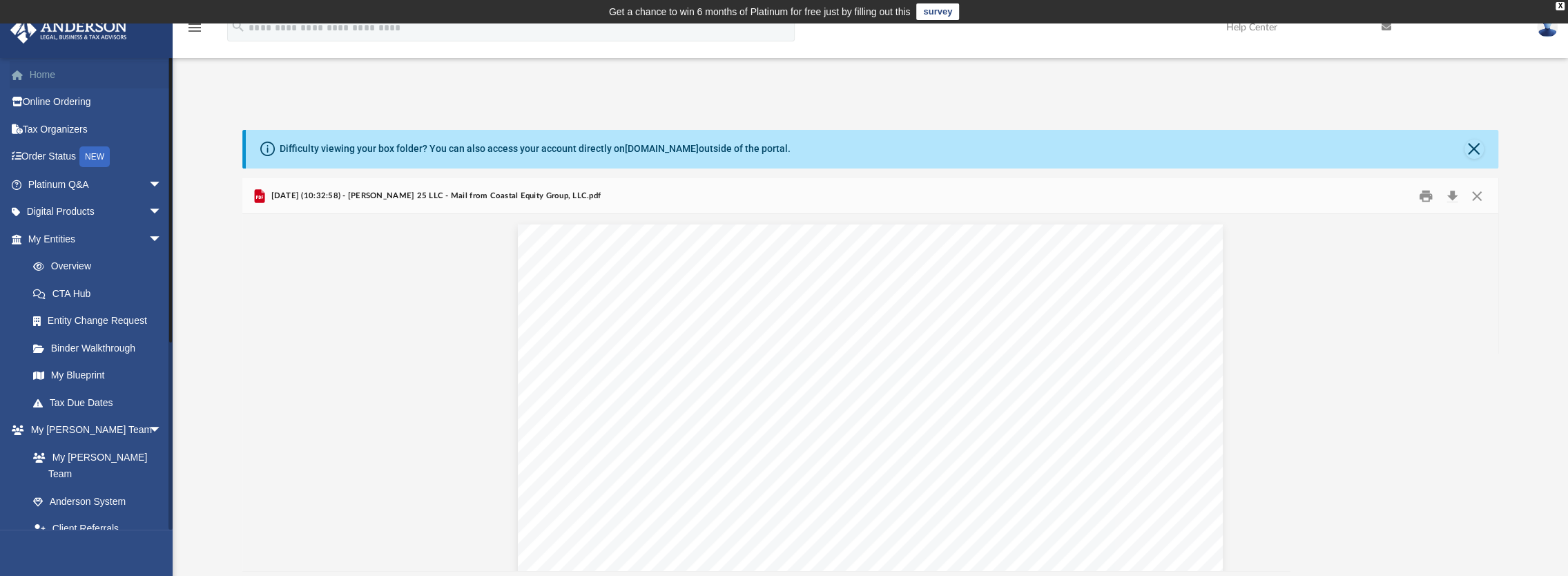
click at [68, 70] on link "Home" at bounding box center [96, 74] width 173 height 28
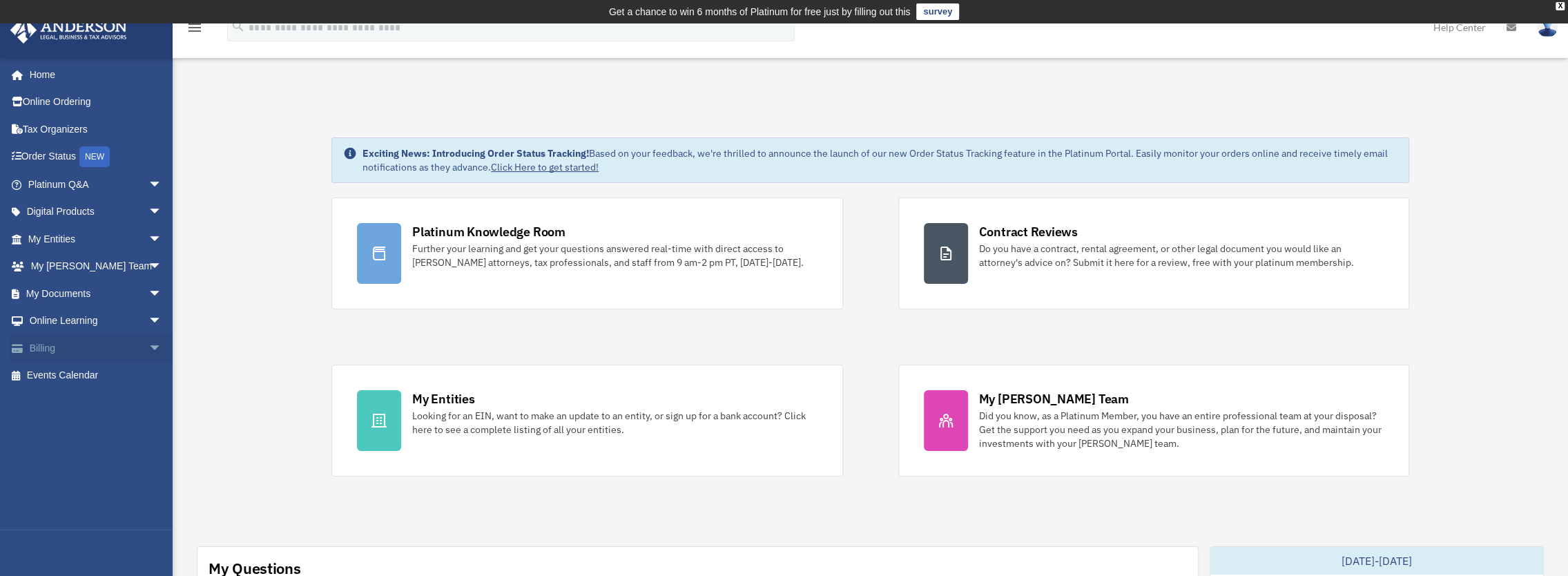
click at [99, 347] on link "Billing arrow_drop_down" at bounding box center [96, 347] width 173 height 28
click at [148, 344] on span "arrow_drop_down" at bounding box center [161, 348] width 28 height 28
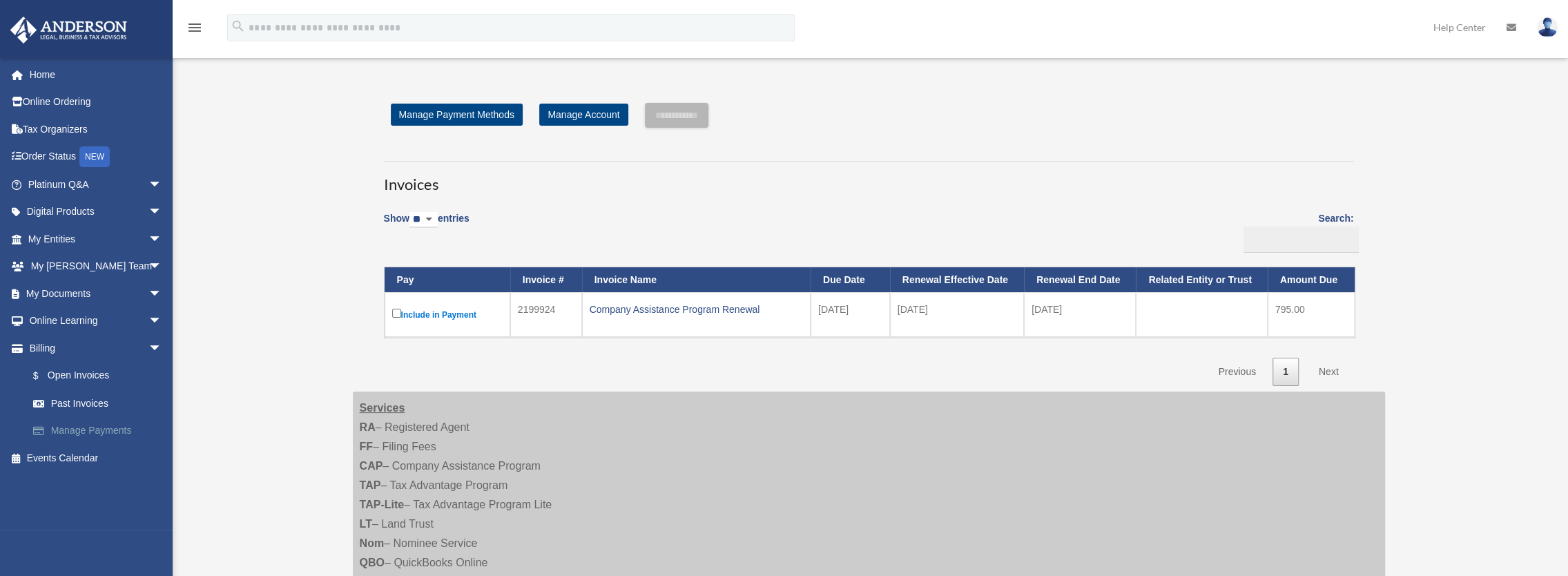
click at [112, 422] on link "Manage Payments" at bounding box center [102, 430] width 164 height 28
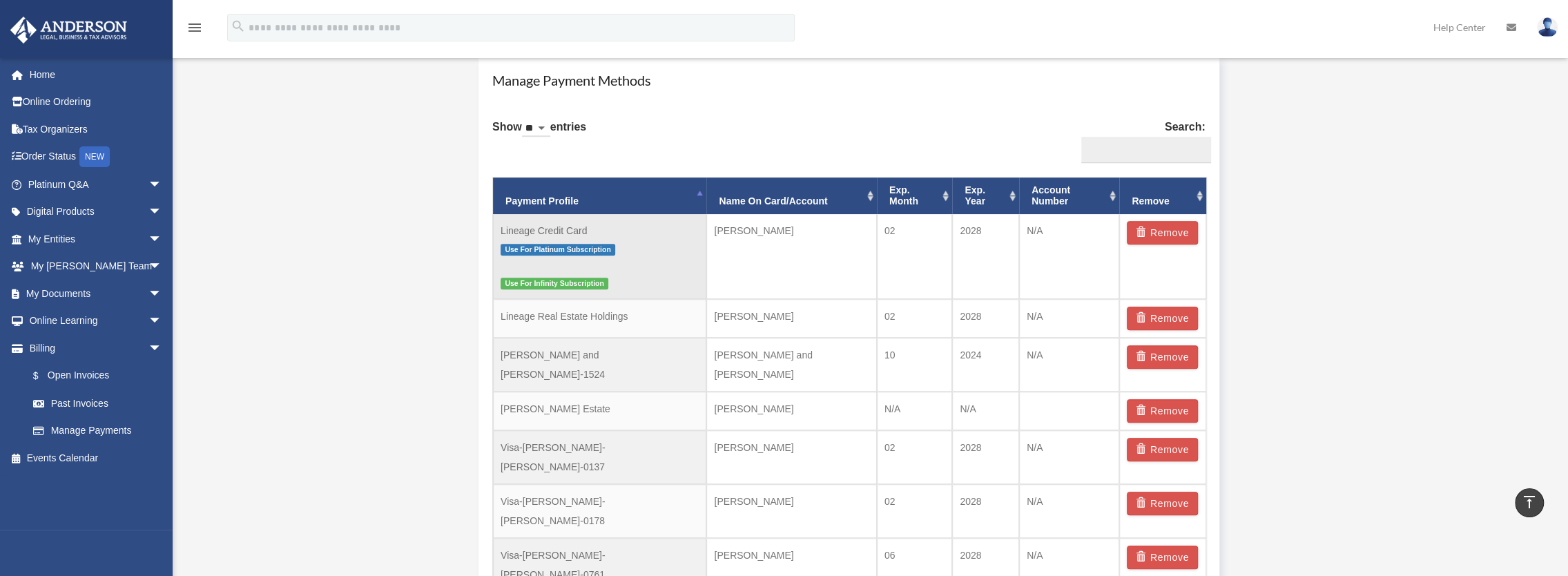
scroll to position [900, 0]
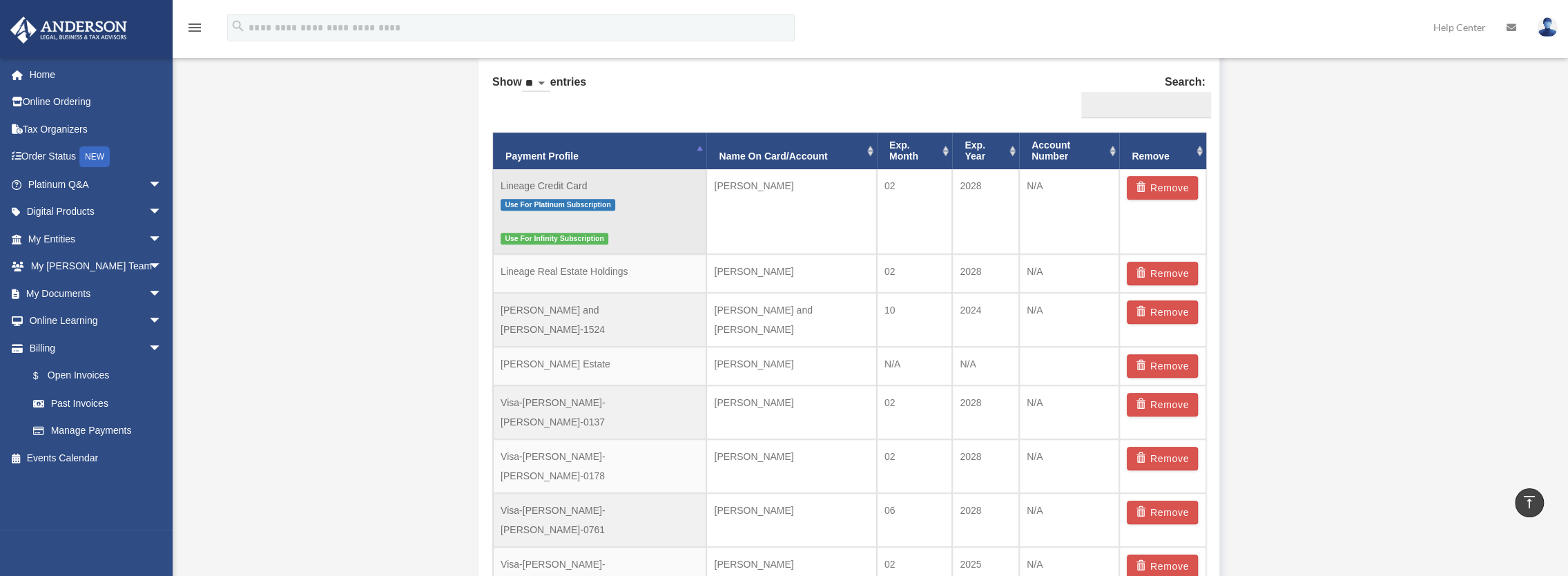
click at [550, 185] on td "Lineage Credit Card Use For Platinum Subscription Use For Infinity Subscription" at bounding box center [599, 212] width 213 height 85
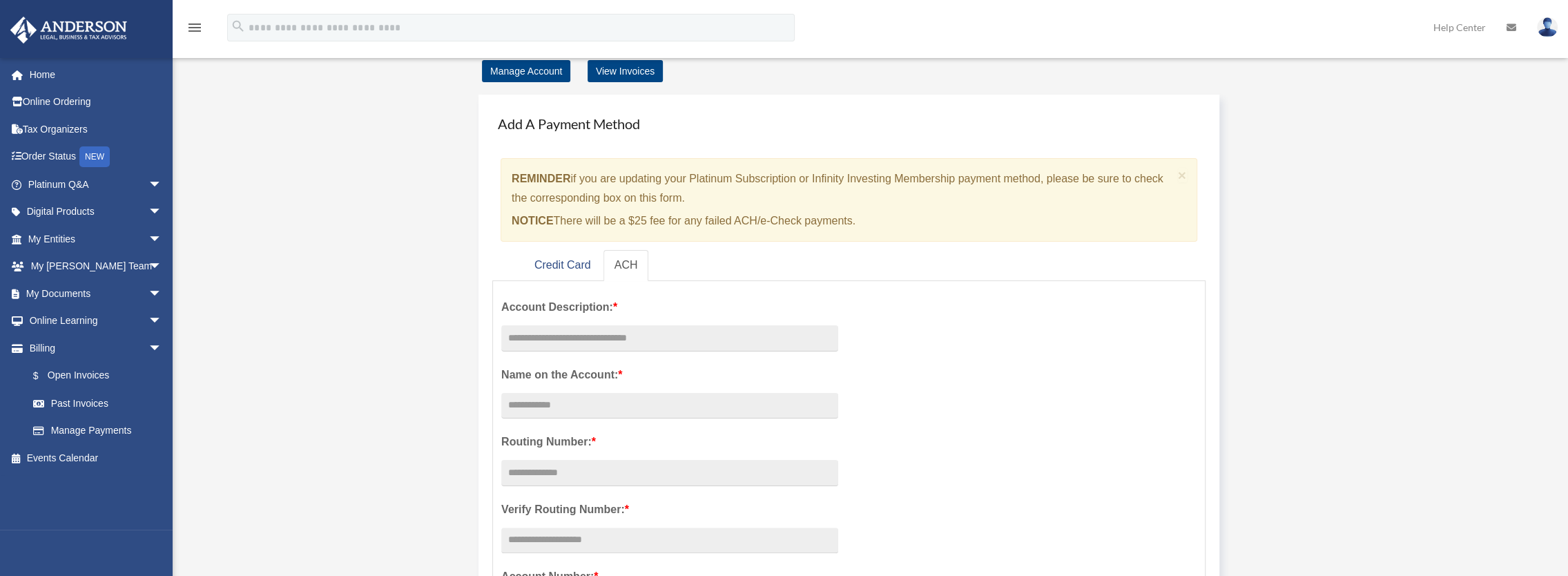
scroll to position [0, 0]
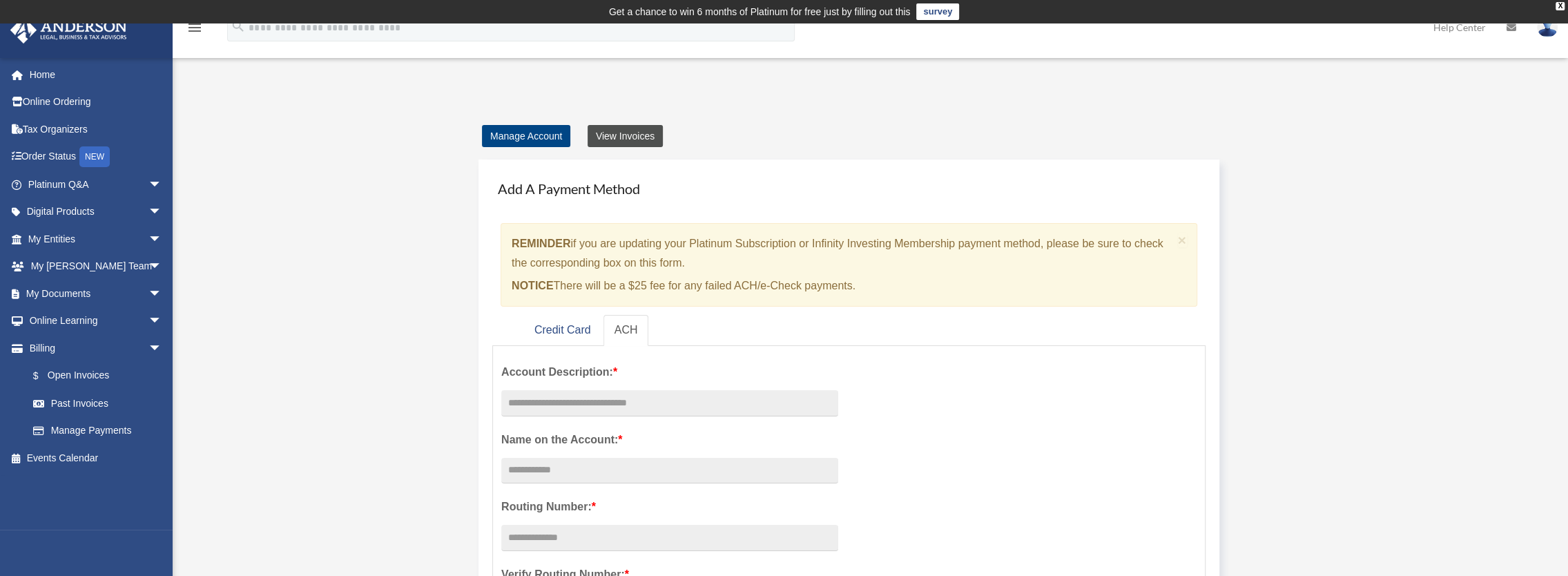
click at [641, 145] on link "View Invoices" at bounding box center [625, 136] width 76 height 22
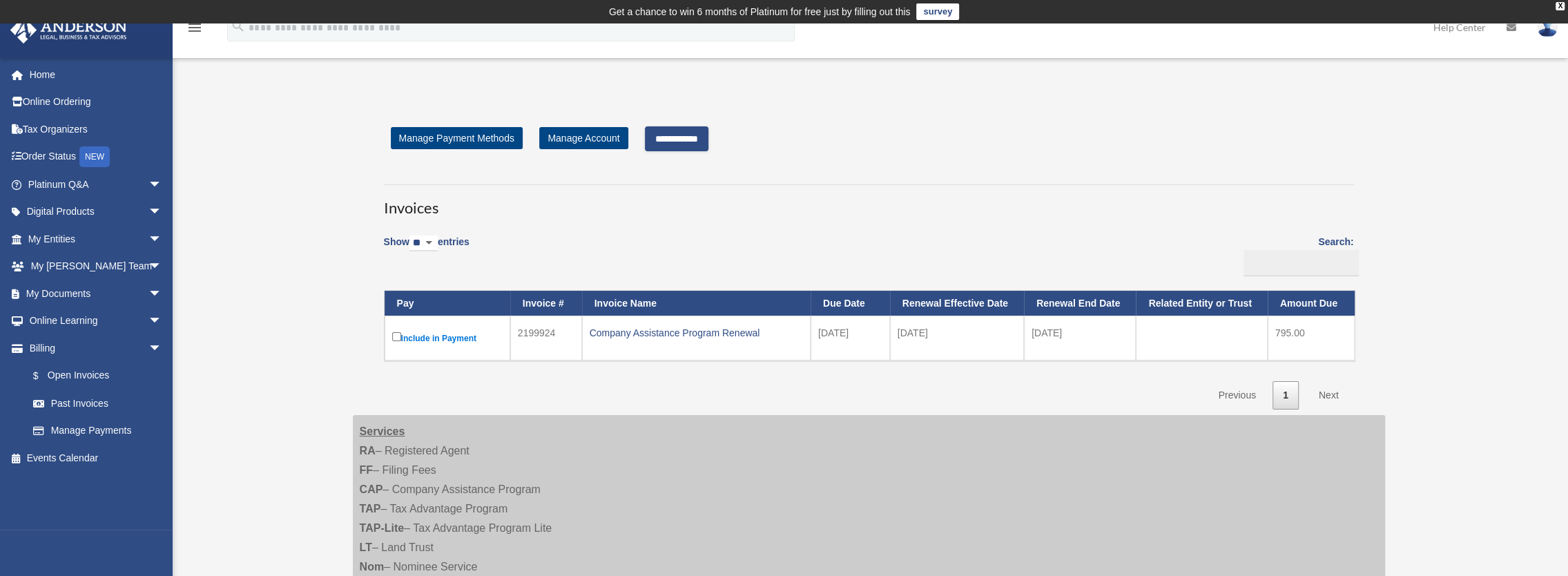
click at [708, 141] on input "**********" at bounding box center [677, 139] width 64 height 25
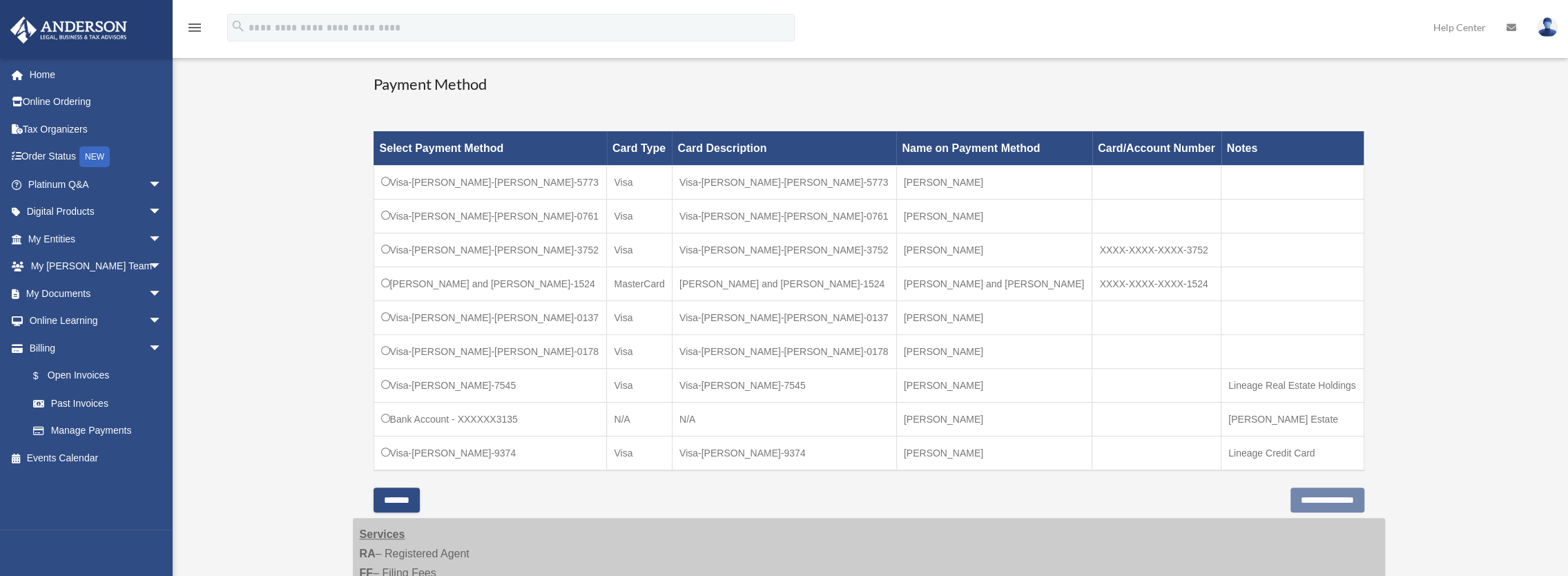
scroll to position [414, 0]
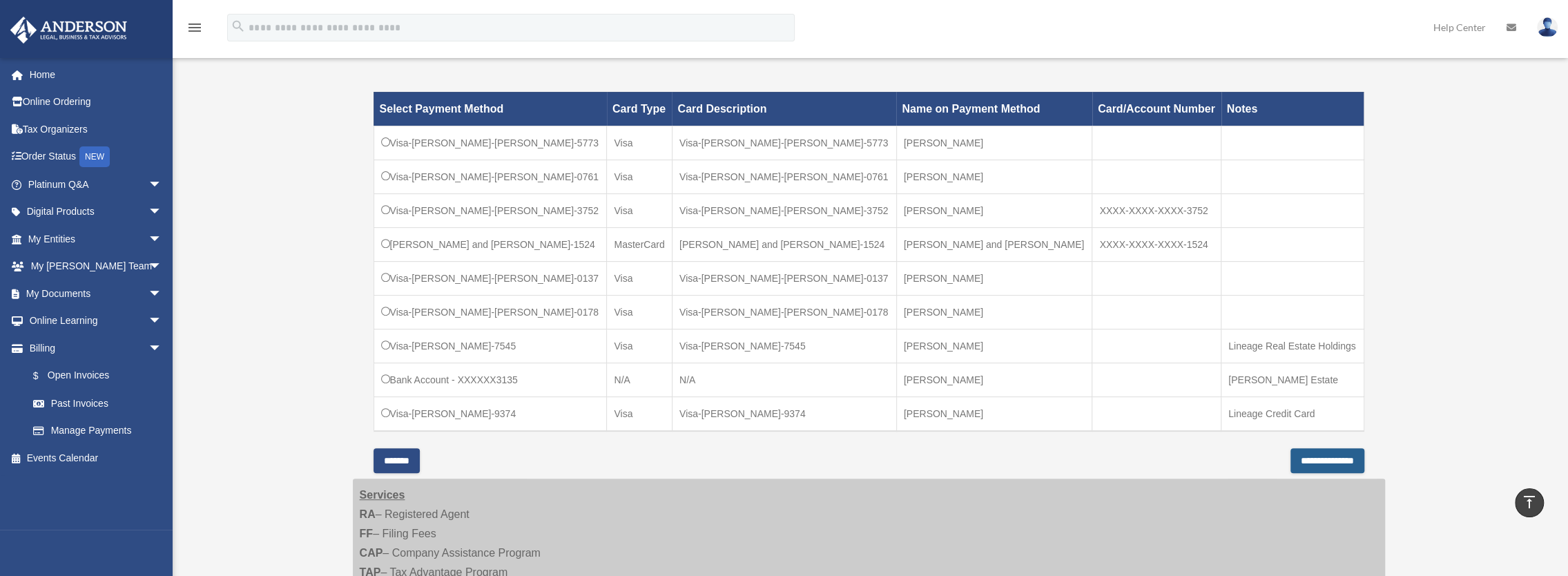
click at [1296, 455] on input "**********" at bounding box center [1327, 461] width 74 height 25
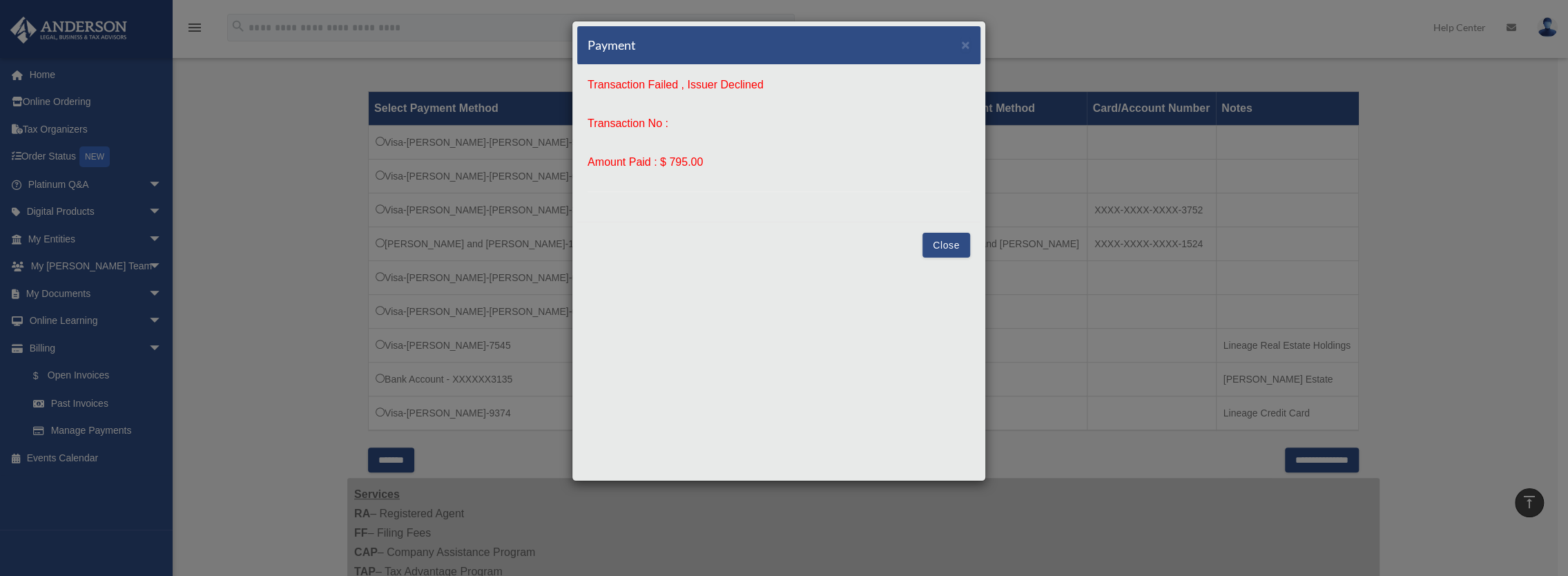
click at [944, 240] on button "Close" at bounding box center [946, 245] width 47 height 25
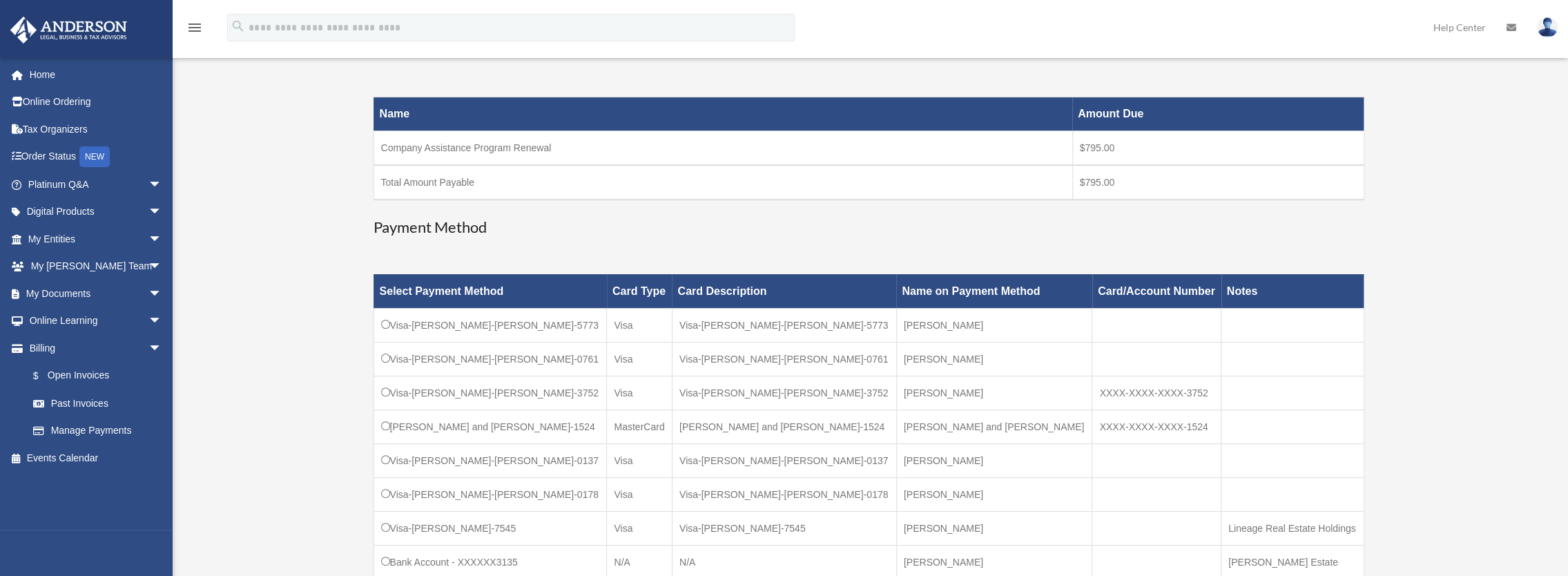
scroll to position [345, 0]
